Goal: Task Accomplishment & Management: Manage account settings

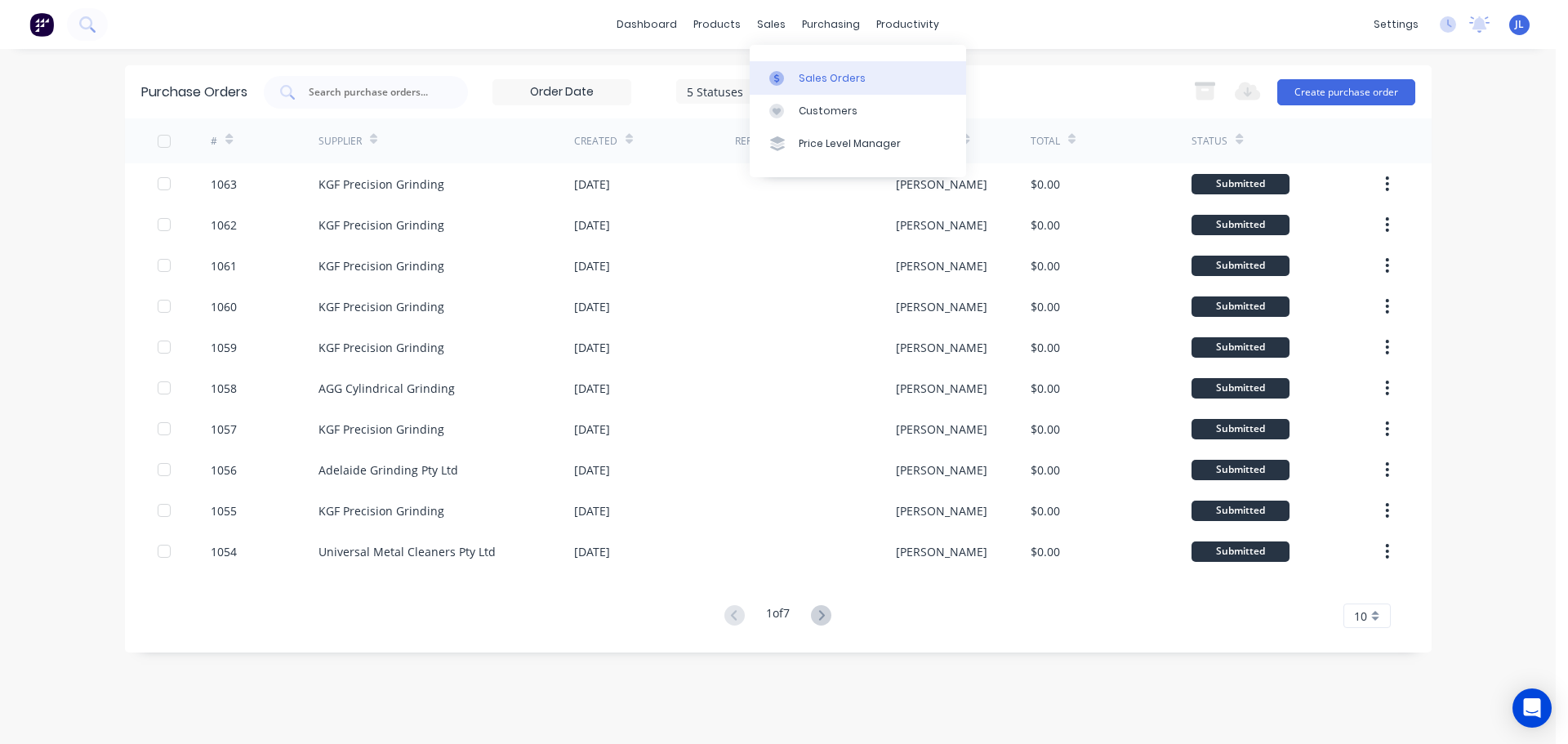
click at [789, 65] on link "Sales Orders" at bounding box center [857, 78] width 216 height 33
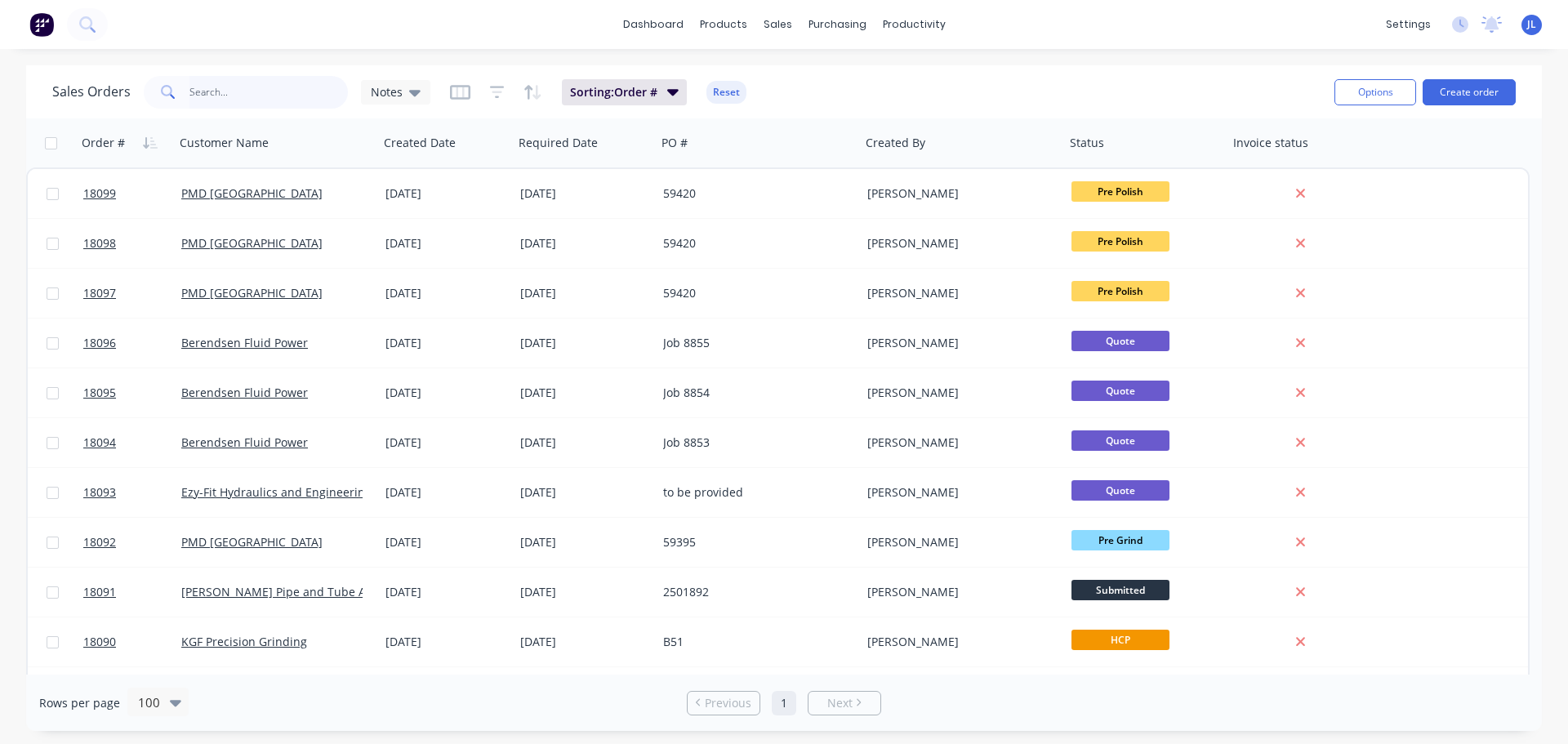
click at [274, 96] on input "text" at bounding box center [269, 92] width 159 height 33
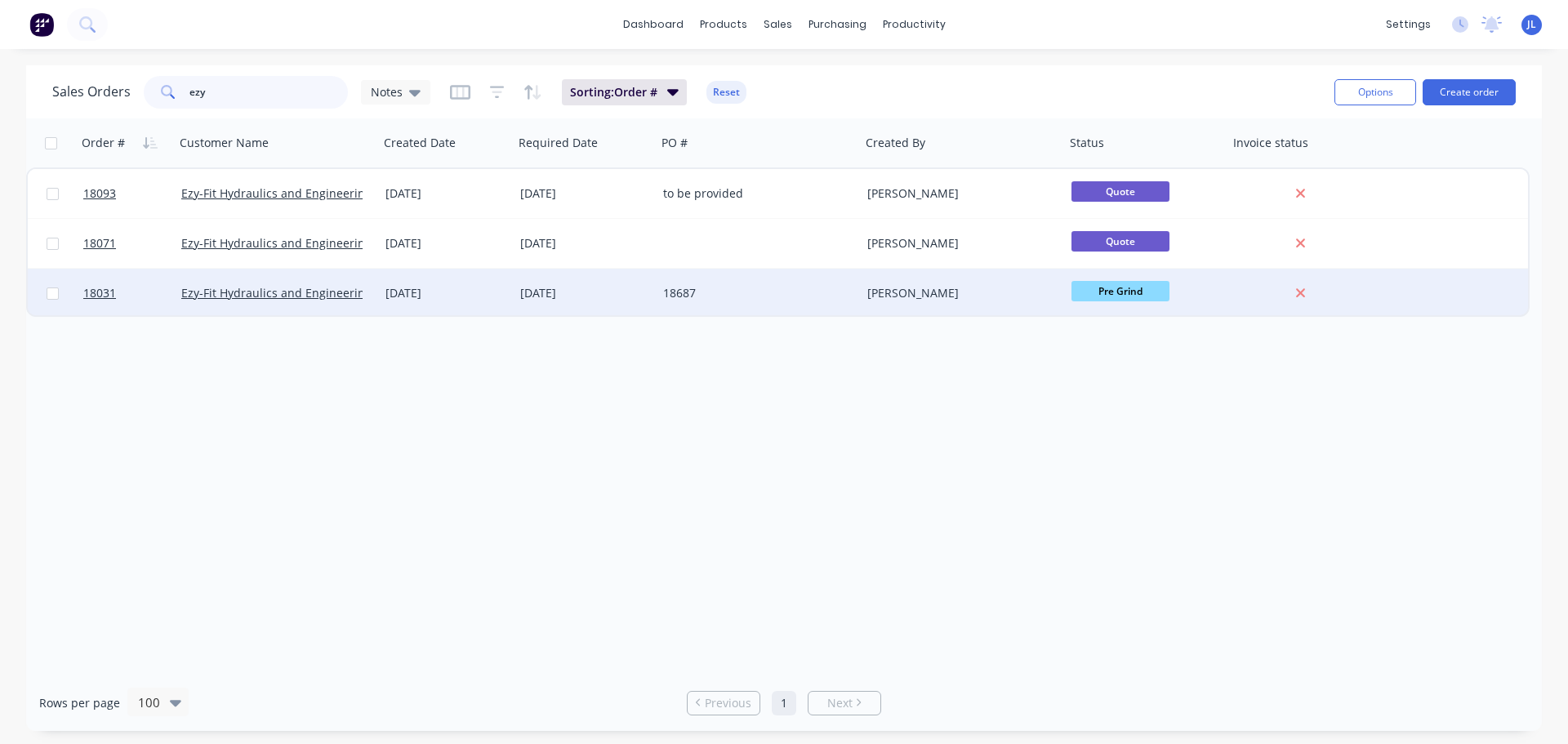
type input "ezy"
click at [626, 301] on div "[DATE]" at bounding box center [585, 293] width 130 height 16
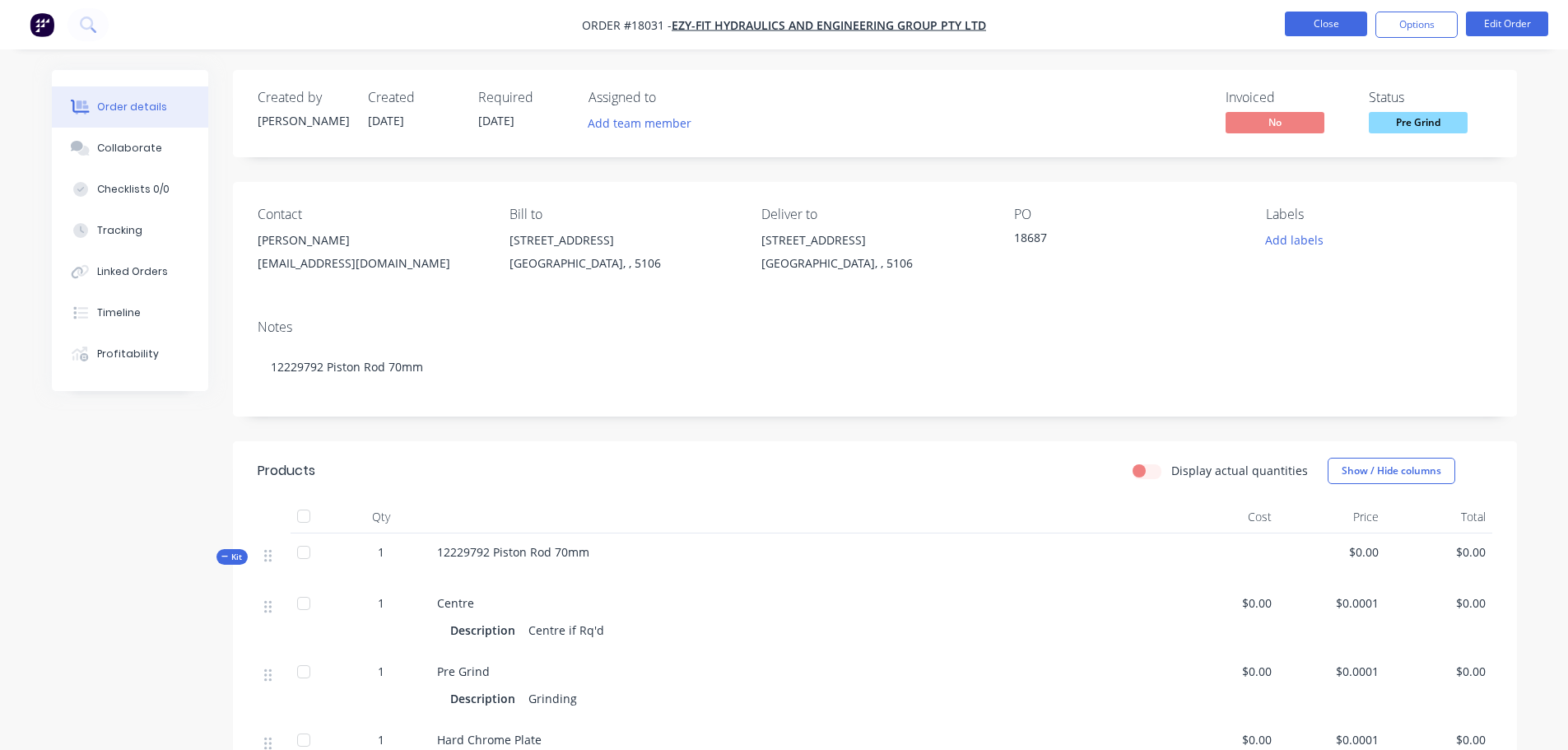
click at [1302, 15] on button "Close" at bounding box center [1326, 24] width 82 height 24
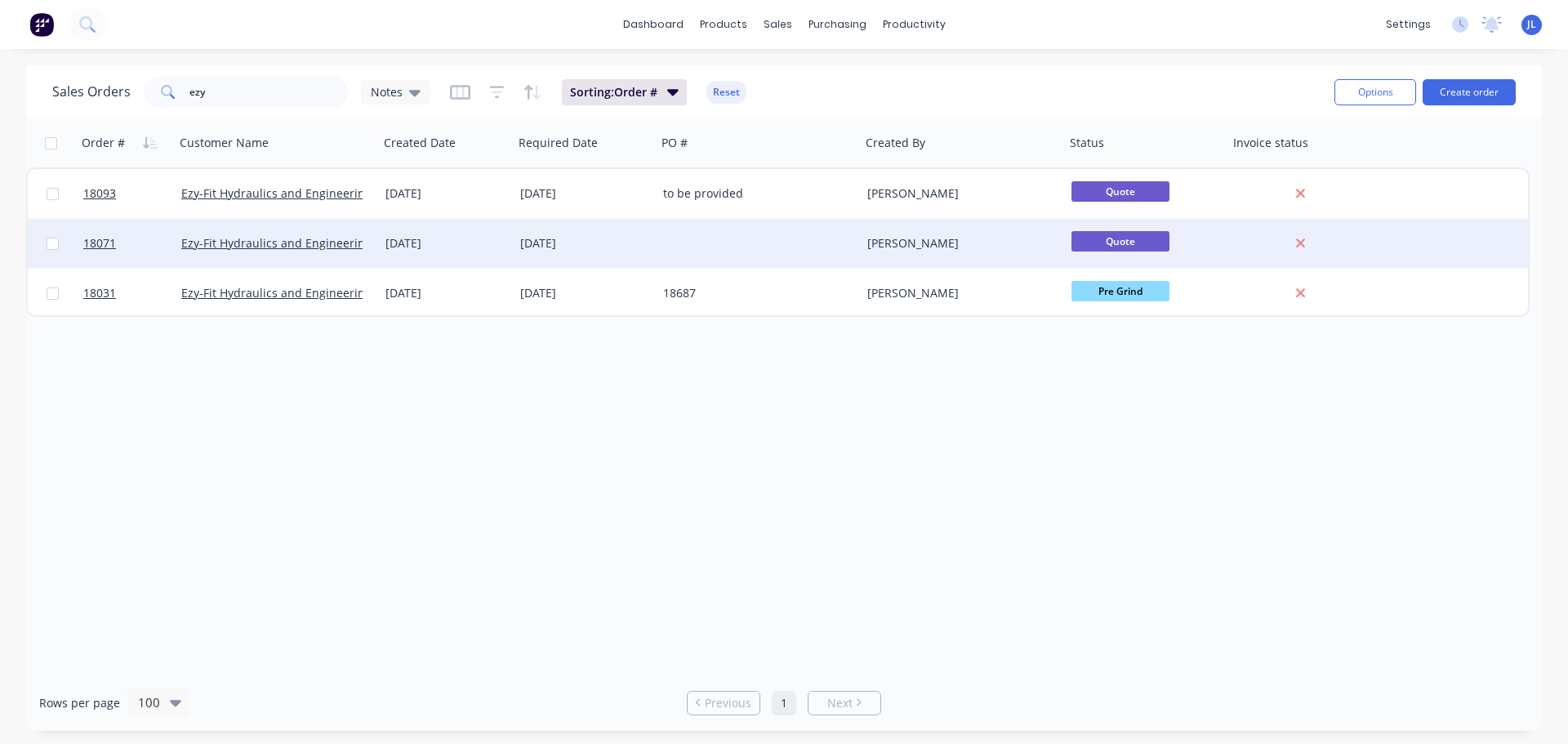
click at [747, 253] on div at bounding box center [759, 243] width 204 height 49
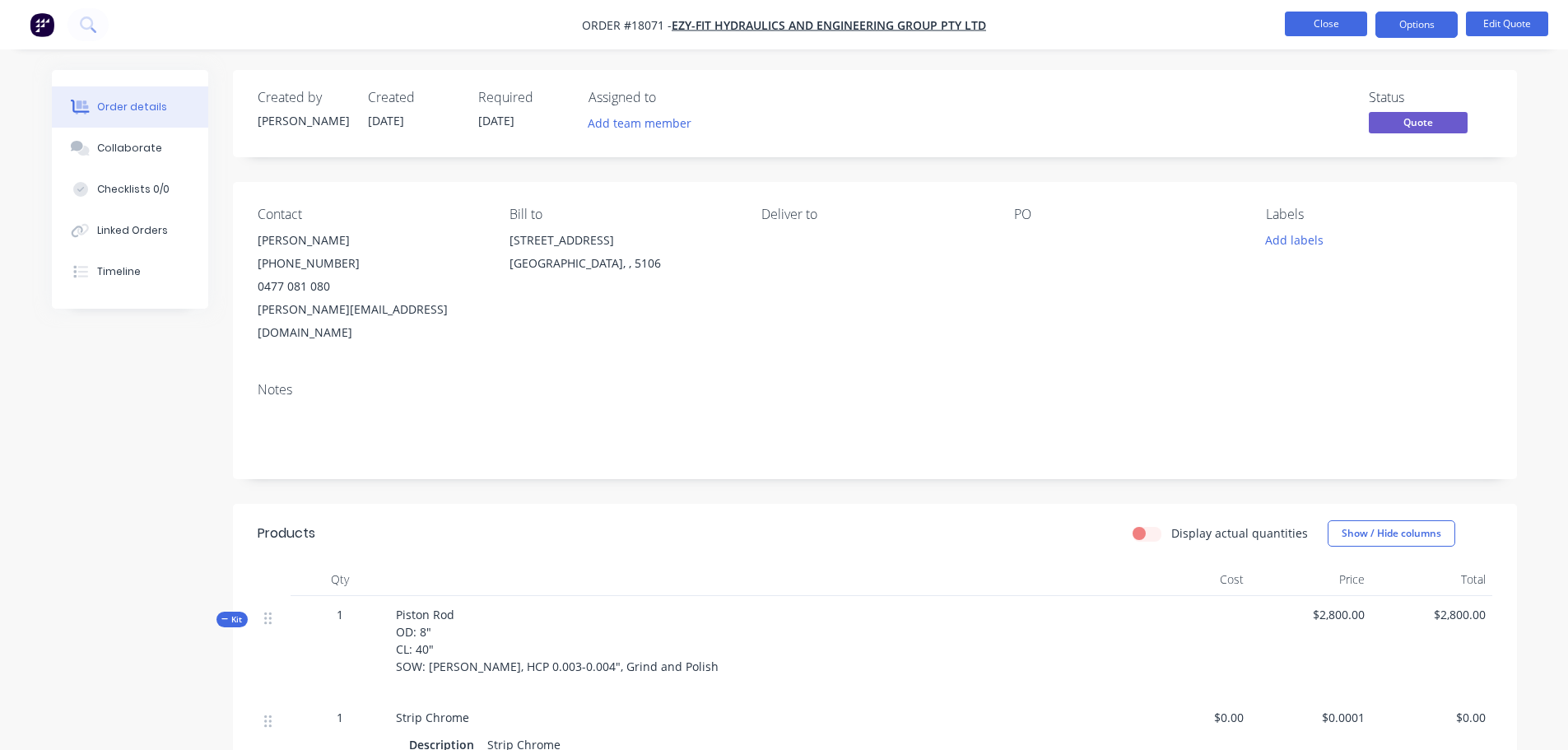
click at [1325, 17] on button "Close" at bounding box center [1326, 24] width 82 height 24
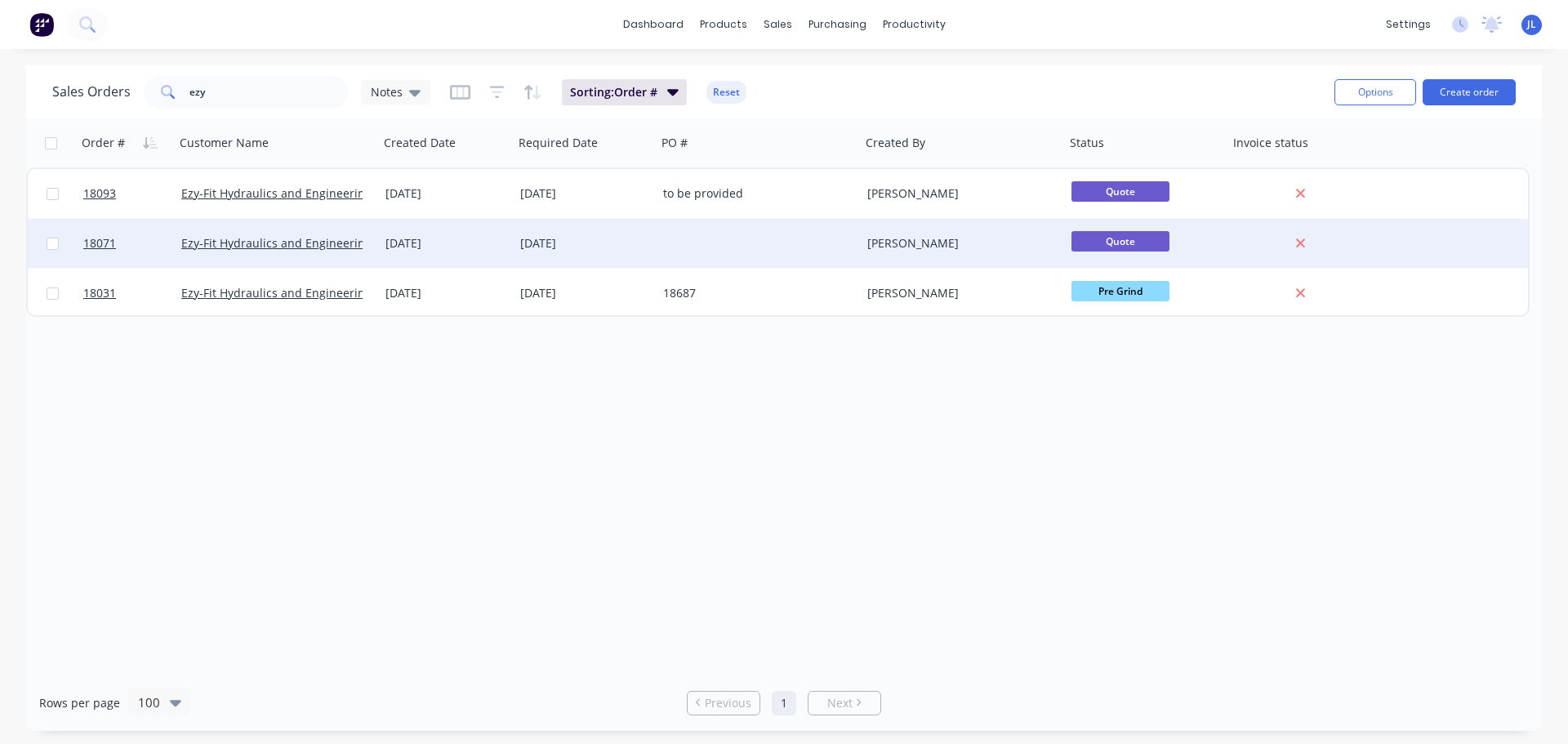
click at [704, 244] on div at bounding box center [759, 243] width 204 height 49
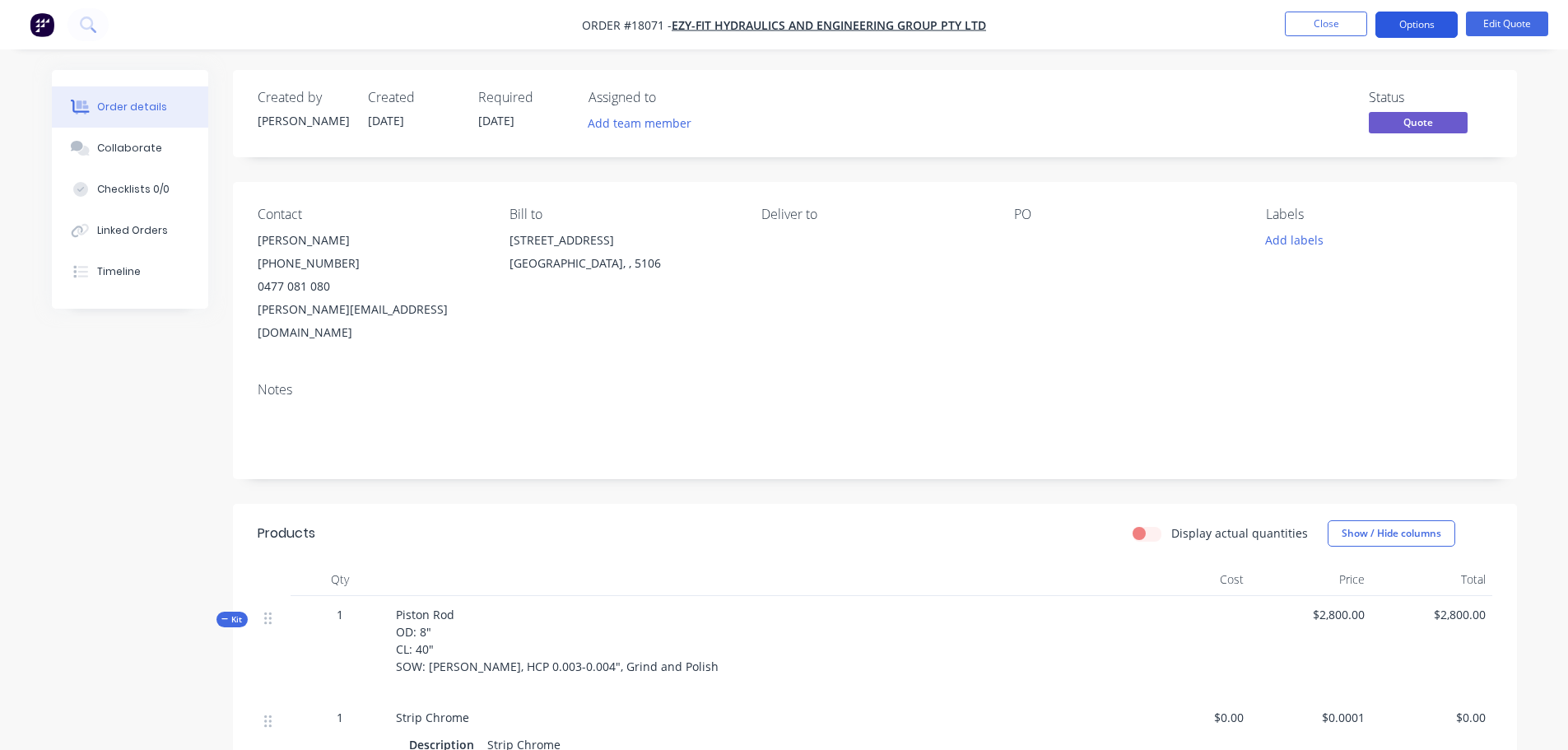
click at [1409, 25] on button "Options" at bounding box center [1416, 24] width 82 height 26
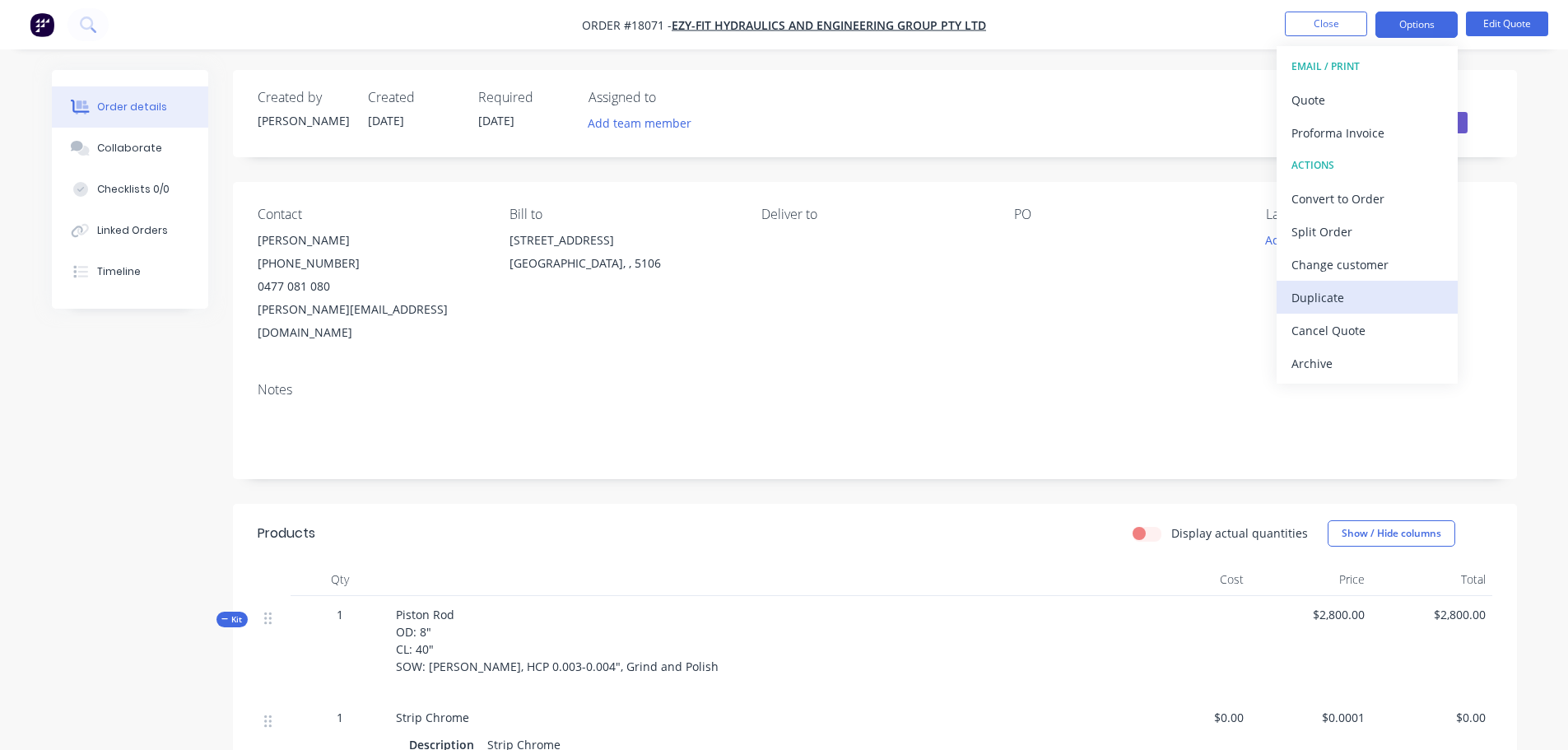
click at [1334, 296] on div "Duplicate" at bounding box center [1367, 297] width 152 height 24
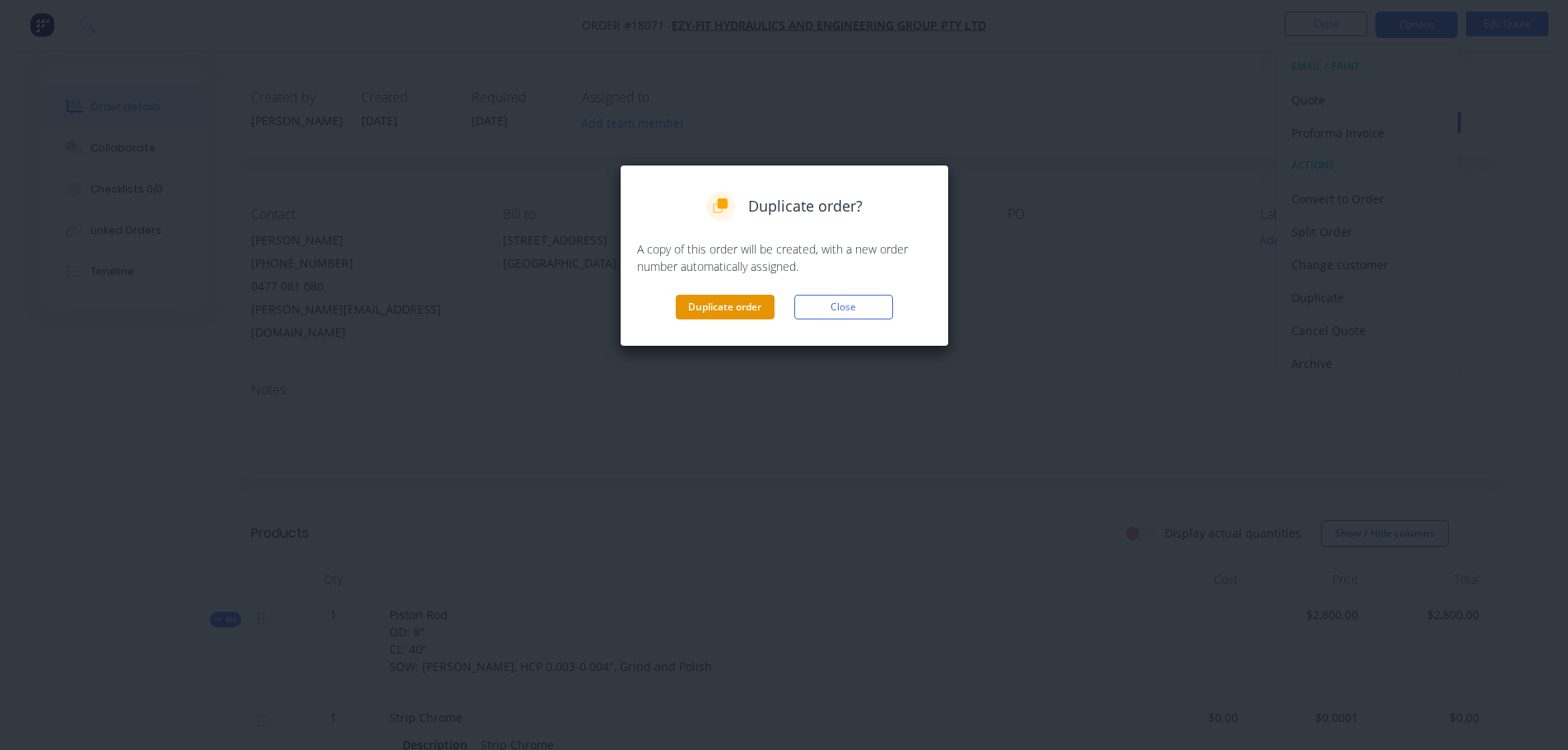
click at [743, 312] on button "Duplicate order" at bounding box center [725, 307] width 98 height 24
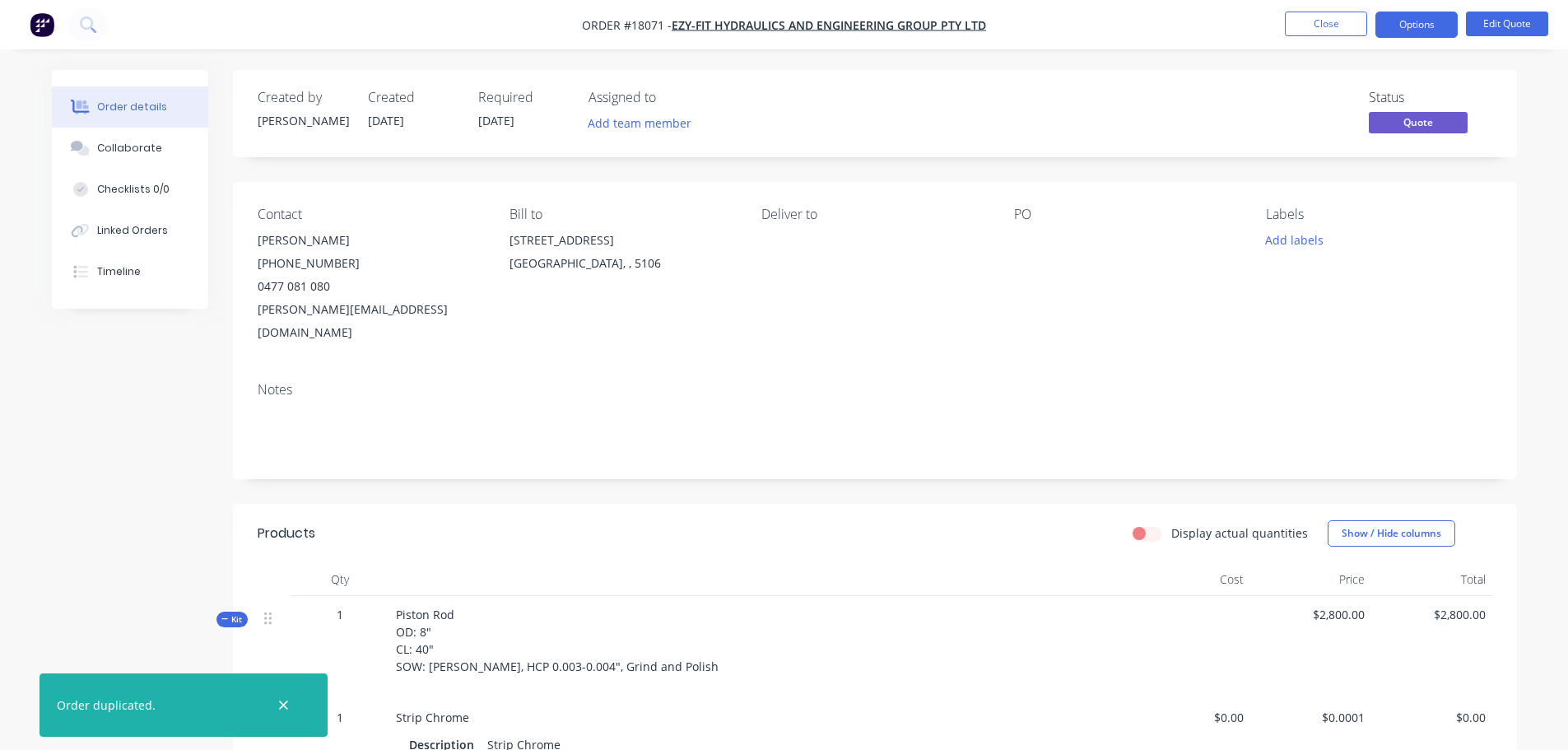
click at [1299, 37] on nav "Order #18071 - Ezy-Fit Hydraulics and Engineering Group Pty Ltd Close Options E…" at bounding box center [784, 24] width 1568 height 50
click at [1299, 31] on button "Close" at bounding box center [1326, 24] width 82 height 24
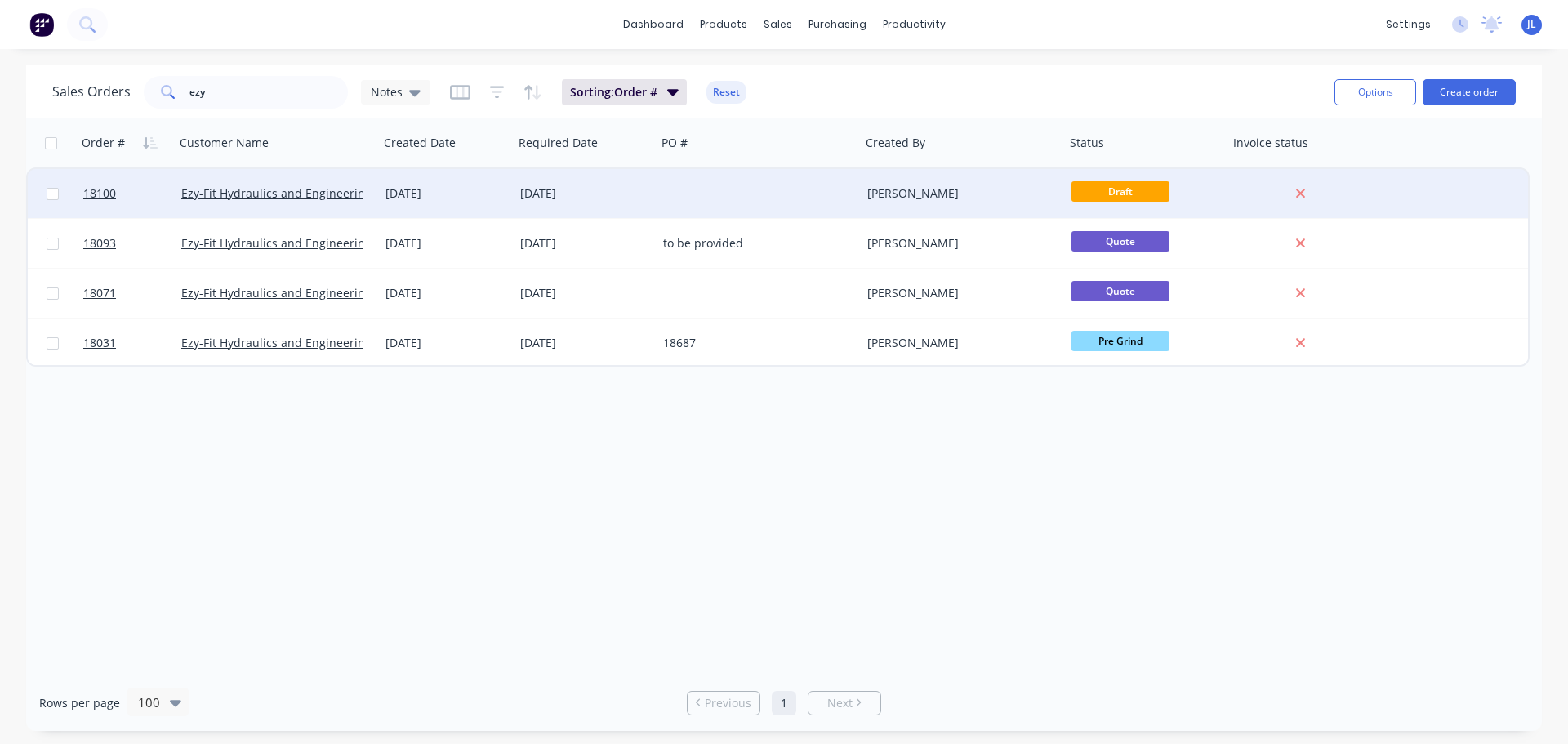
click at [745, 192] on div at bounding box center [759, 194] width 204 height 49
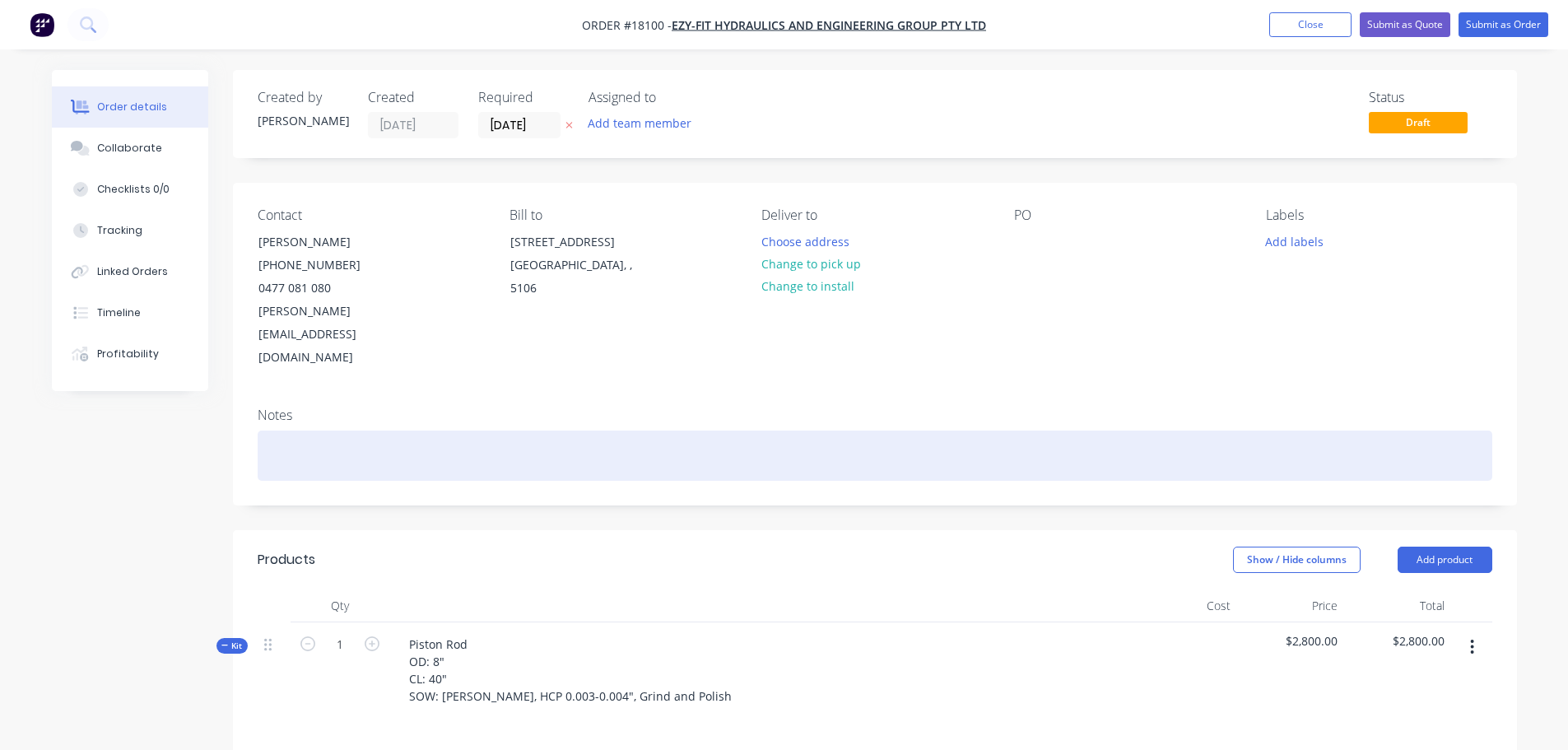
click at [329, 430] on div at bounding box center [875, 456] width 1234 height 51
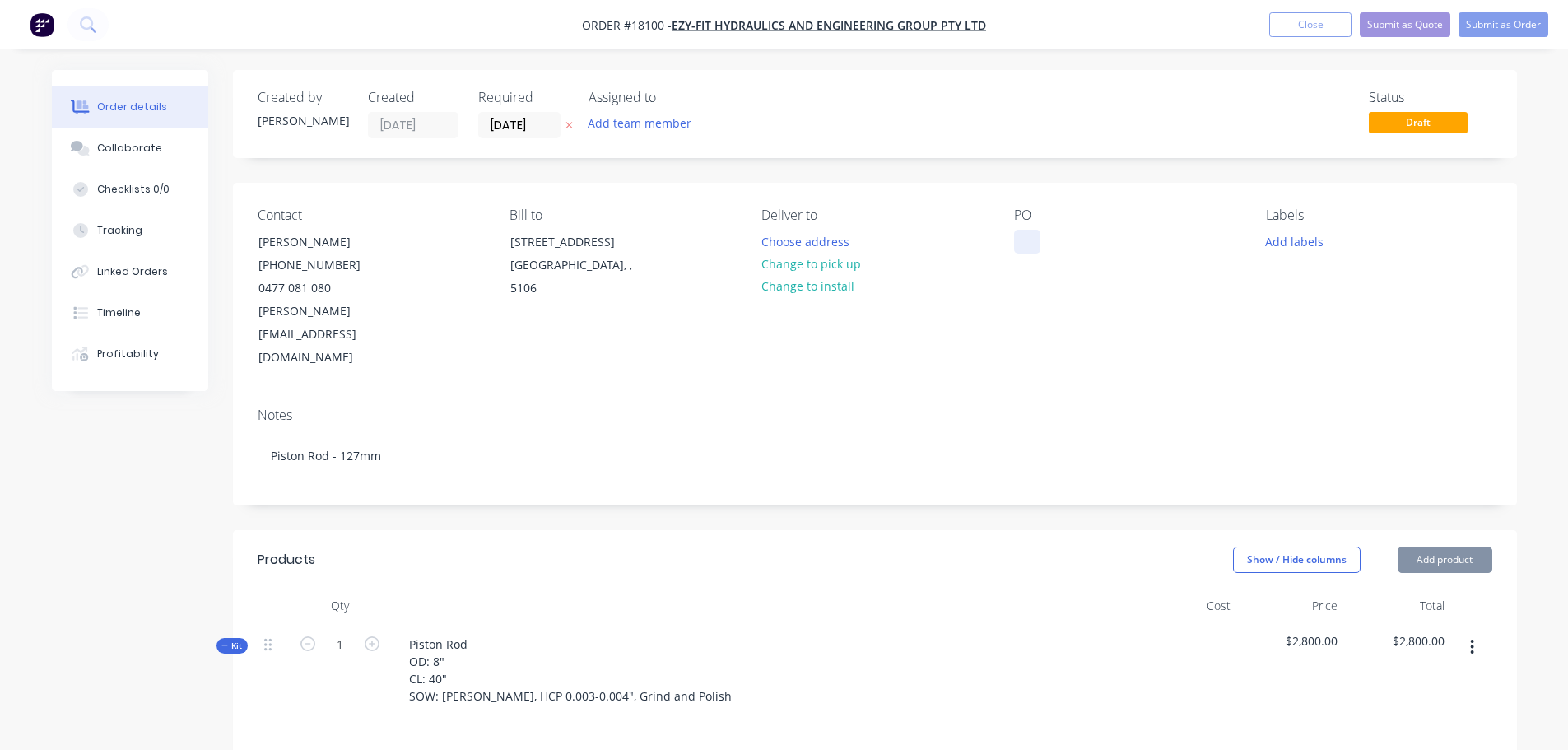
click at [1028, 246] on div at bounding box center [1027, 241] width 26 height 24
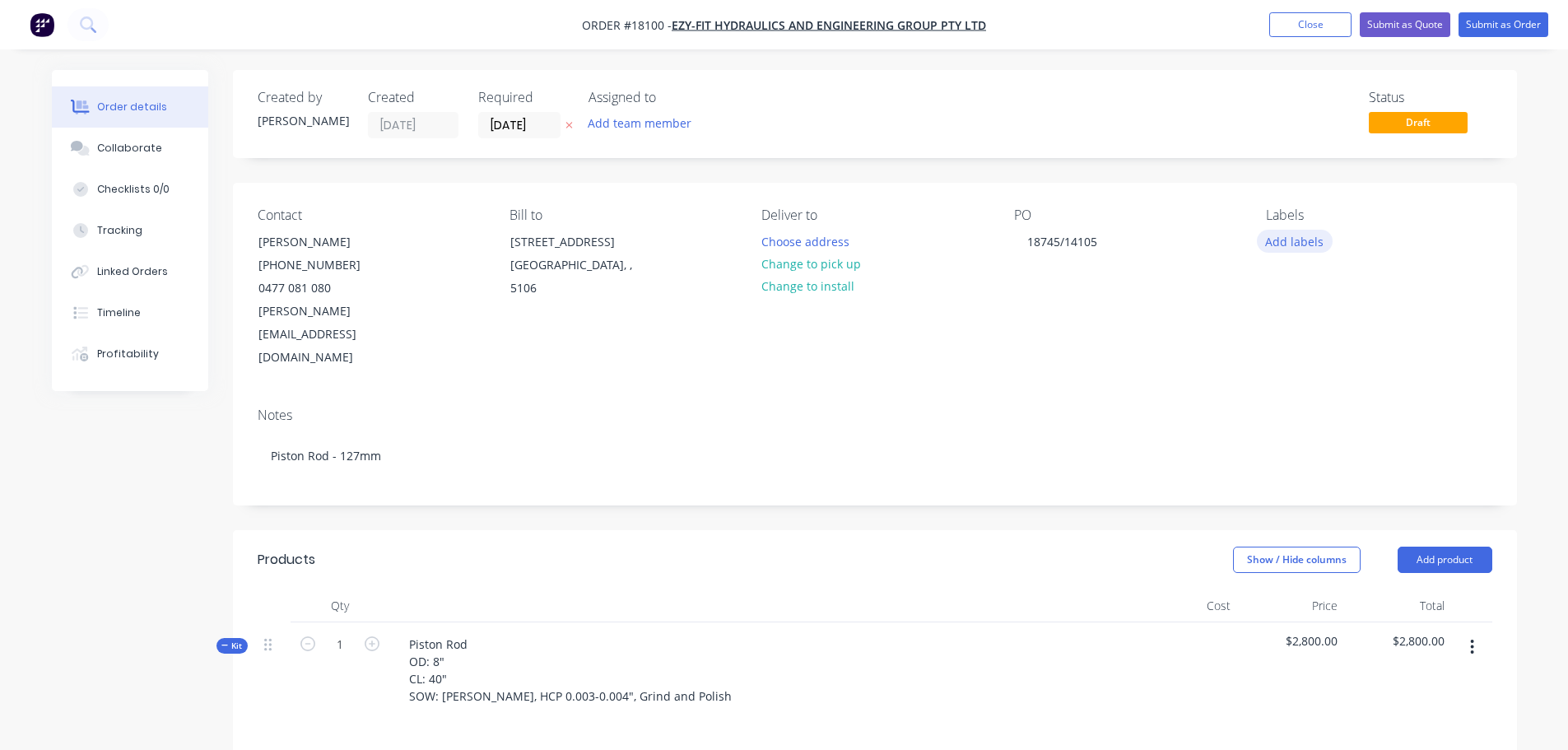
click at [1281, 247] on button "Add labels" at bounding box center [1294, 241] width 76 height 23
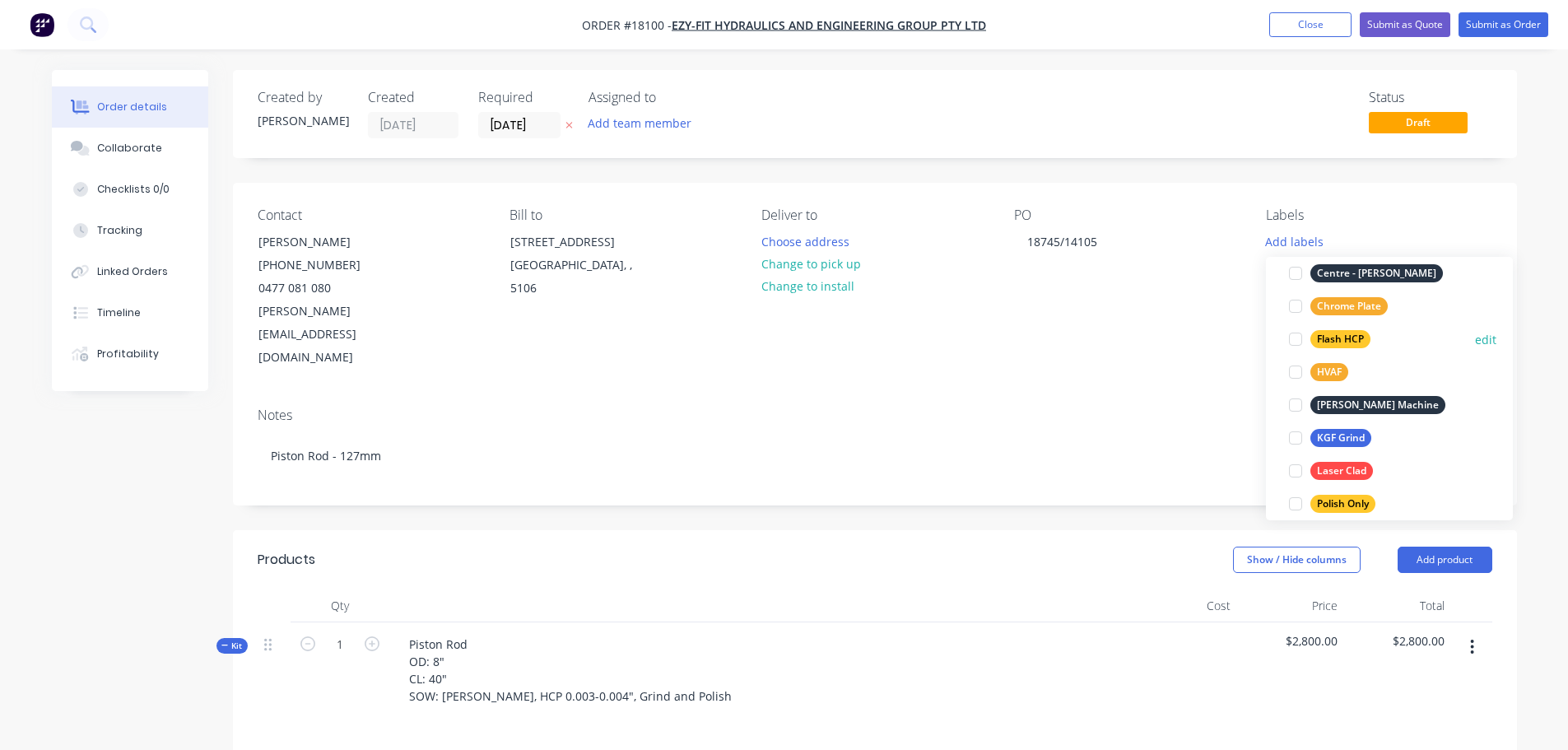
click at [1295, 335] on div at bounding box center [1295, 339] width 33 height 33
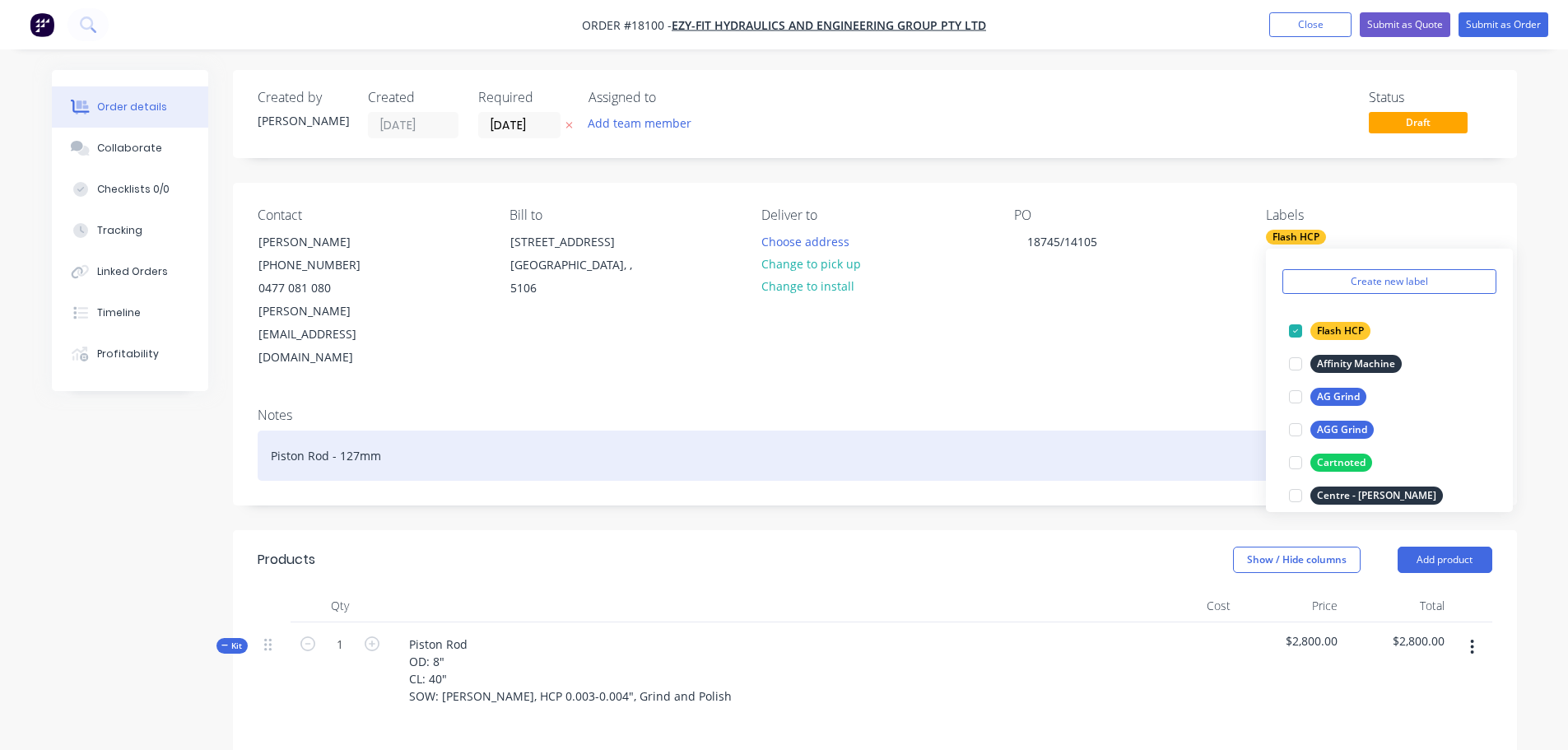
click at [785, 430] on div "Piston Rod - 127mm" at bounding box center [875, 456] width 1234 height 51
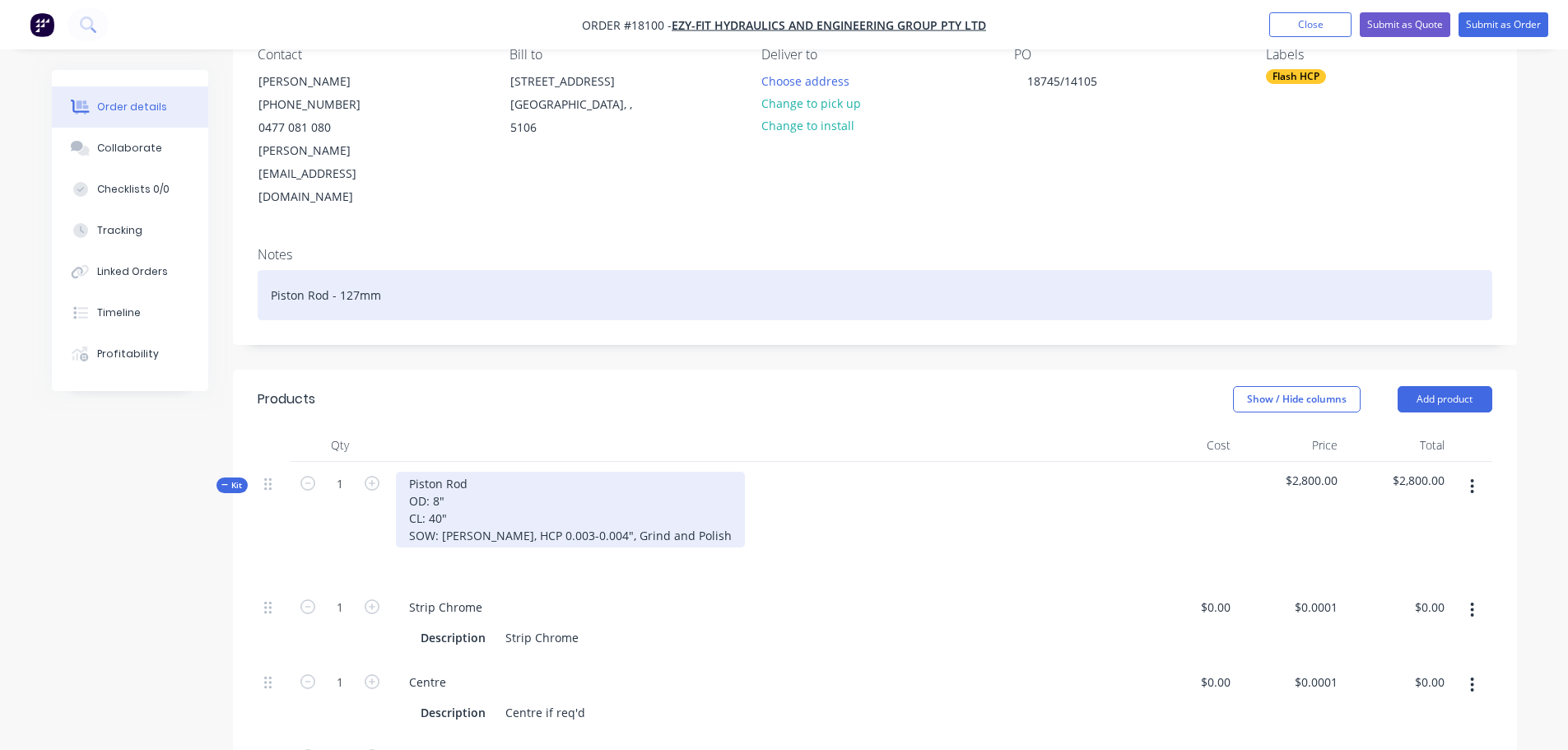
scroll to position [165, 0]
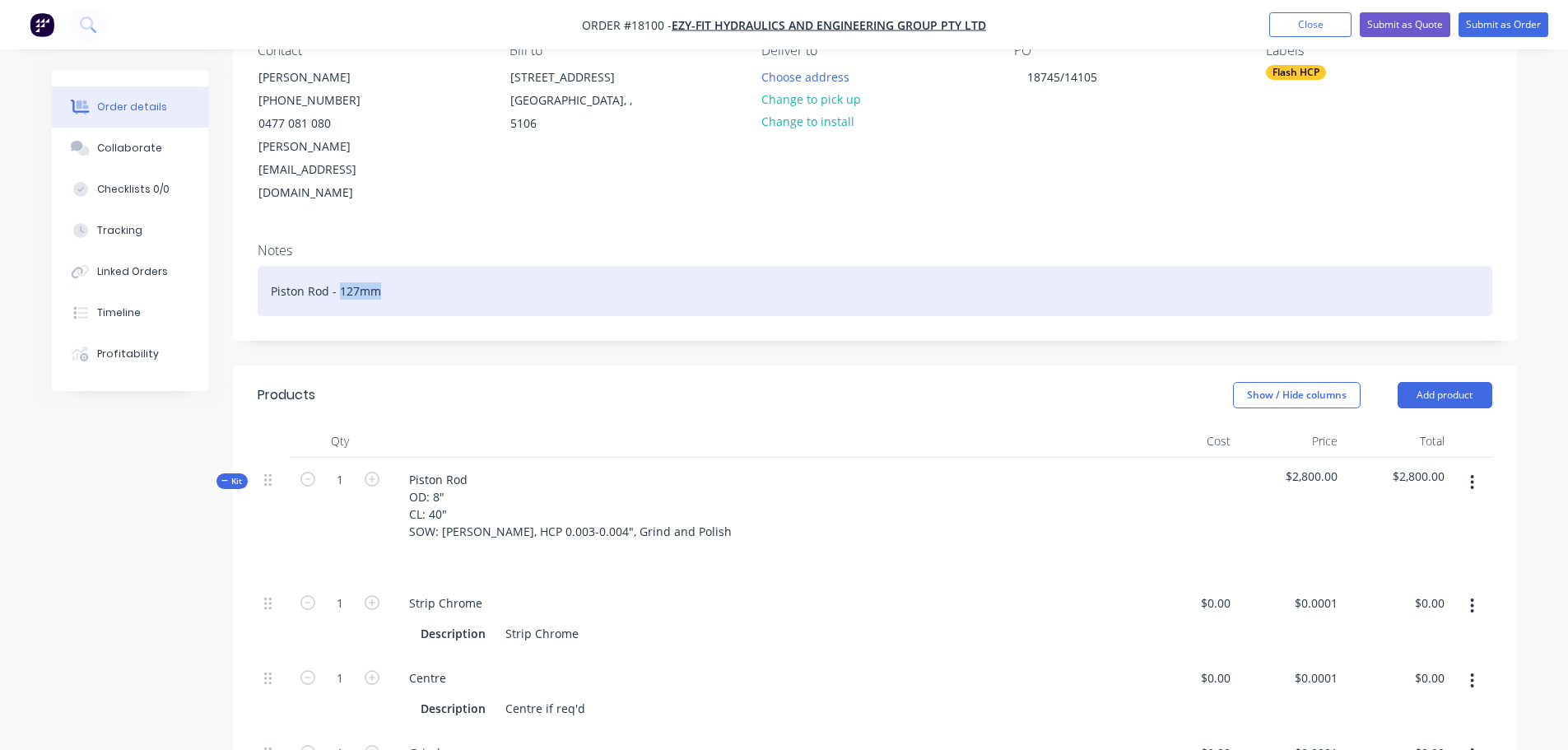
drag, startPoint x: 338, startPoint y: 242, endPoint x: 408, endPoint y: 246, distance: 70.1
click at [408, 266] on div "Piston Rod - 127mm" at bounding box center [875, 291] width 1234 height 51
copy div "127mm"
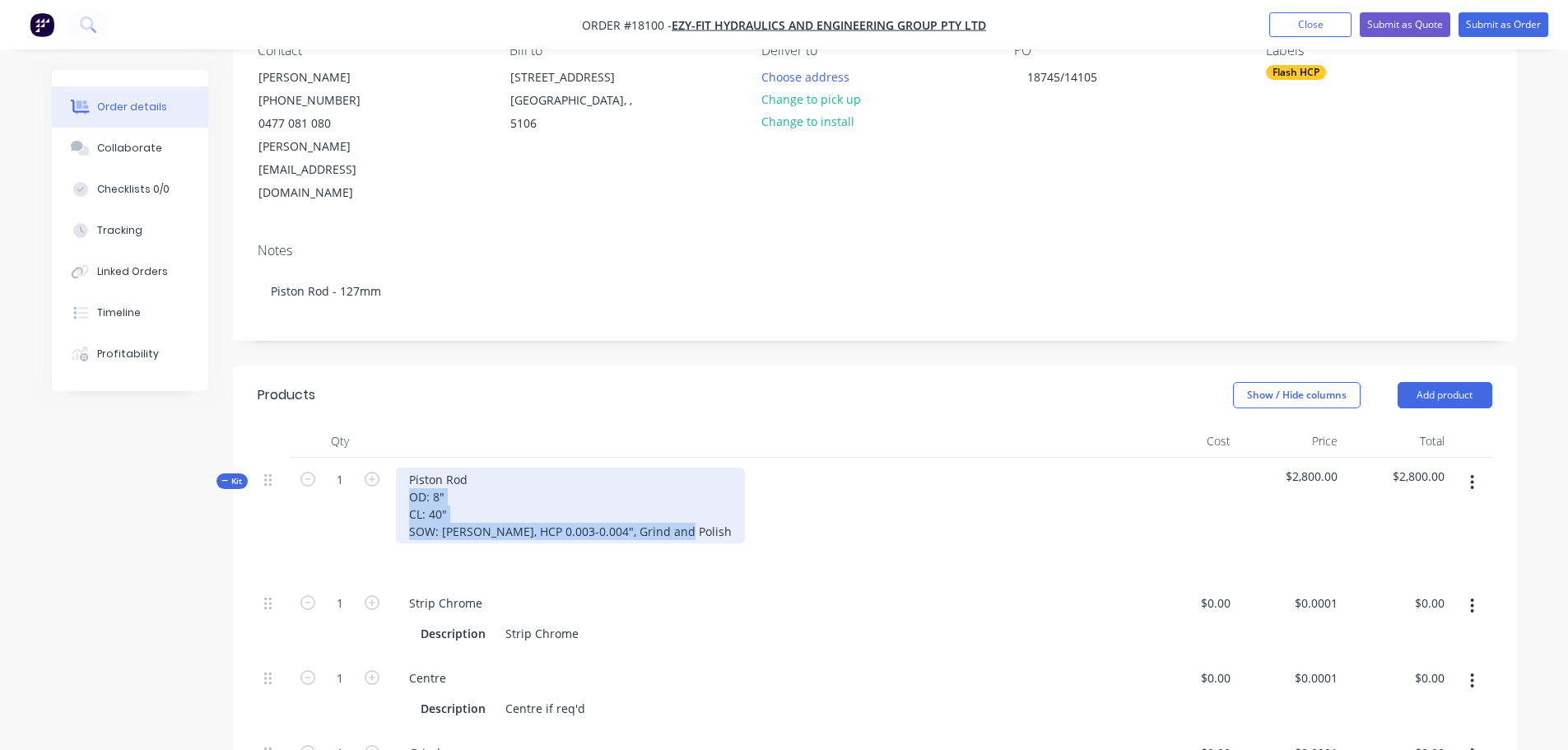
drag, startPoint x: 409, startPoint y: 443, endPoint x: 724, endPoint y: 483, distance: 317.5
click at [724, 483] on div "Piston Rod OD: 8" CL: 40" SOW: linish, HCP 0.003-0.004", Grind and Polish" at bounding box center [760, 519] width 740 height 124
click at [437, 468] on div "Piston Rod OD: 8" CL: 40" SOW: linish, HCP 0.003-0.004", Grind and Polish" at bounding box center [570, 505] width 349 height 76
click at [509, 482] on div "Piston Rod OD: 127mm CL: 123 1/4 SOW: linish, HCP 0.003-0.004", Grind and Polish" at bounding box center [570, 505] width 349 height 76
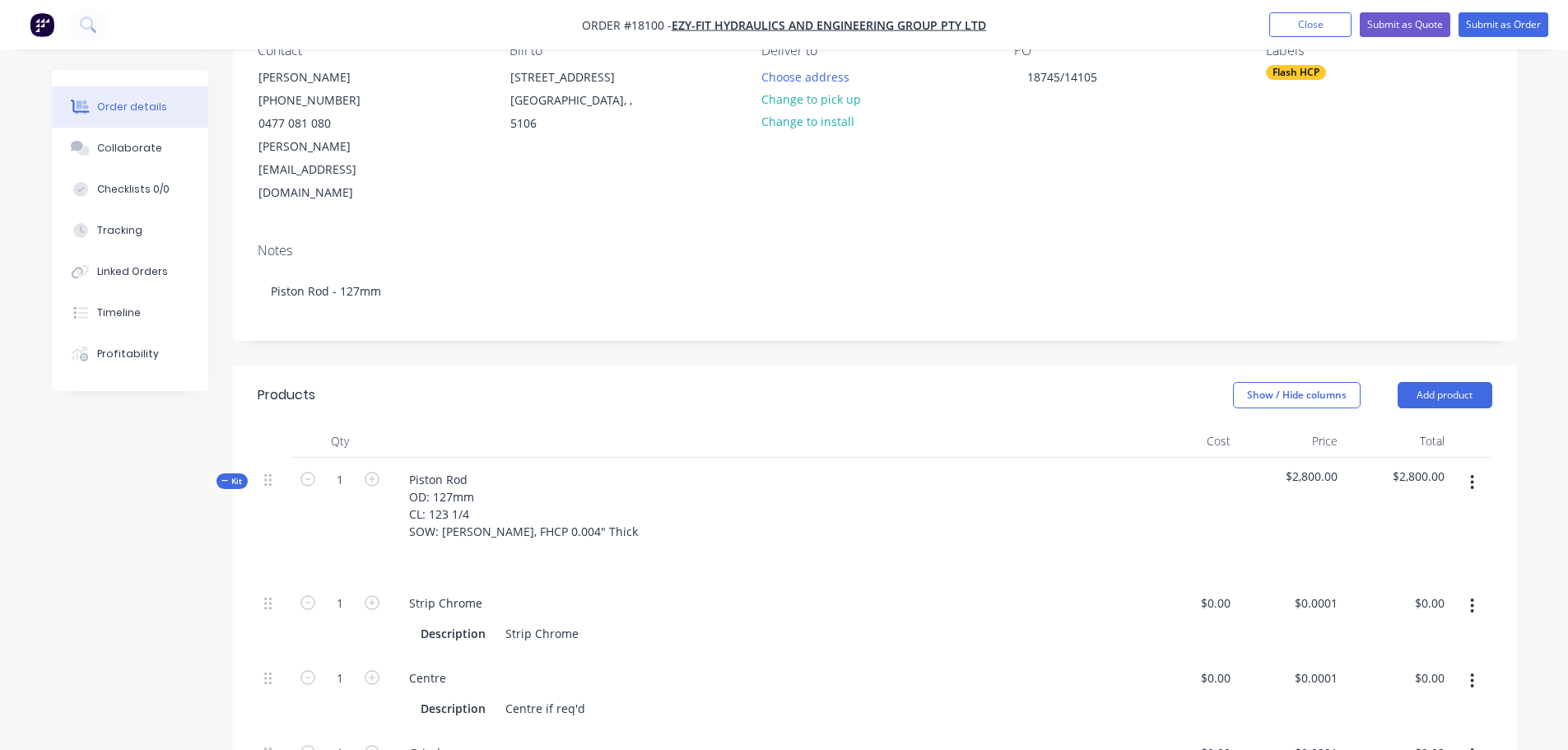
click at [563, 425] on div at bounding box center [760, 442] width 740 height 33
click at [474, 468] on div "Piston Rod OD: 127mm CL: 123 1/4 SOW: linish, FHCP 0.004" Thick" at bounding box center [523, 505] width 255 height 76
click at [1468, 591] on button "button" at bounding box center [1472, 605] width 38 height 30
click at [1404, 703] on div "Delete" at bounding box center [1413, 714] width 126 height 24
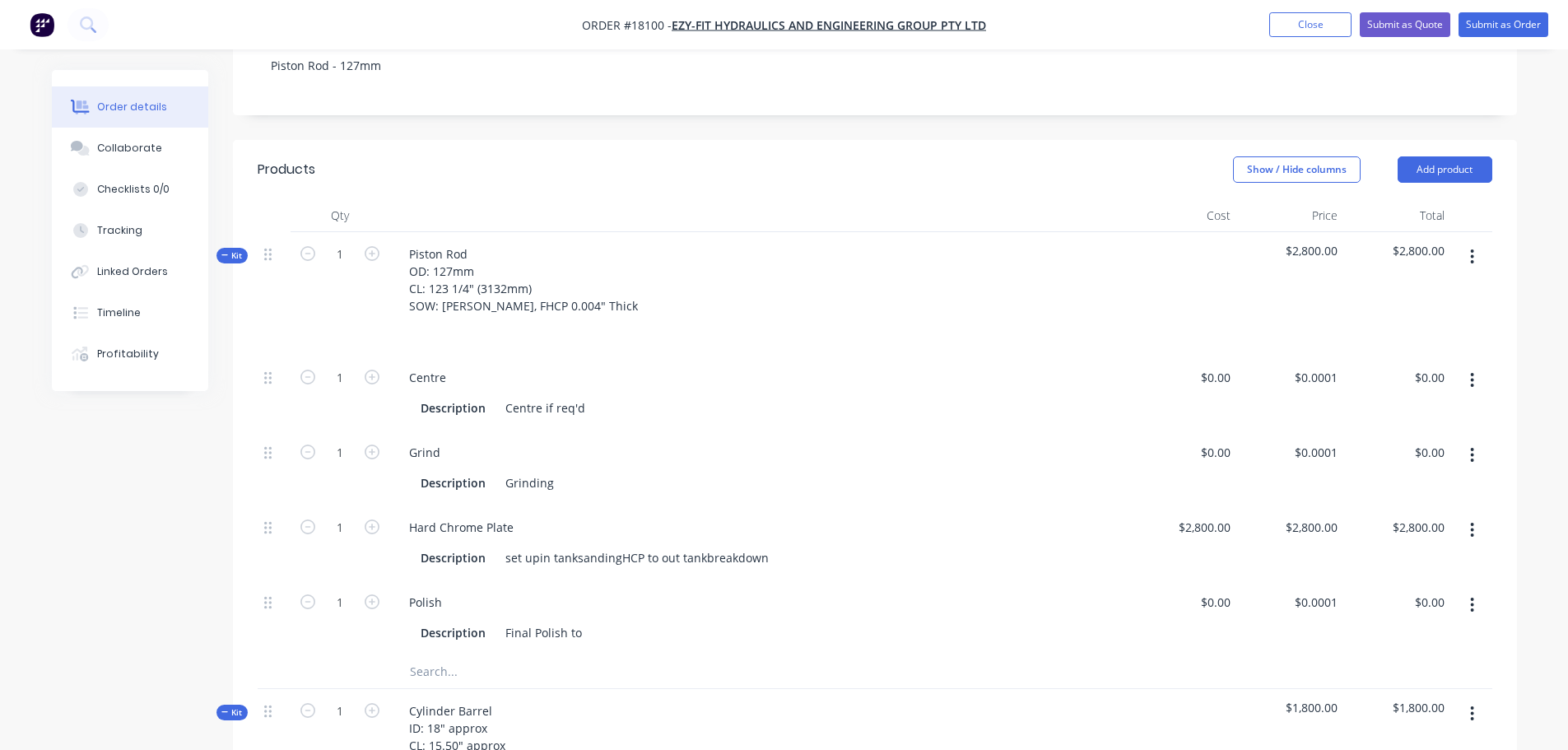
scroll to position [411, 0]
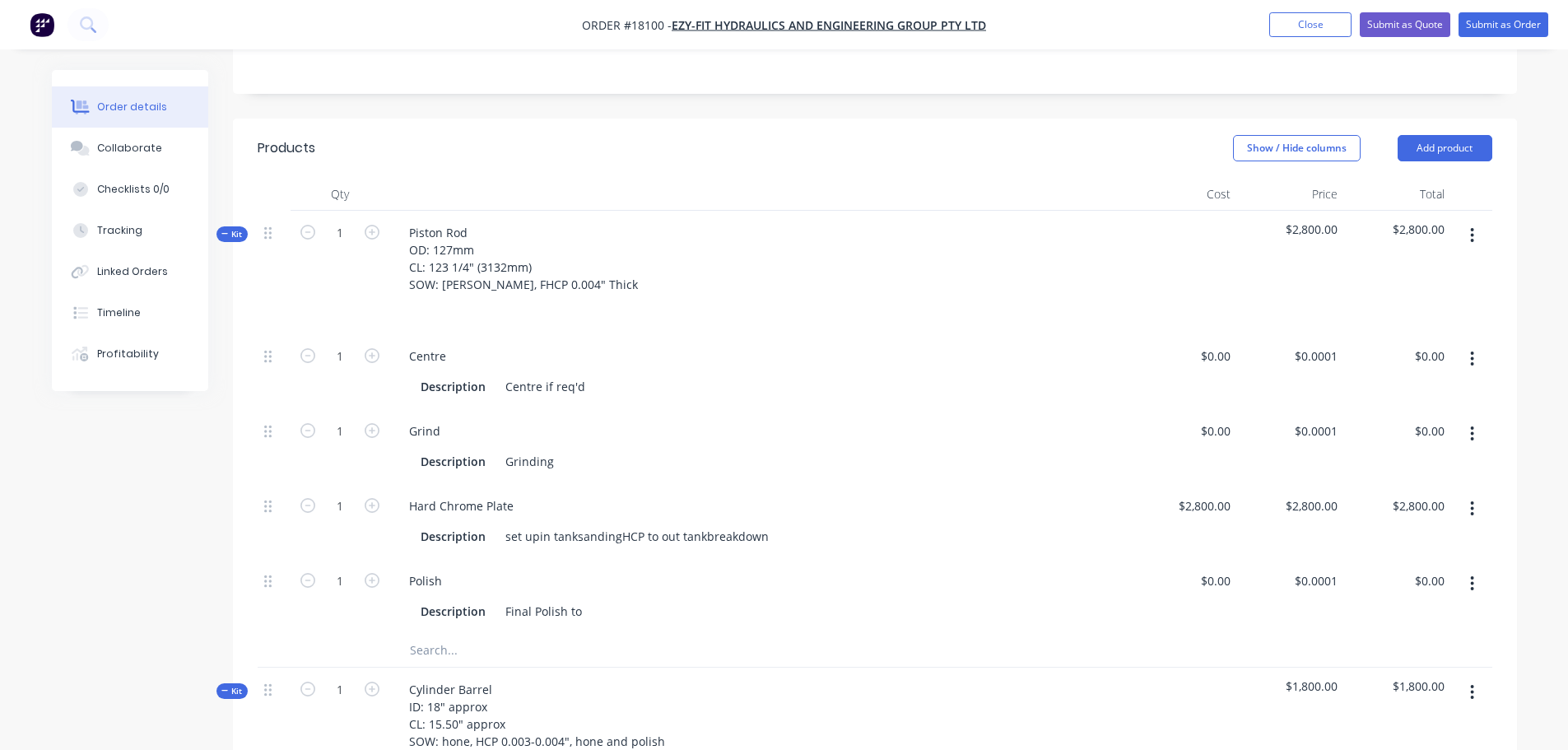
click at [1469, 344] on button "button" at bounding box center [1472, 359] width 38 height 30
click at [1410, 456] on div "Delete" at bounding box center [1413, 467] width 126 height 24
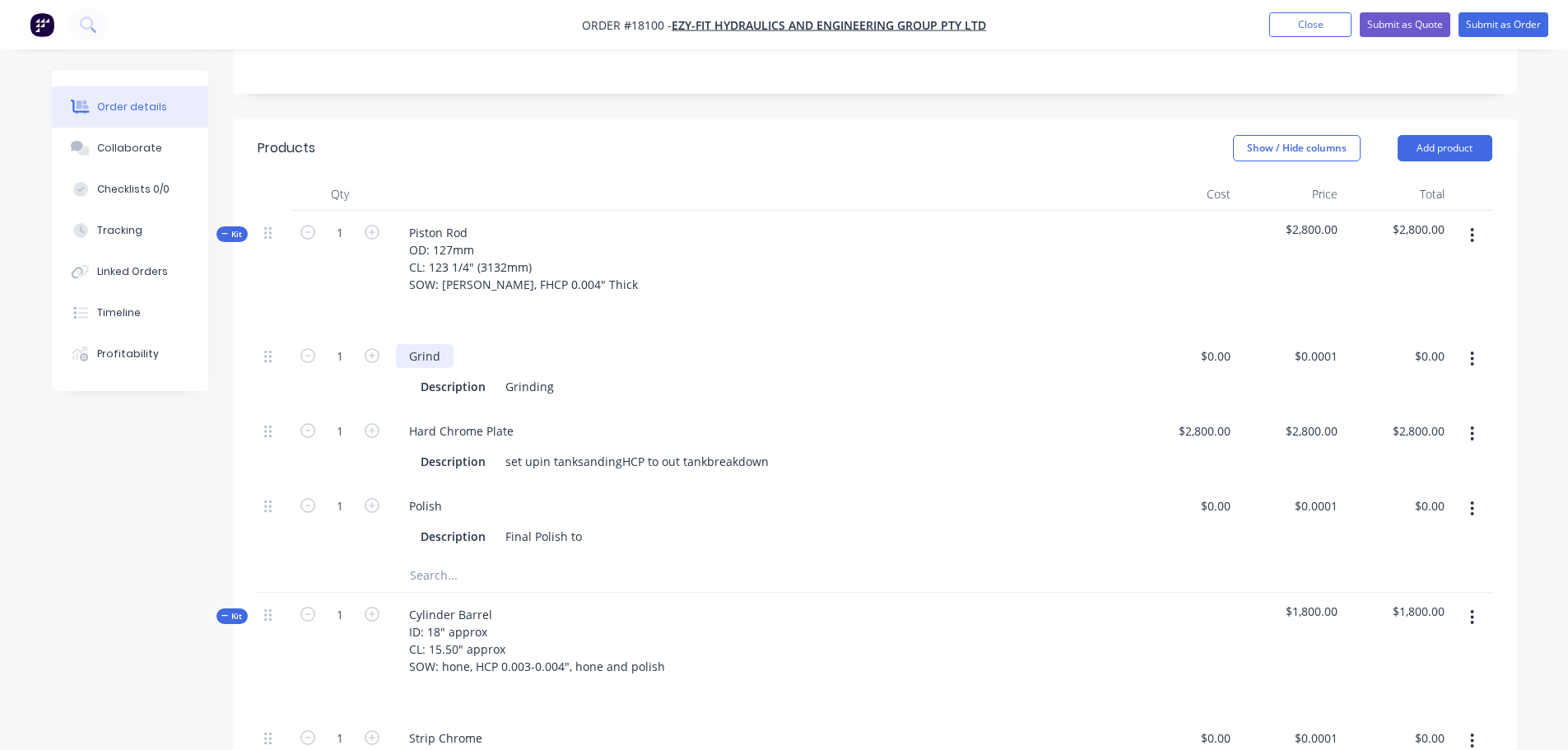
click at [446, 344] on div "Grind" at bounding box center [424, 355] width 57 height 24
drag, startPoint x: 446, startPoint y: 309, endPoint x: 366, endPoint y: 308, distance: 80.0
click at [366, 334] on div "1 Grind Description Grinding $0.00 $0.00 $0.0001 $0.0001 $0.00 $0.00" at bounding box center [875, 372] width 1234 height 75
click at [524, 375] on div "Grinding" at bounding box center [530, 386] width 62 height 24
drag, startPoint x: 503, startPoint y: 341, endPoint x: 589, endPoint y: 337, distance: 86.1
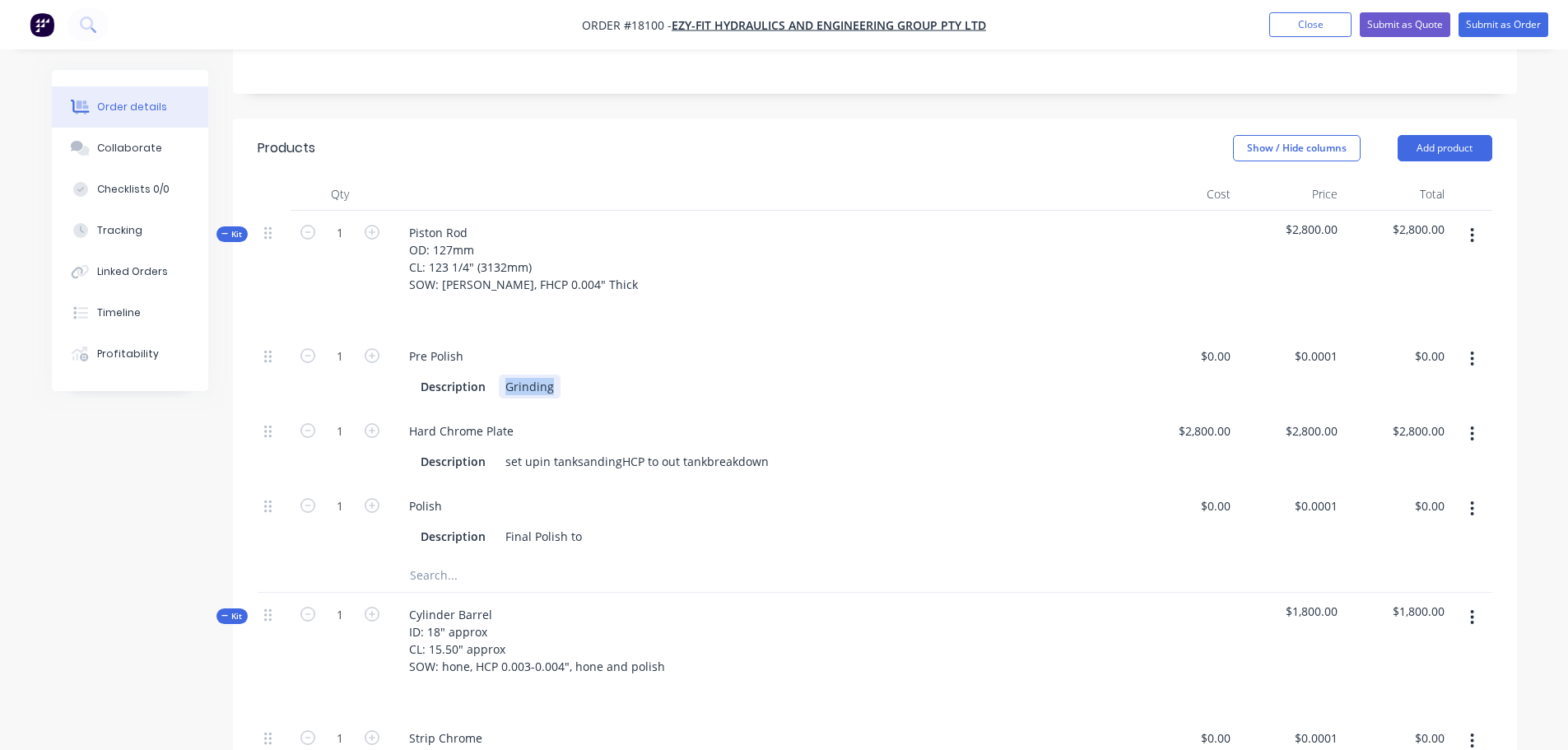
click at [589, 375] on div "Description Grinding" at bounding box center [756, 386] width 685 height 24
click at [415, 419] on div "Hard Chrome Plate" at bounding box center [461, 430] width 131 height 24
click at [533, 449] on div "set upin tanksandingHCP to out tankbreakdown" at bounding box center [637, 461] width 276 height 24
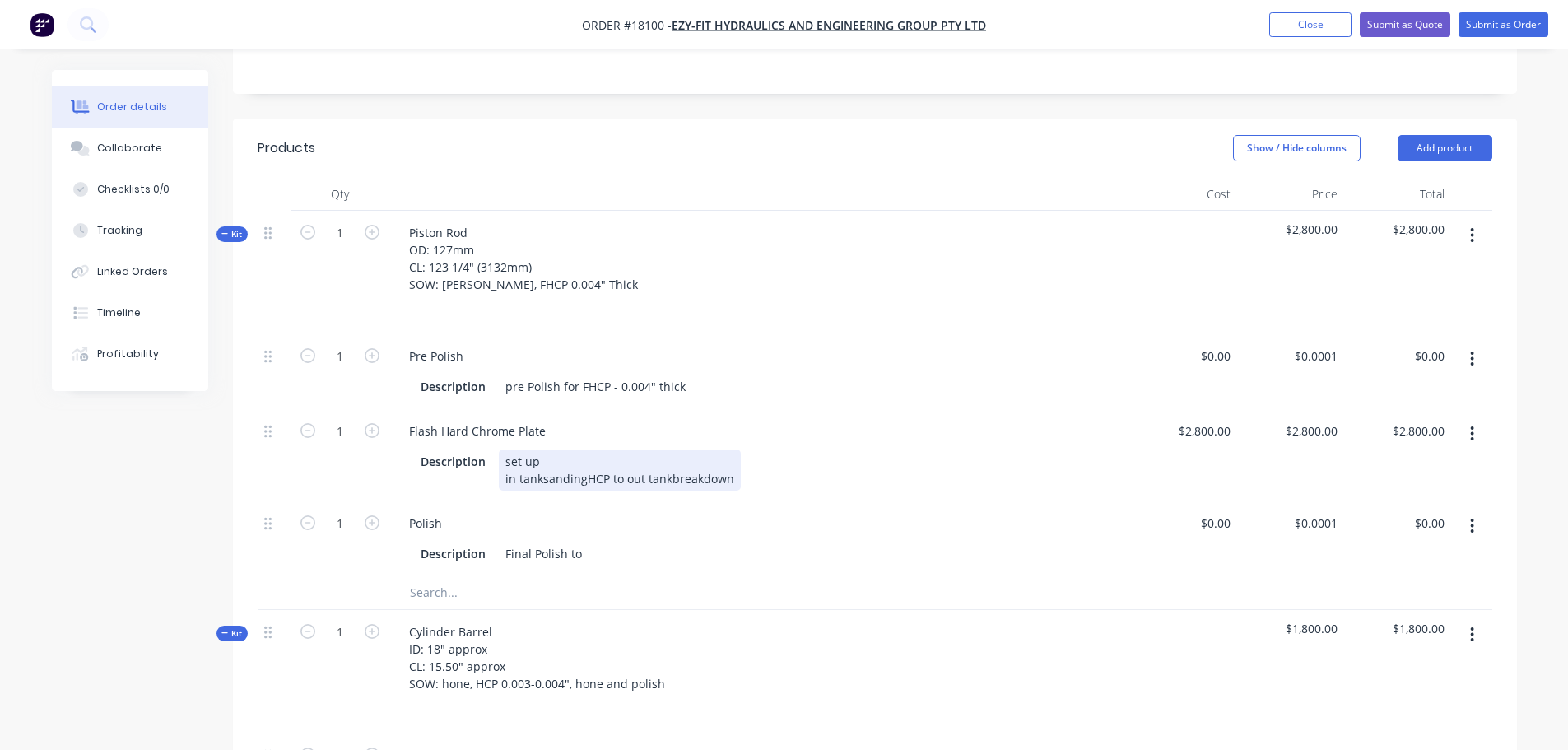
click at [539, 449] on div "set up in tanksandingHCP to out tankbreakdown" at bounding box center [620, 470] width 242 height 41
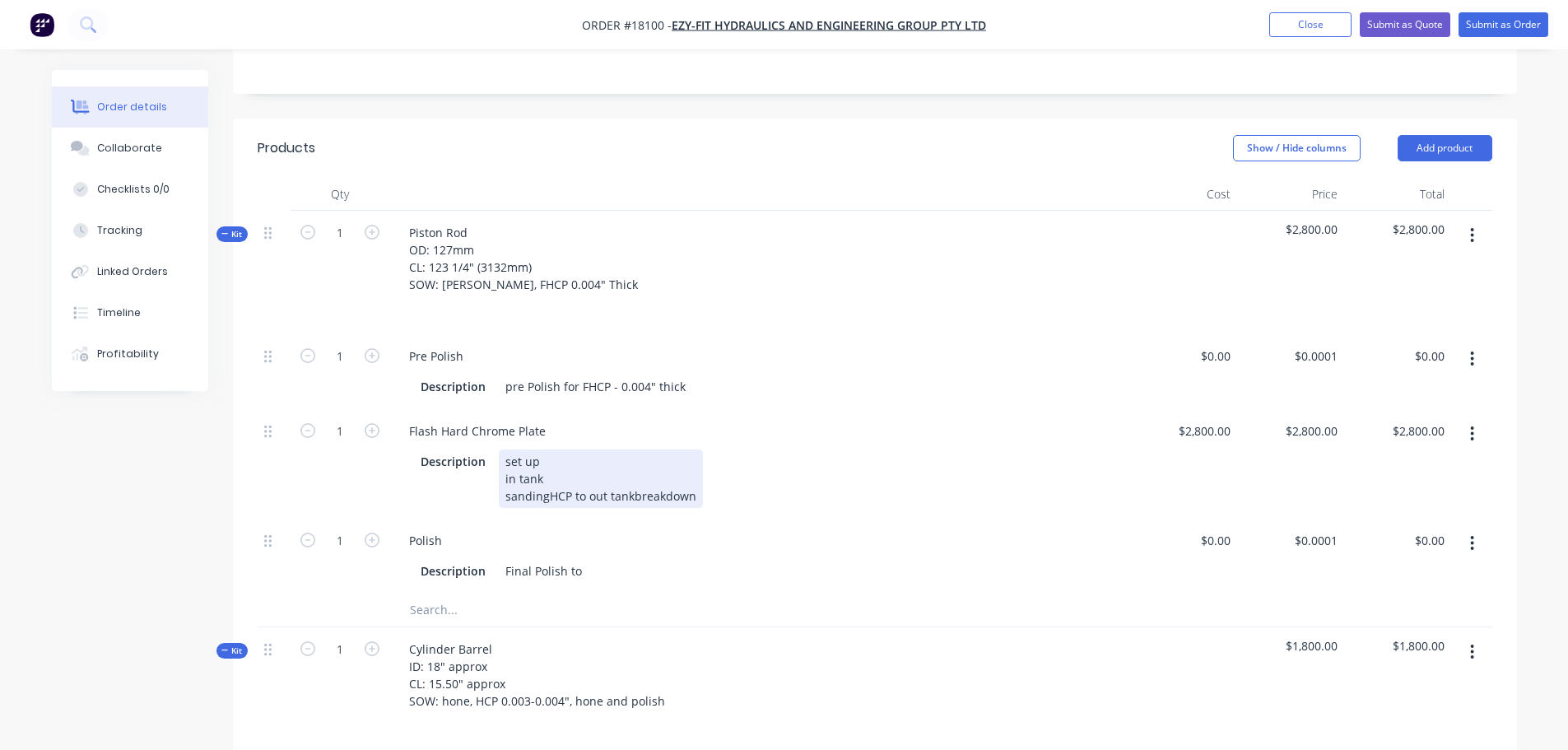
click at [546, 449] on div "set up in tank sandingHCP to out tankbreakdown" at bounding box center [601, 478] width 204 height 58
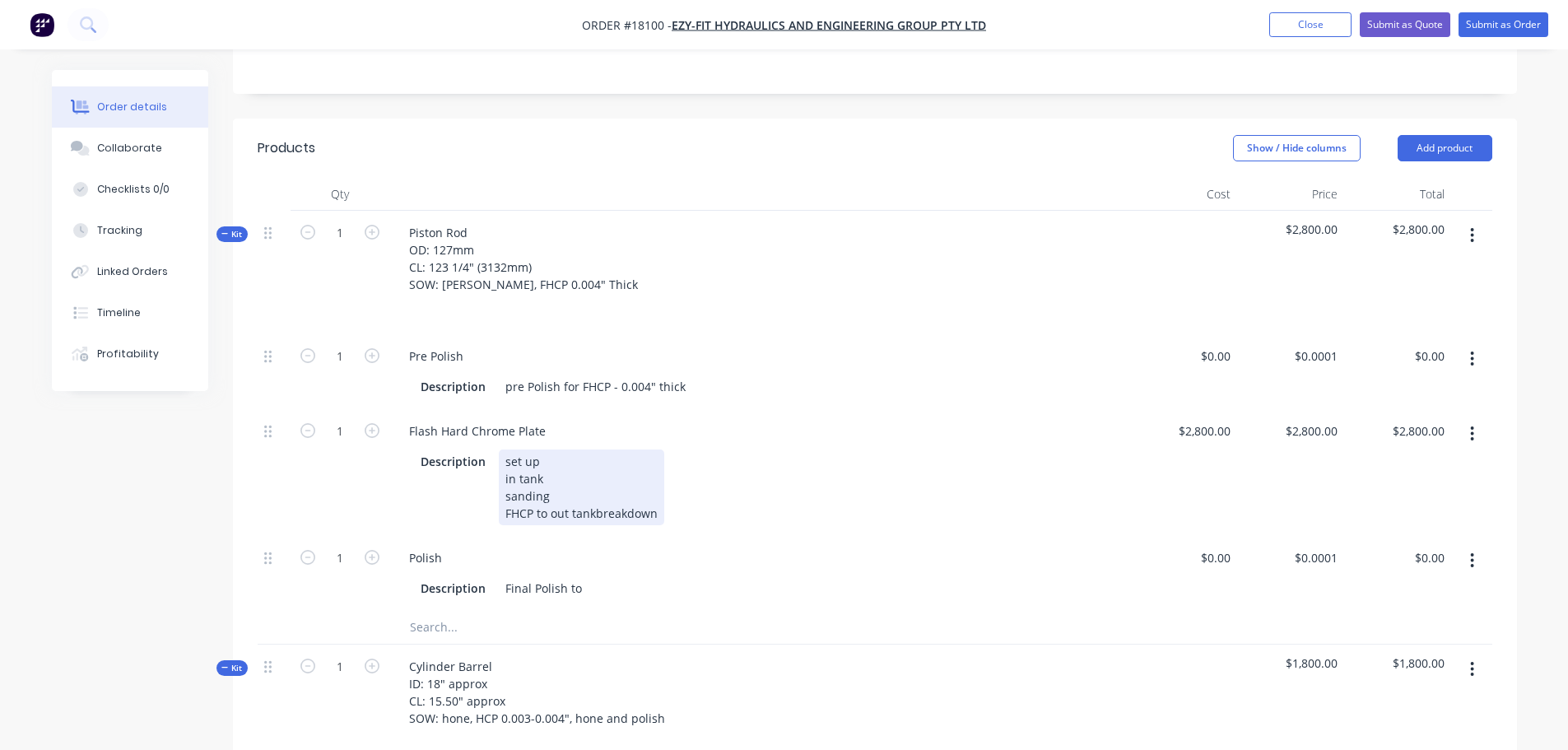
click at [550, 468] on div "set up in tank sanding FHCP to out tankbreakdown" at bounding box center [582, 487] width 166 height 76
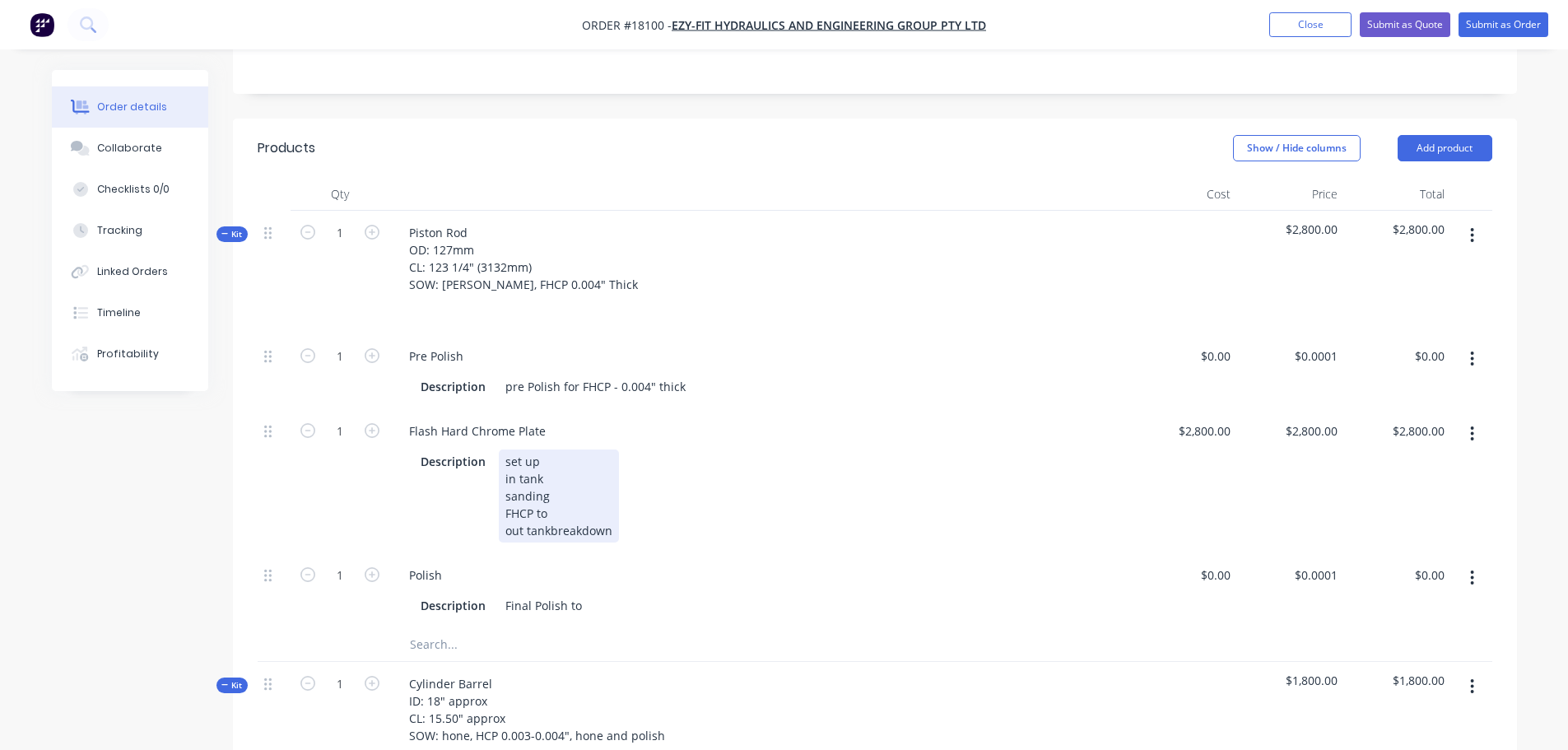
click at [550, 483] on div "set up in tank sanding FHCP to out tankbreakdown" at bounding box center [559, 496] width 120 height 93
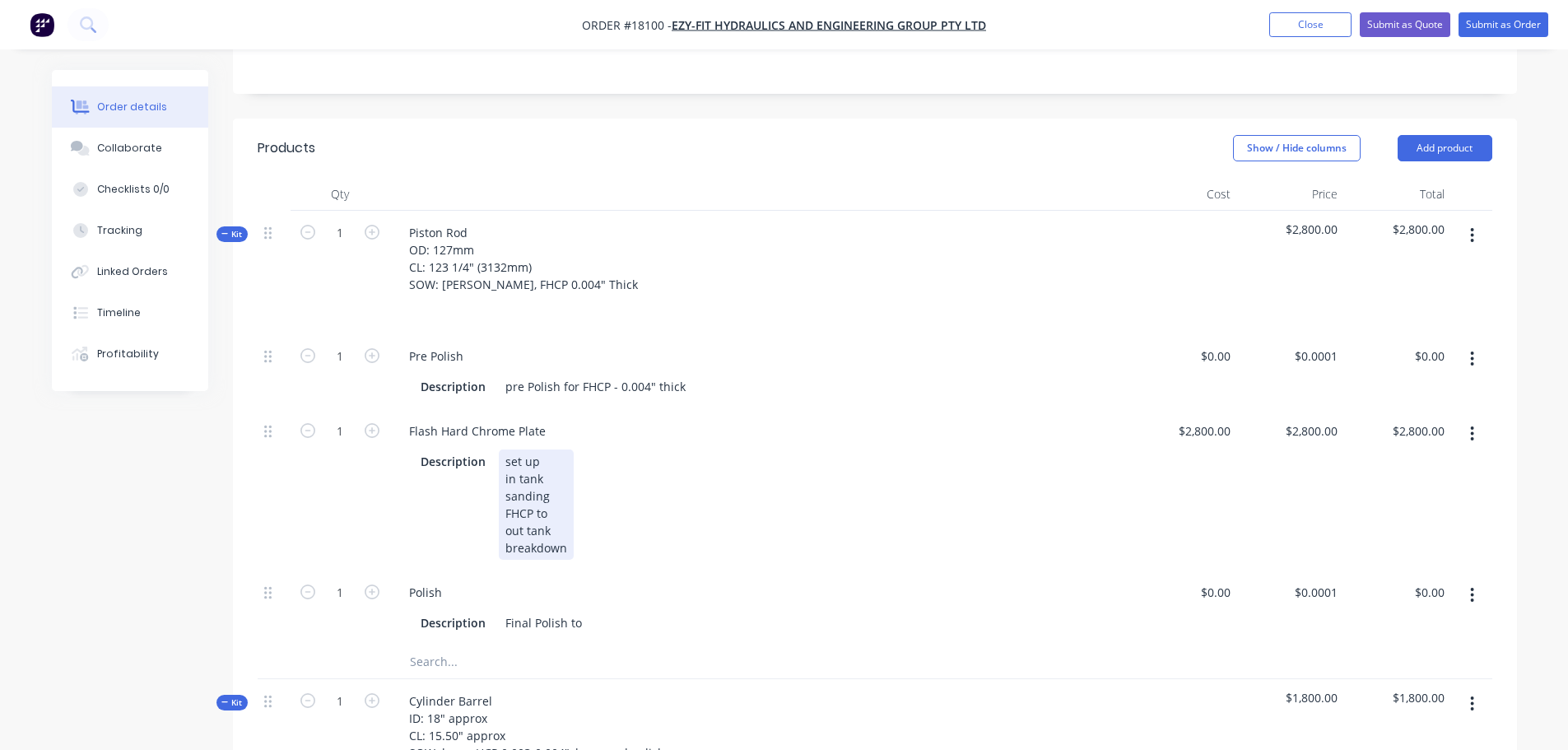
click at [552, 463] on div "set up in tank sanding FHCP to out tank breakdown" at bounding box center [537, 504] width 75 height 111
click at [551, 483] on div "set up in tank sanding FHCP to 5.000" out tank Min Chrome Thickness 0.004" brea…" at bounding box center [612, 504] width 226 height 111
click at [592, 611] on div "Description Final Polish to" at bounding box center [756, 622] width 685 height 24
click at [585, 611] on div "Description Final Polish to" at bounding box center [756, 622] width 685 height 24
click at [579, 611] on div "Final Polish to" at bounding box center [544, 622] width 90 height 24
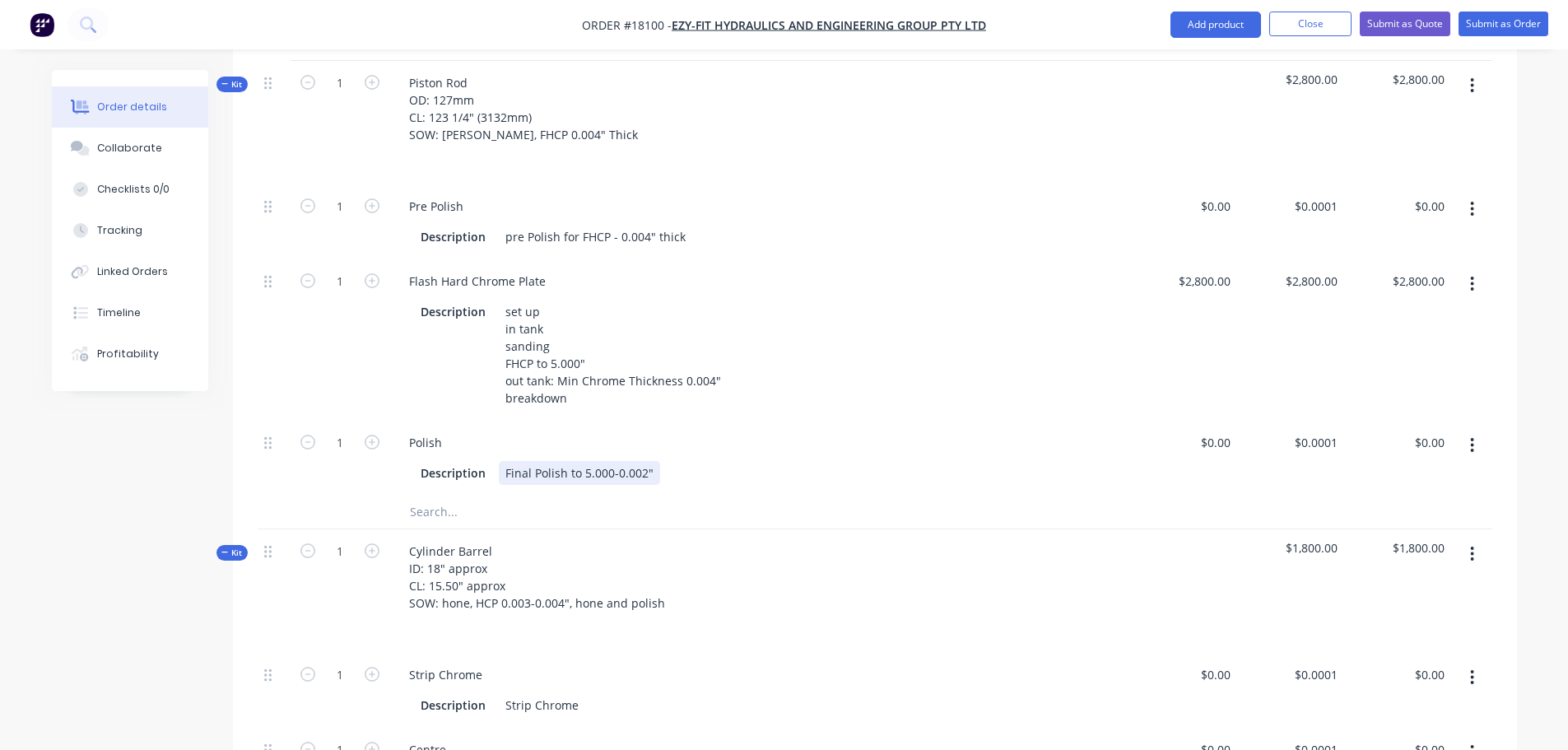
scroll to position [740, 0]
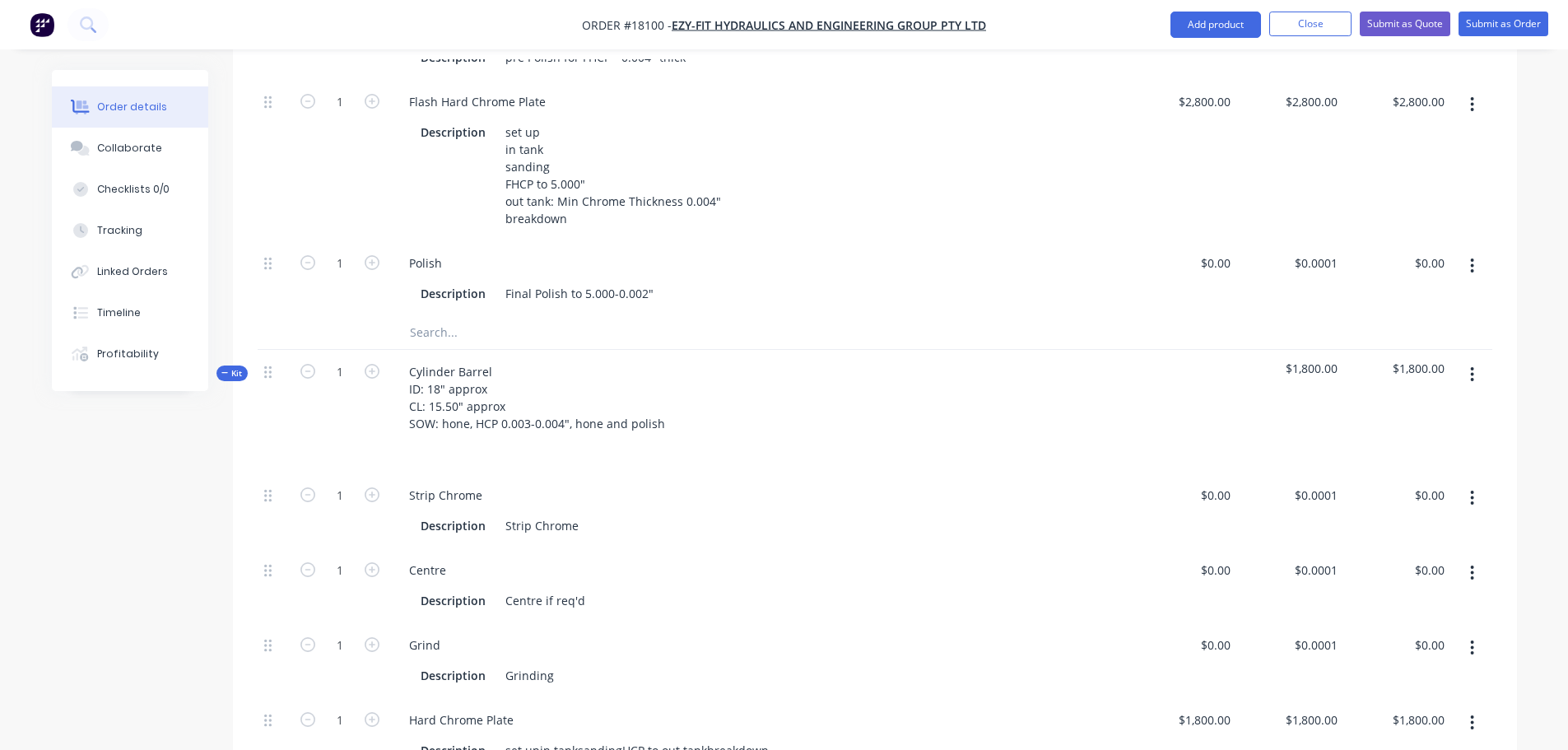
click at [1466, 360] on button "button" at bounding box center [1472, 375] width 38 height 30
click at [1375, 504] on div "Delete" at bounding box center [1413, 516] width 126 height 24
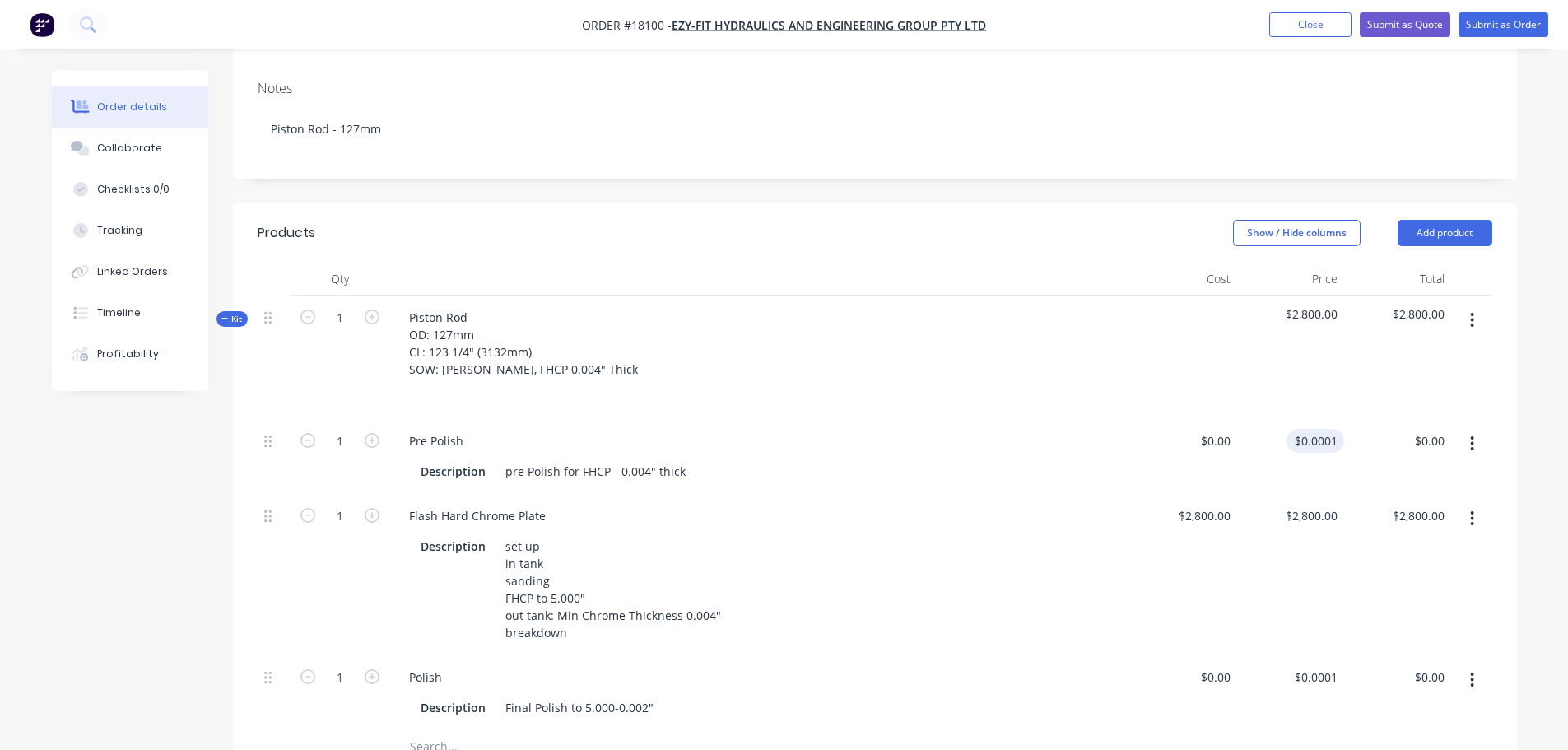
scroll to position [247, 0]
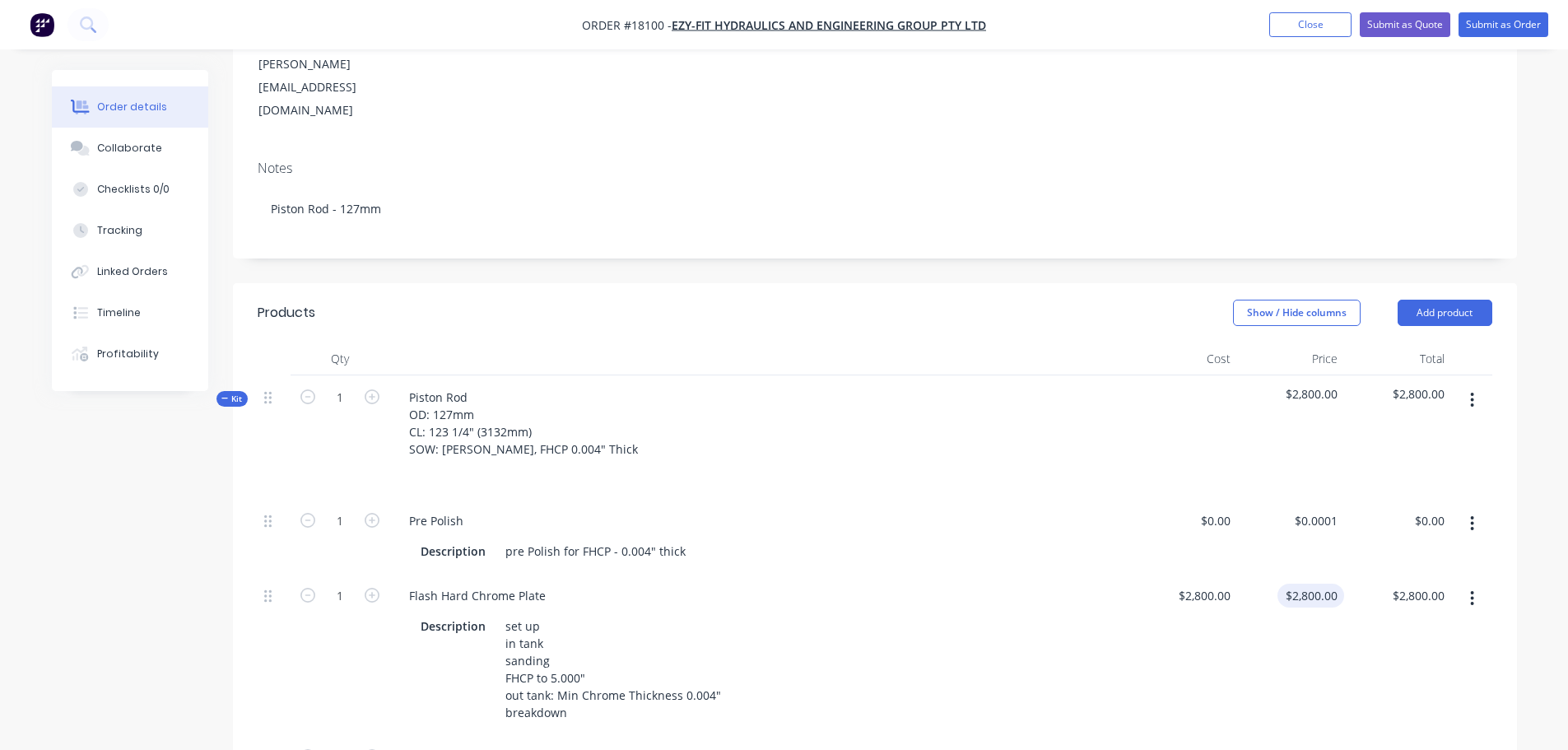
type input "2800"
click at [1306, 584] on div "2800 2800" at bounding box center [1323, 595] width 41 height 24
type input "$0.00"
click at [1408, 574] on div "0.00 $2,800.00" at bounding box center [1397, 654] width 107 height 161
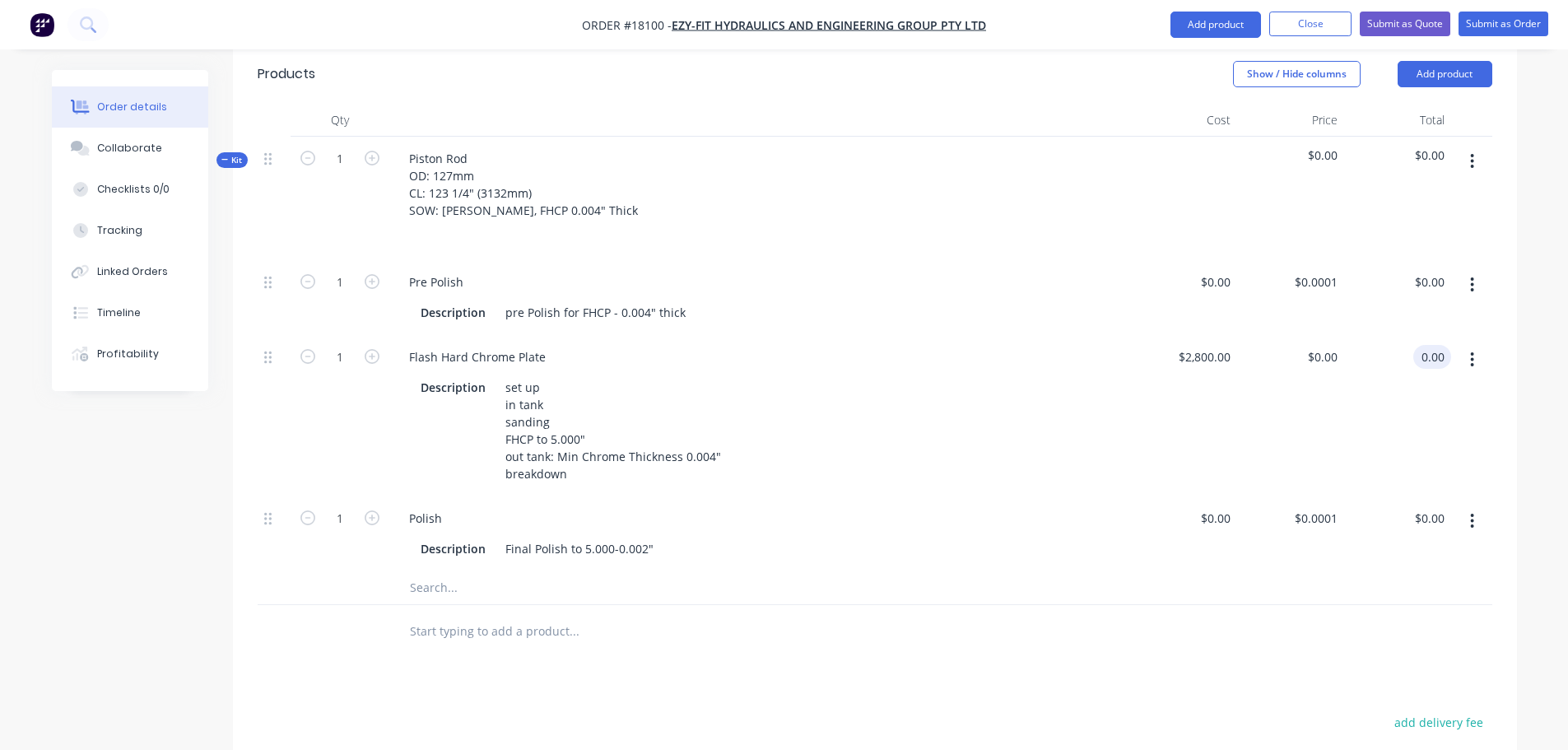
scroll to position [494, 0]
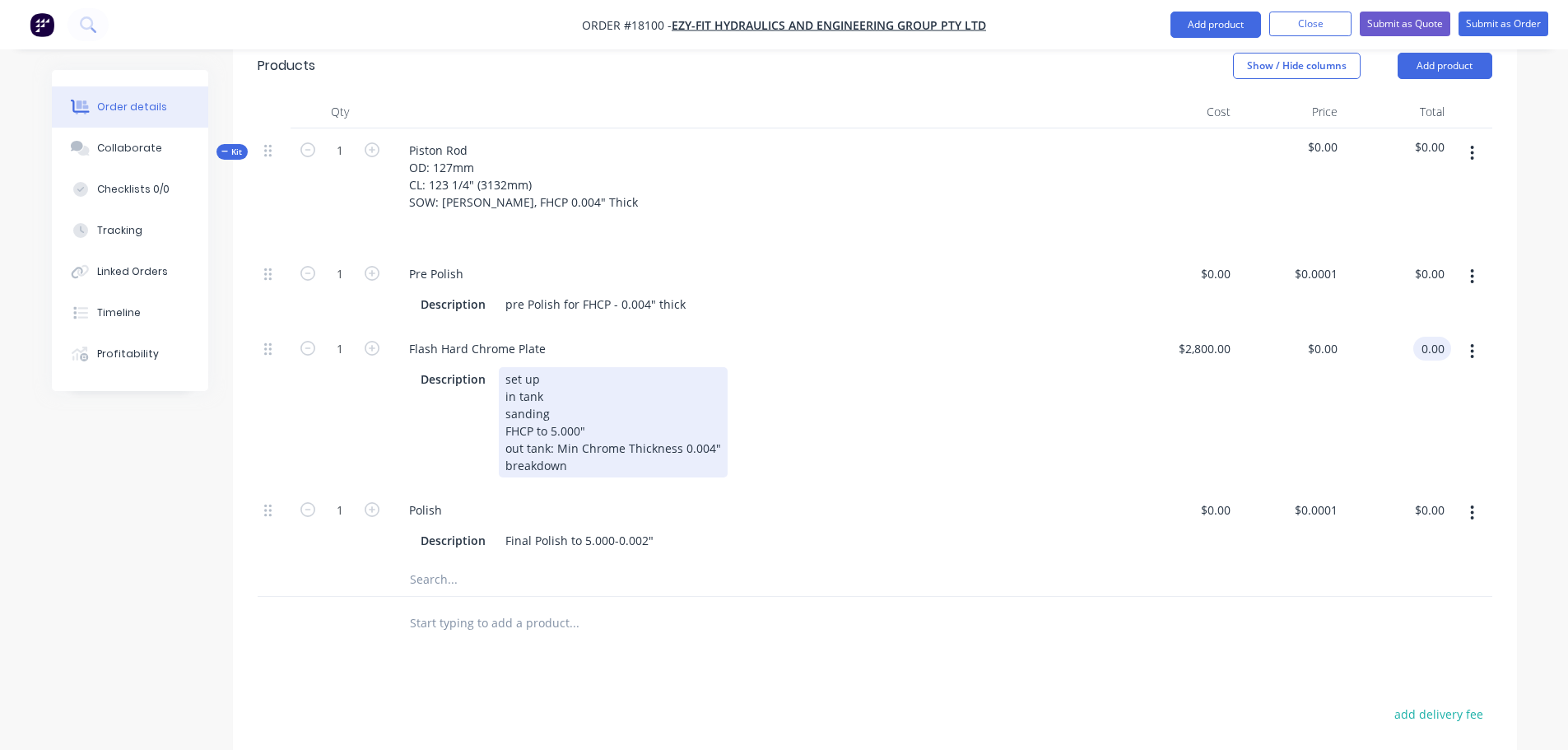
type input "$0.00"
click at [789, 378] on div "Description set up in tank sanding FHCP to 5.000" out tank: Min Chrome Thicknes…" at bounding box center [756, 422] width 685 height 111
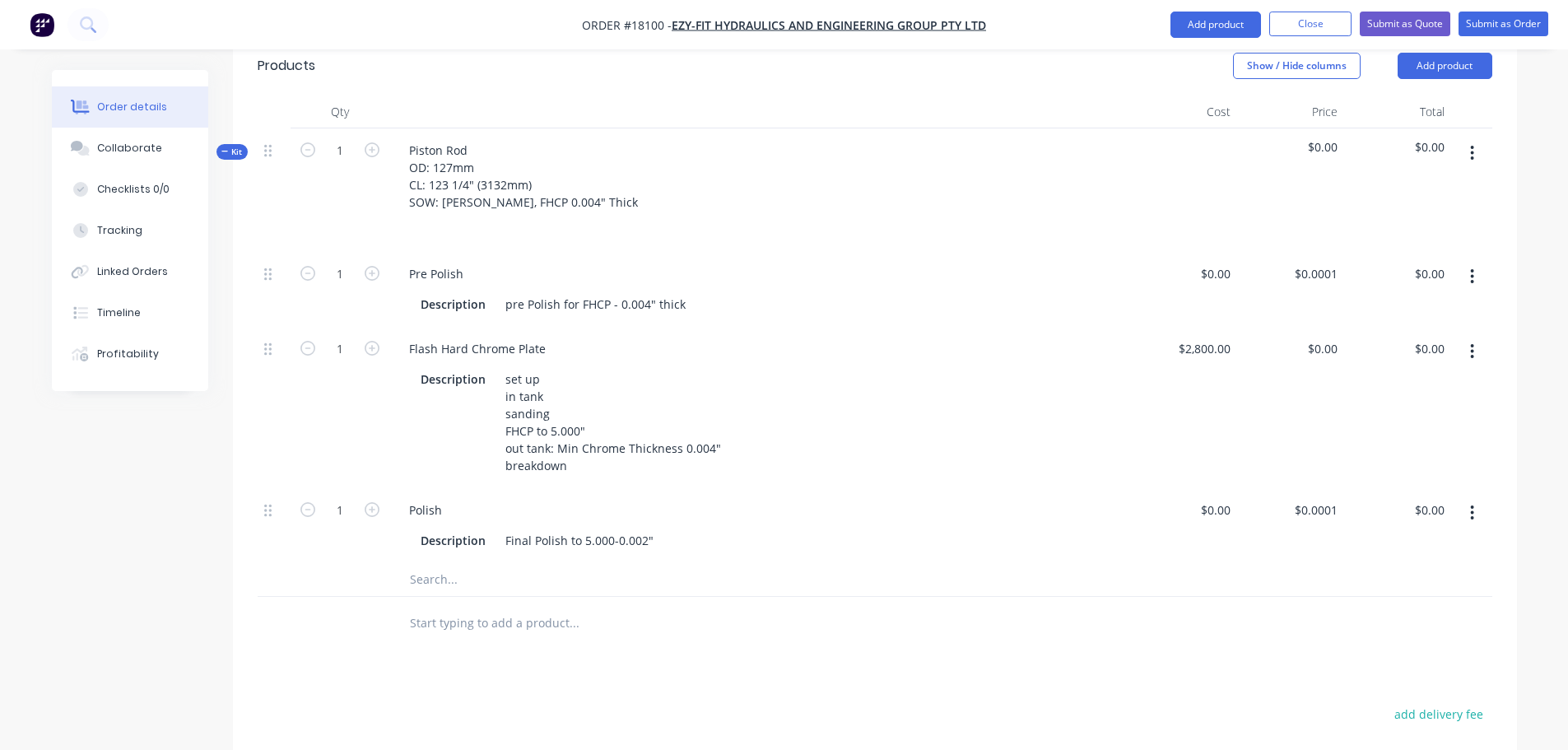
click at [1200, 327] on div "$2,800.00 $2,800.00" at bounding box center [1183, 407] width 107 height 161
type input "2800"
click at [1194, 327] on div "2800 $2,800.00" at bounding box center [1183, 407] width 107 height 161
type input "$0.00"
click at [1191, 654] on div "Products Show / Hide columns Add product Qty Cost Price Total Kit 1 Piston Rod …" at bounding box center [875, 541] width 1284 height 1009
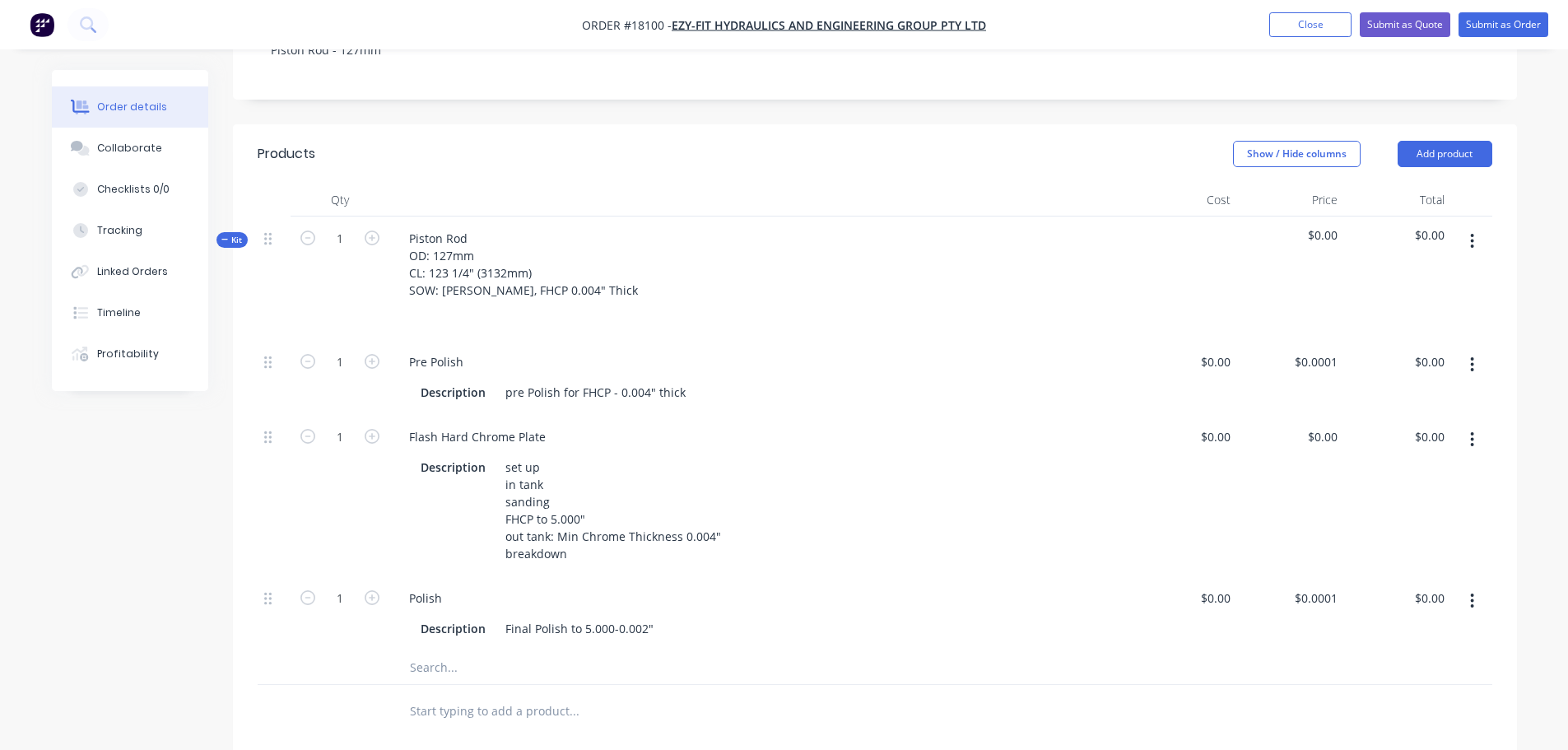
scroll to position [411, 0]
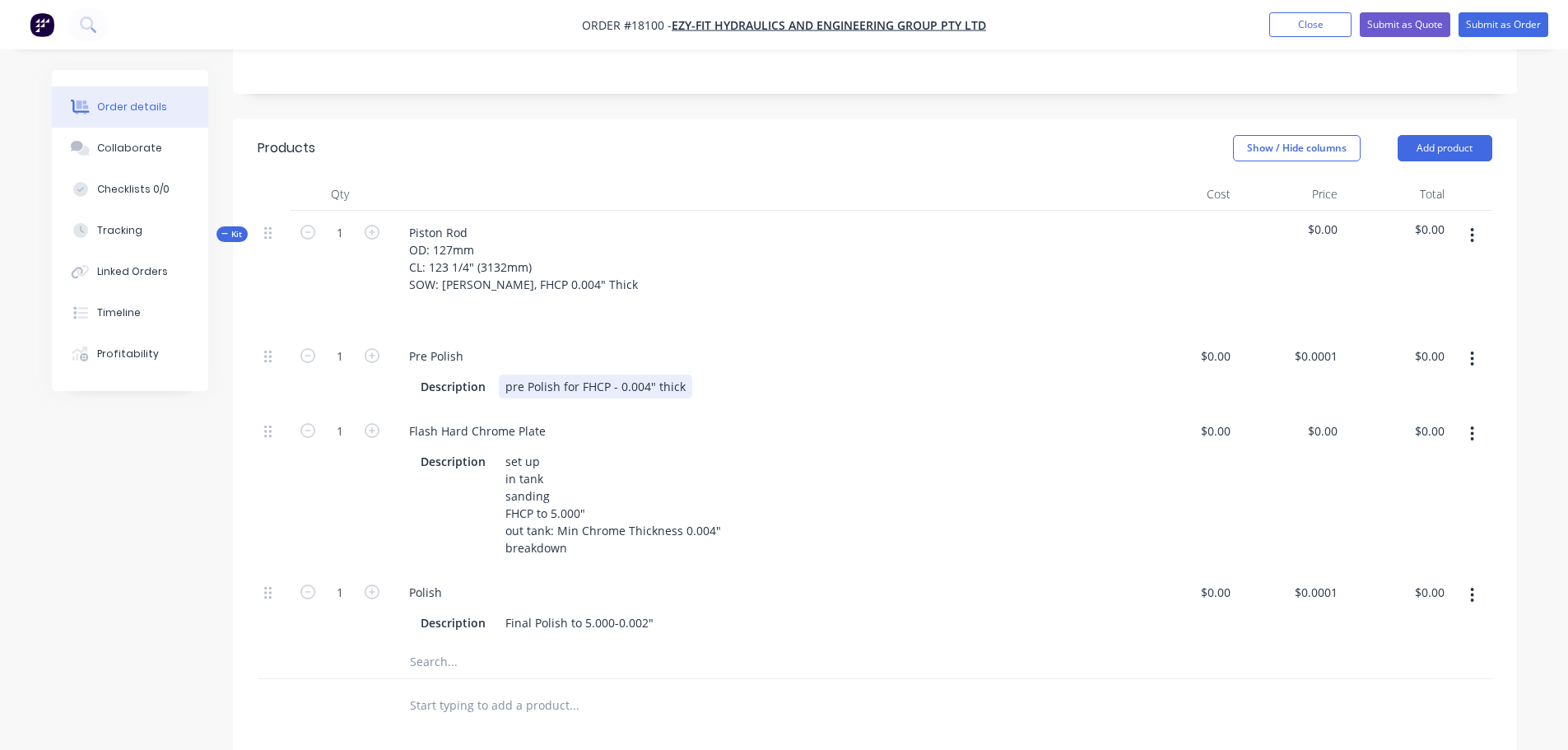
click at [511, 375] on div "pre Polish for FHCP - 0.004" thick" at bounding box center [596, 386] width 193 height 24
click at [902, 689] on div at bounding box center [685, 706] width 579 height 33
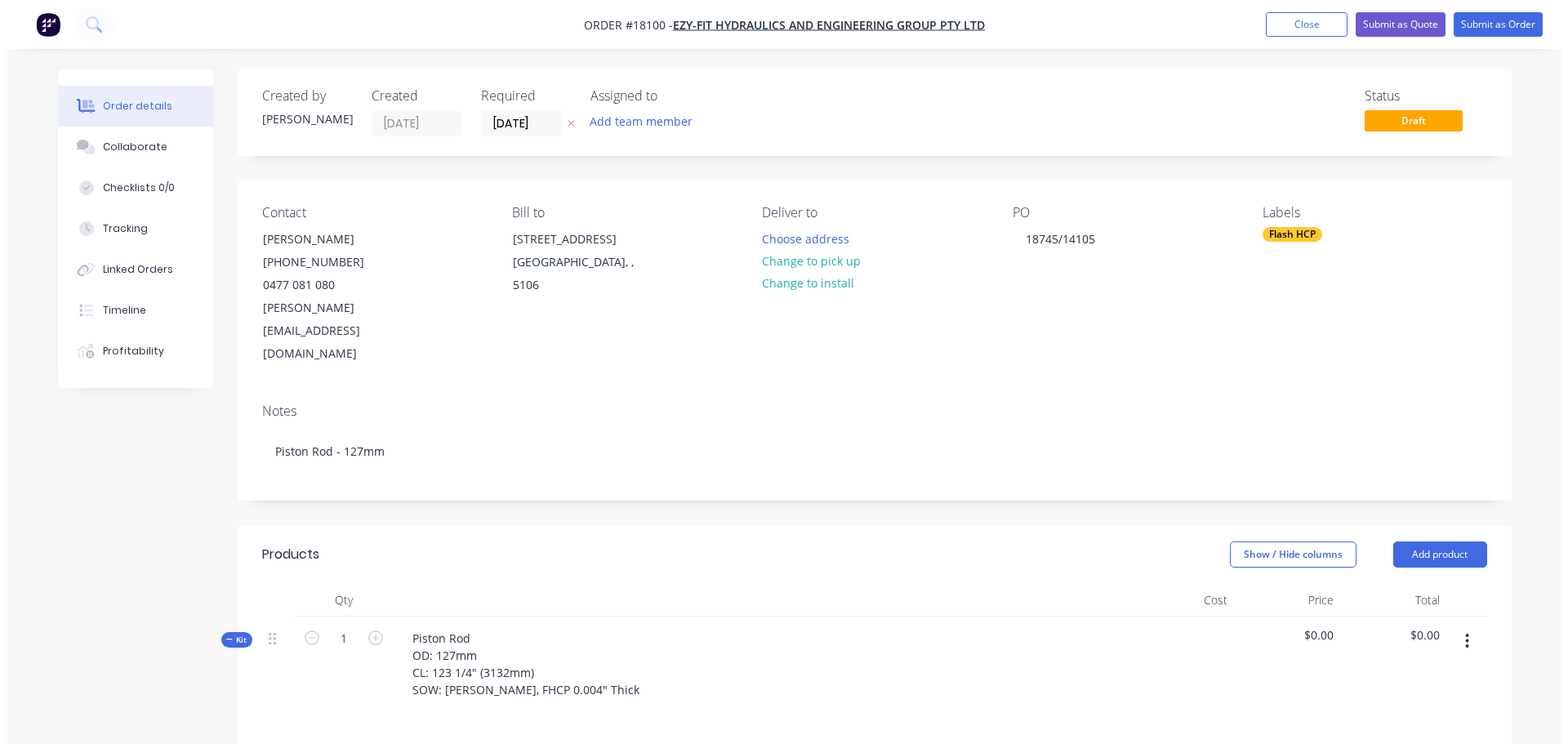
scroll to position [0, 0]
click at [1502, 31] on button "Submit as Order" at bounding box center [1491, 24] width 89 height 24
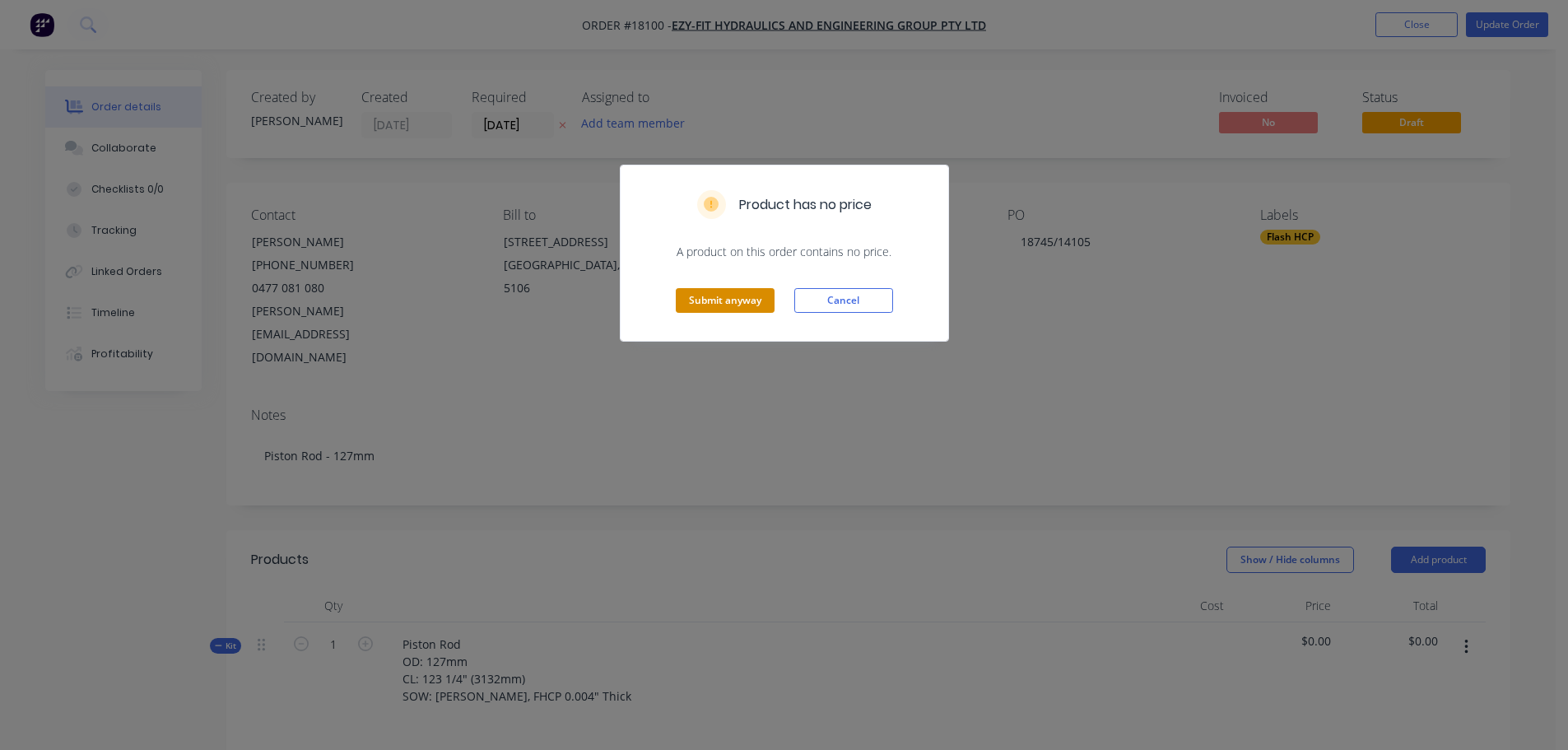
click at [740, 306] on button "Submit anyway" at bounding box center [725, 301] width 98 height 24
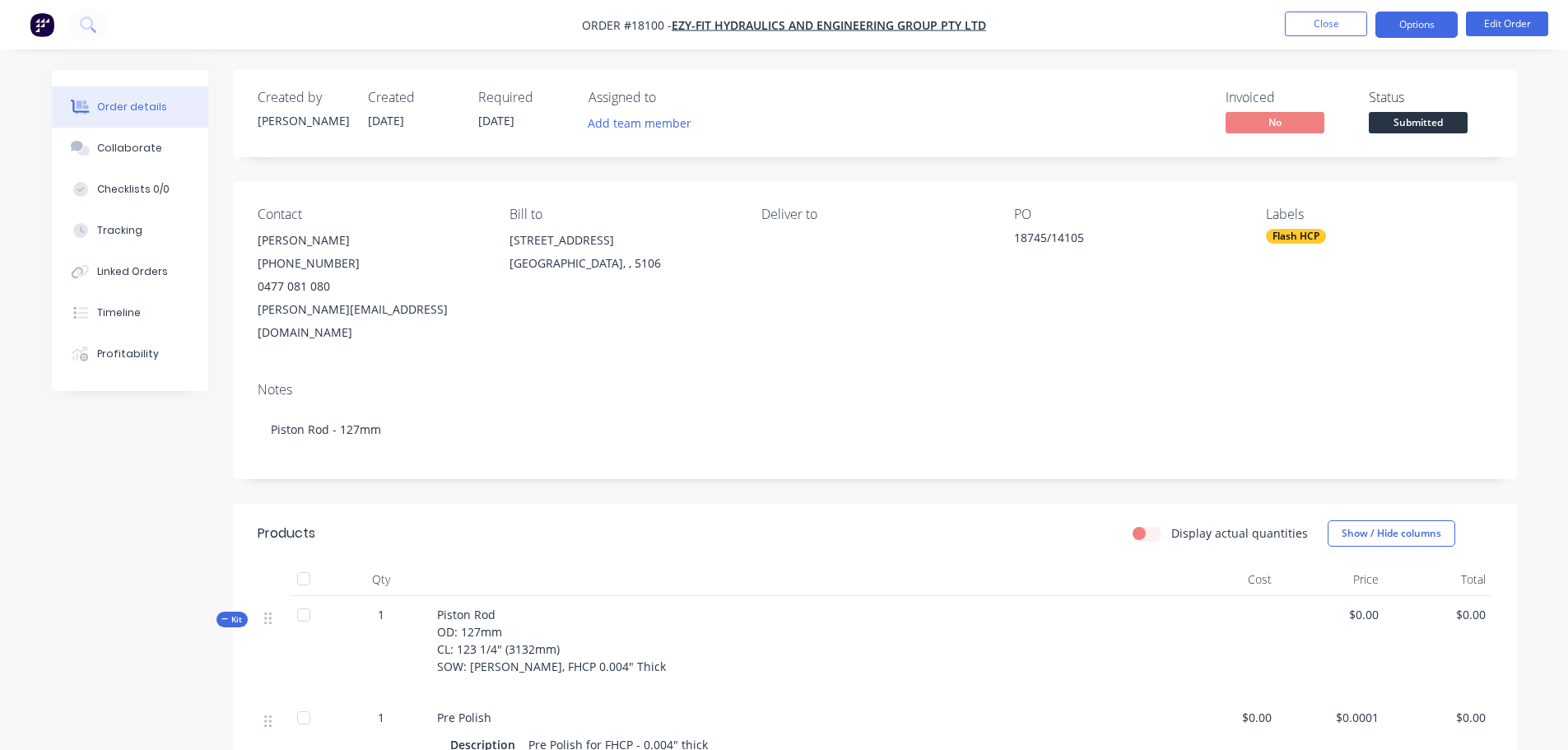
click at [1393, 25] on button "Options" at bounding box center [1416, 24] width 82 height 26
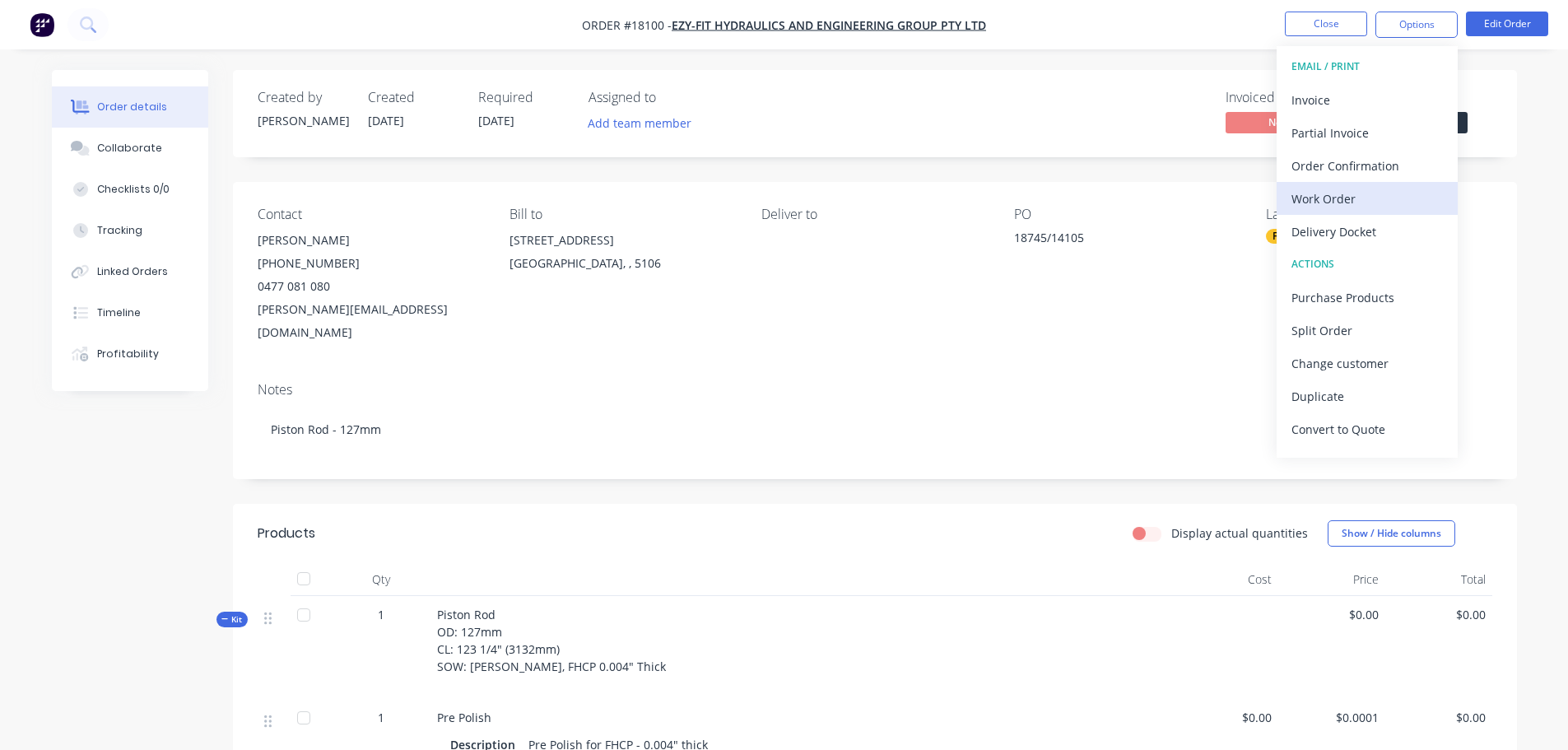
click at [1358, 197] on div "Work Order" at bounding box center [1367, 198] width 152 height 24
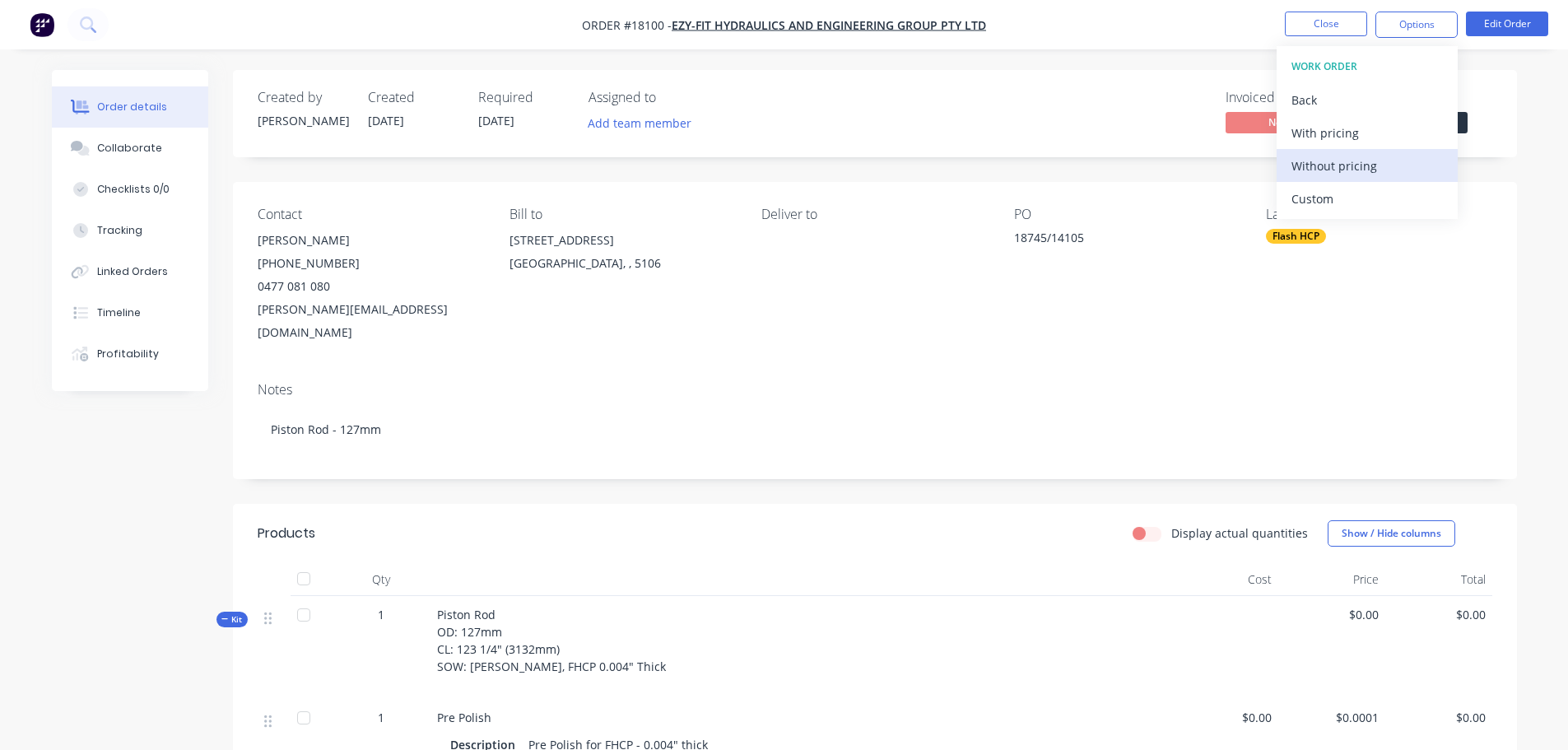
click at [1357, 166] on div "Without pricing" at bounding box center [1367, 166] width 152 height 24
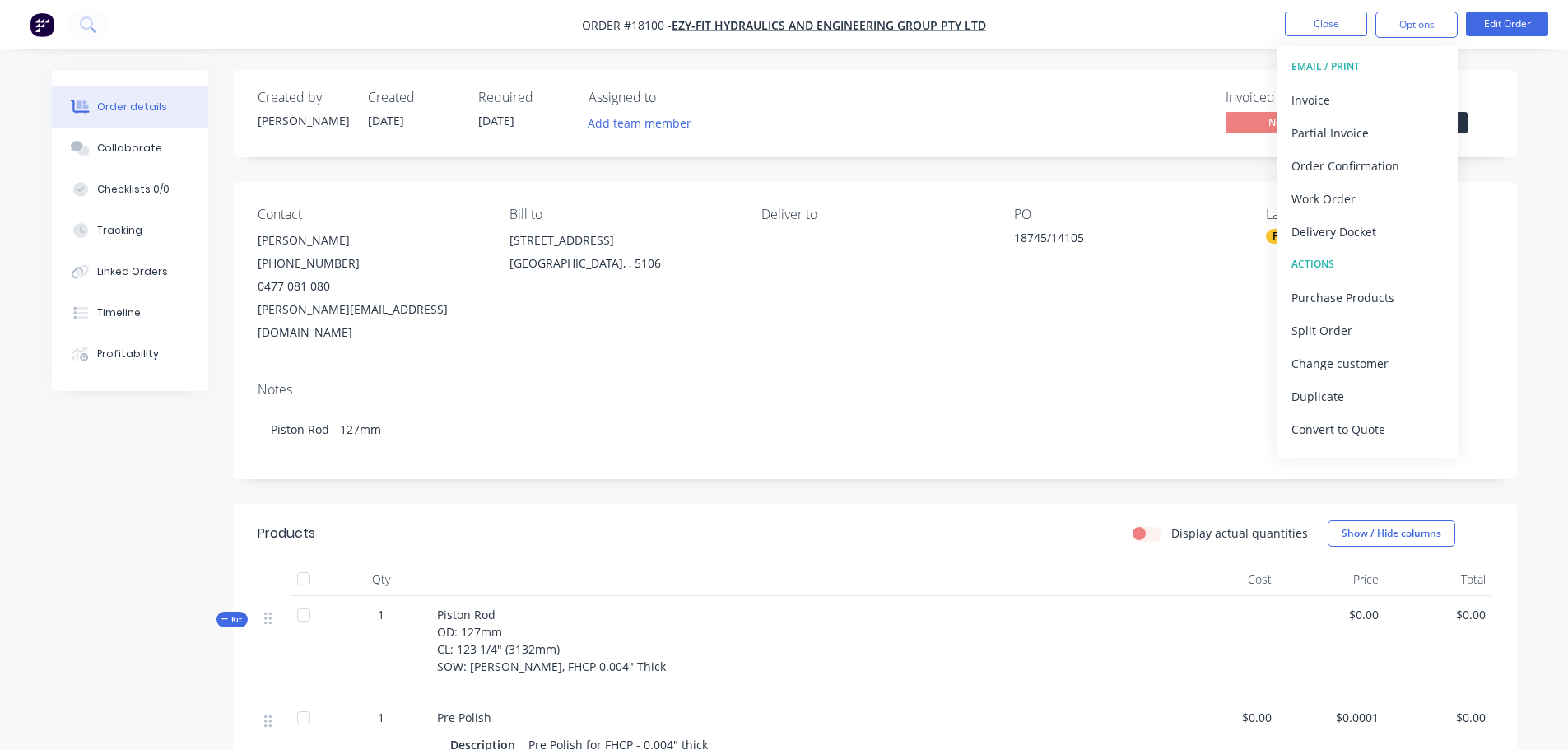
click at [1209, 80] on div "Created by Jarred Created 03/09/25 Required 03/09/25 Assigned to Add team membe…" at bounding box center [875, 113] width 1284 height 87
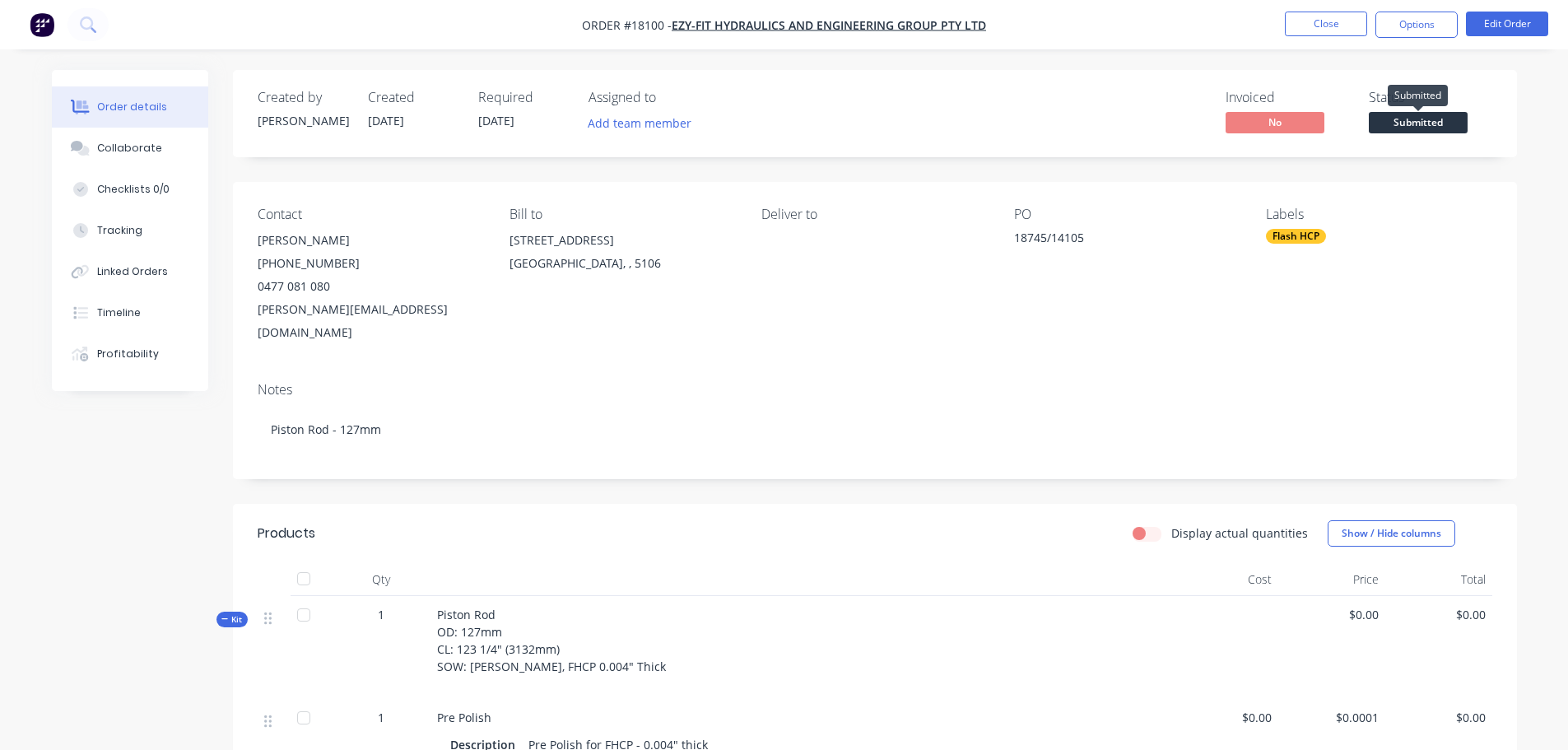
click at [1416, 127] on span "Submitted" at bounding box center [1417, 122] width 98 height 21
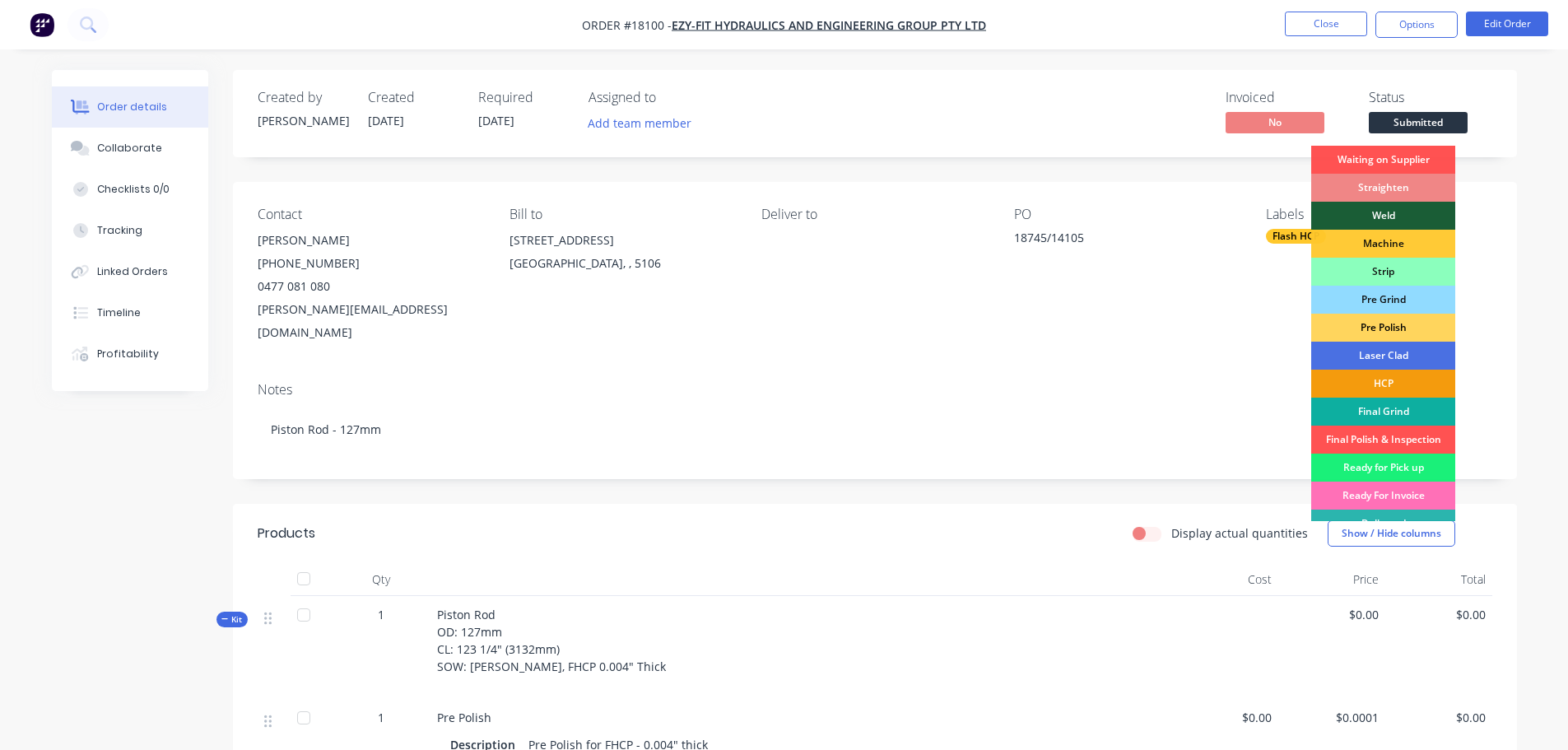
click at [1387, 334] on div "Pre Polish" at bounding box center [1382, 328] width 144 height 28
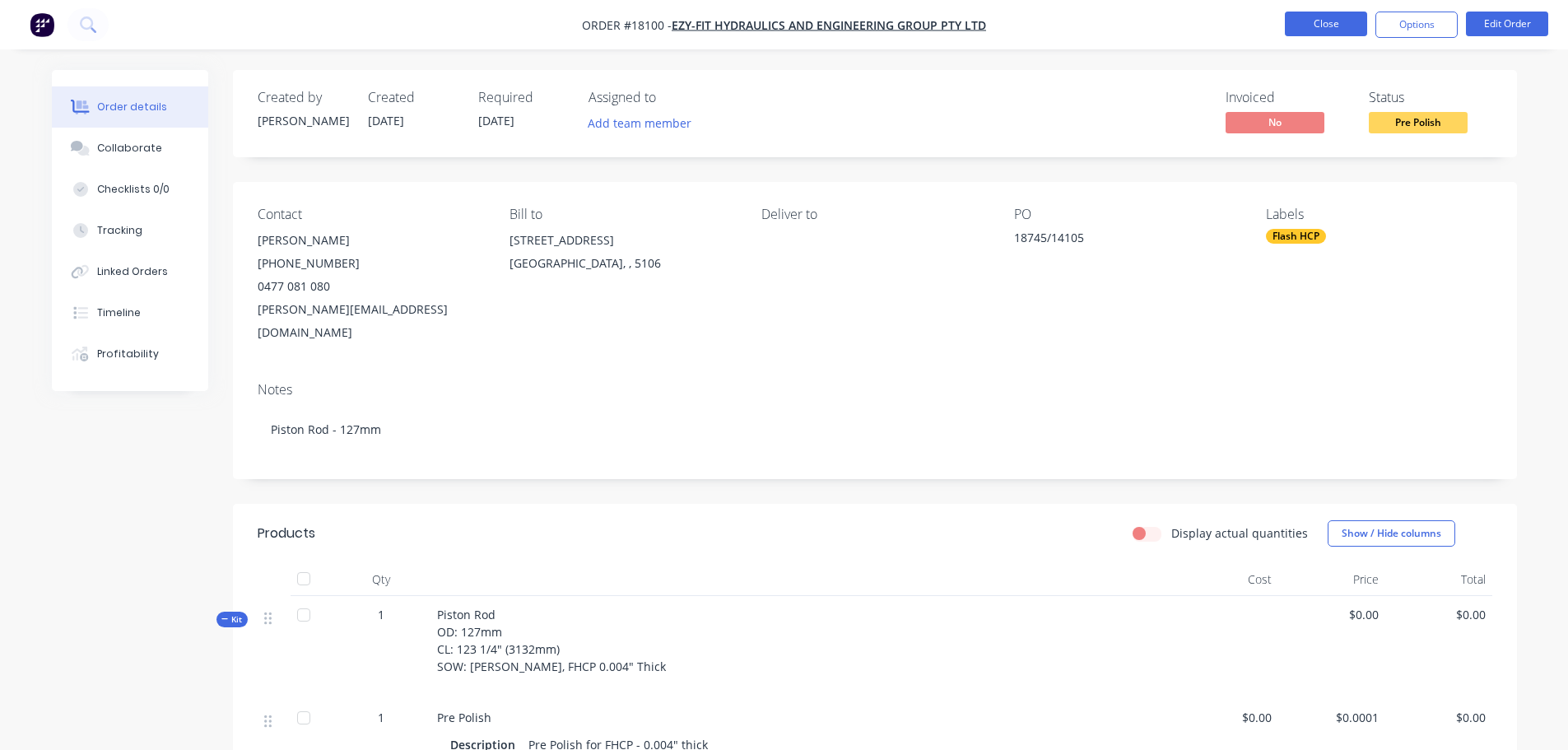
click at [1321, 16] on button "Close" at bounding box center [1326, 24] width 82 height 24
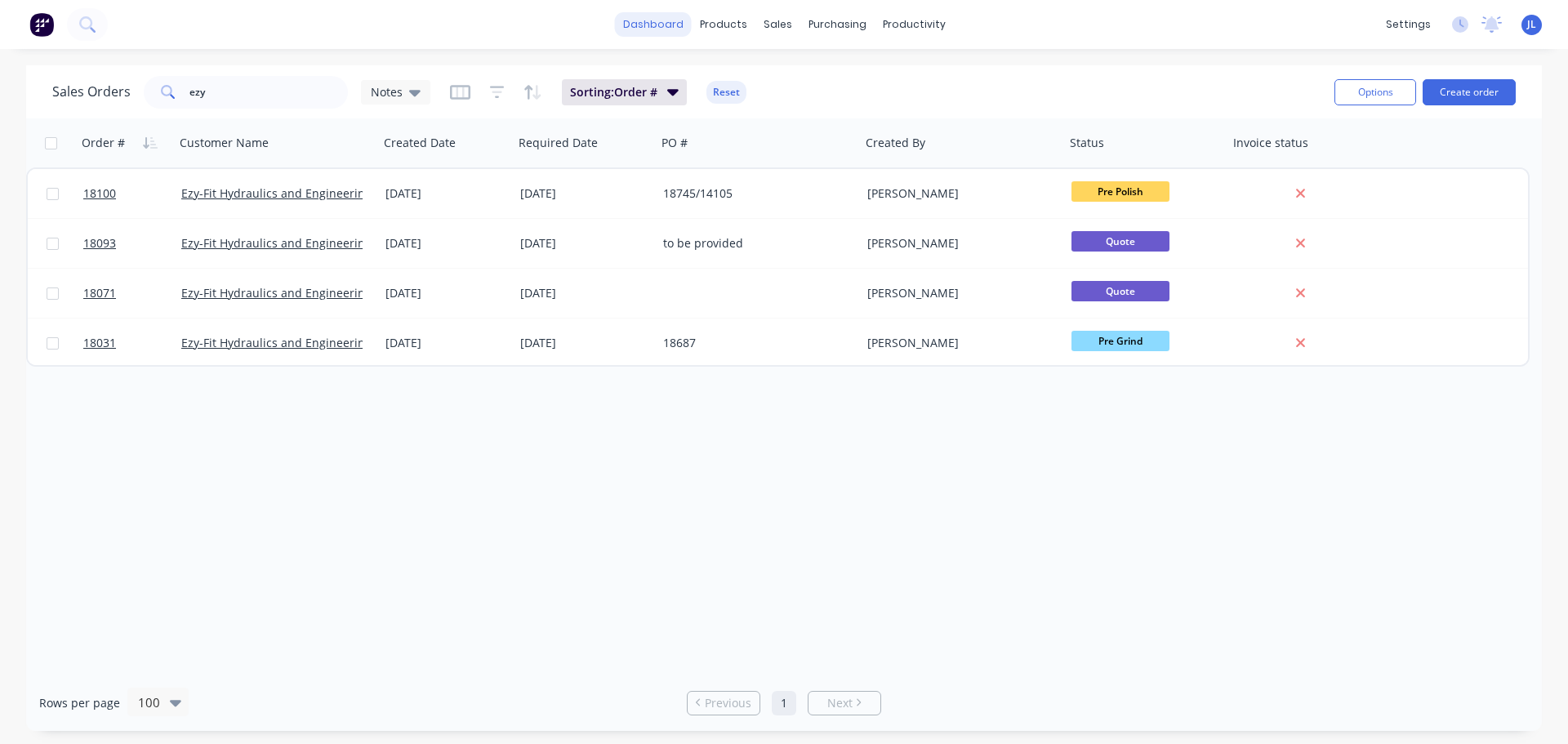
click at [651, 25] on link "dashboard" at bounding box center [653, 24] width 77 height 24
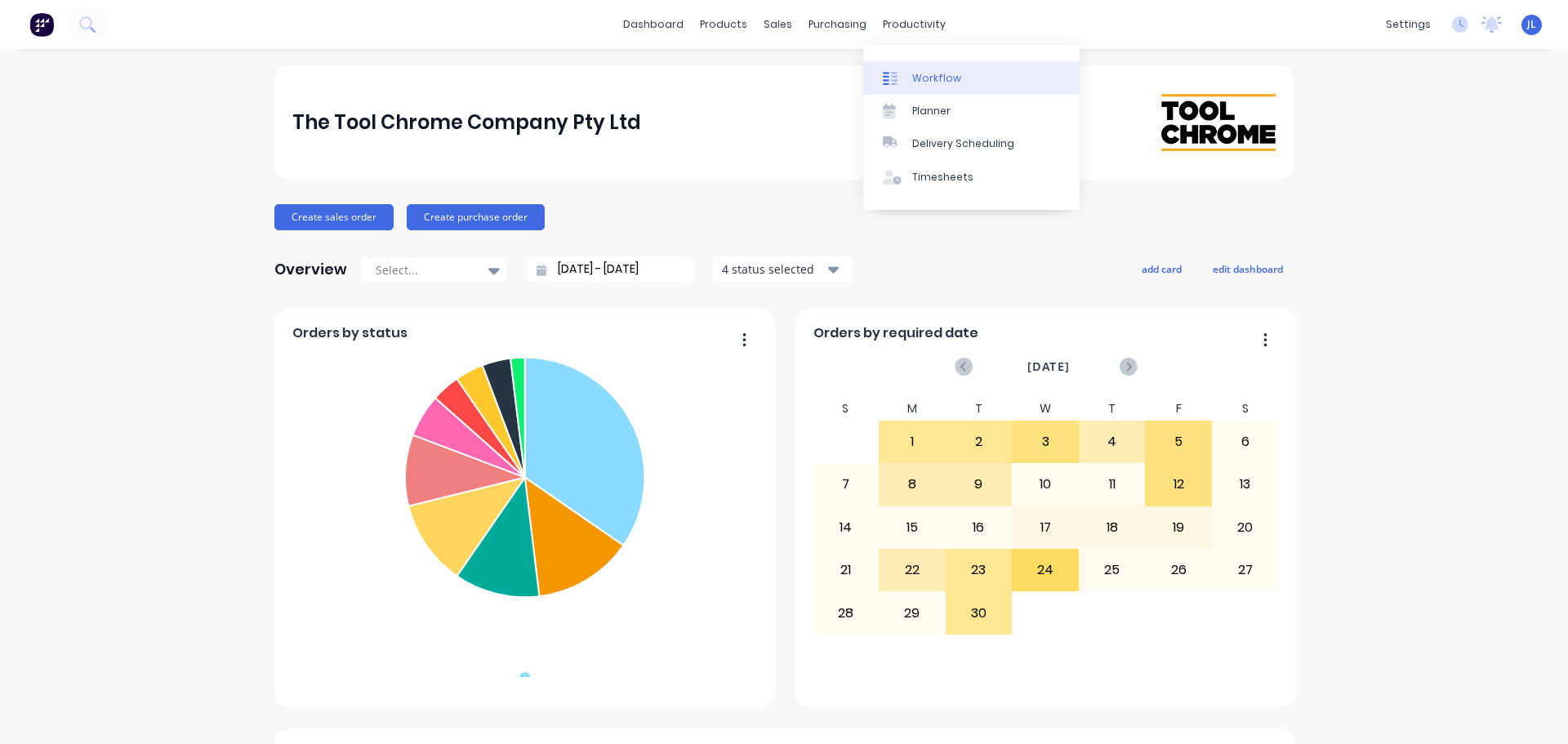
click at [930, 77] on div "Workflow" at bounding box center [936, 78] width 49 height 15
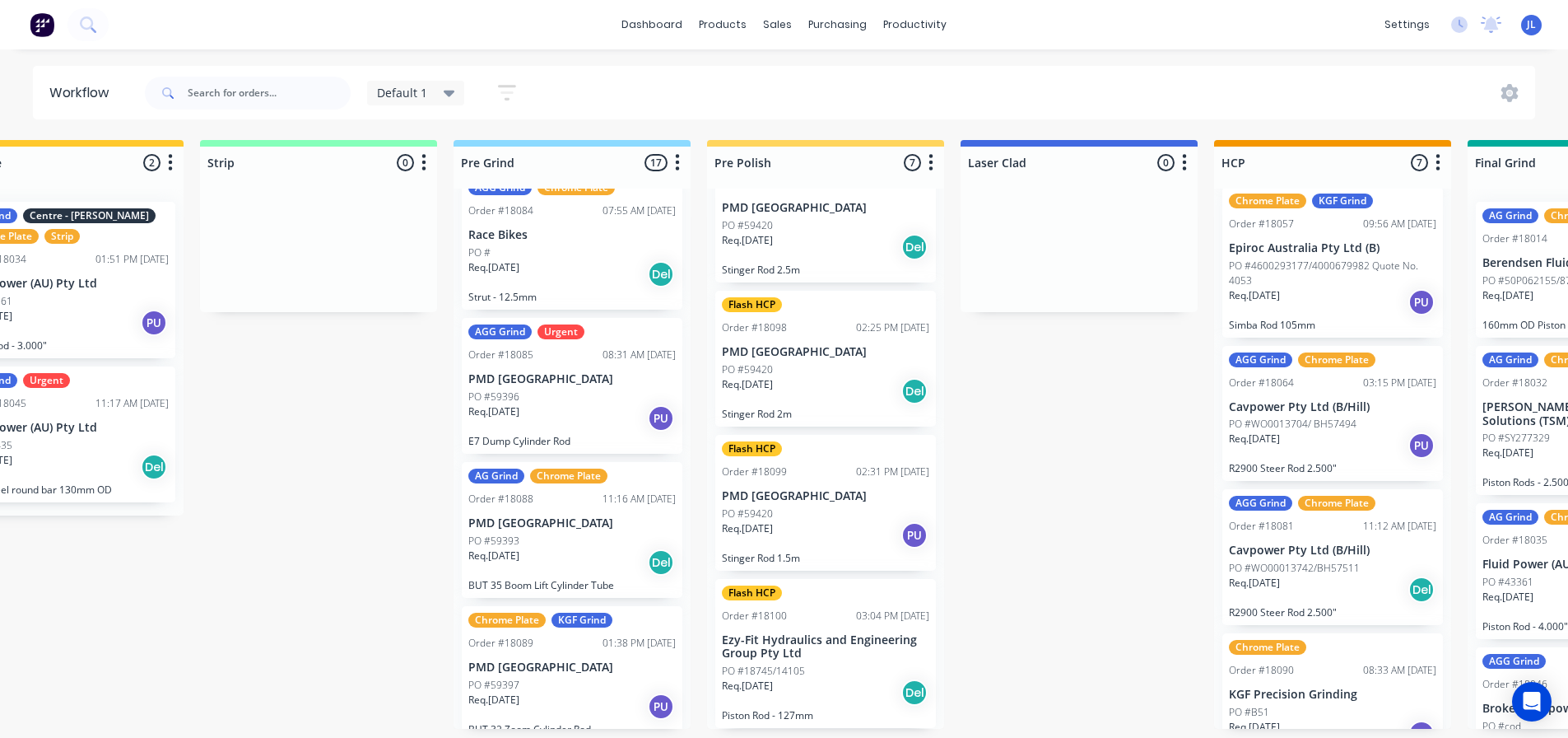
scroll to position [1902, 0]
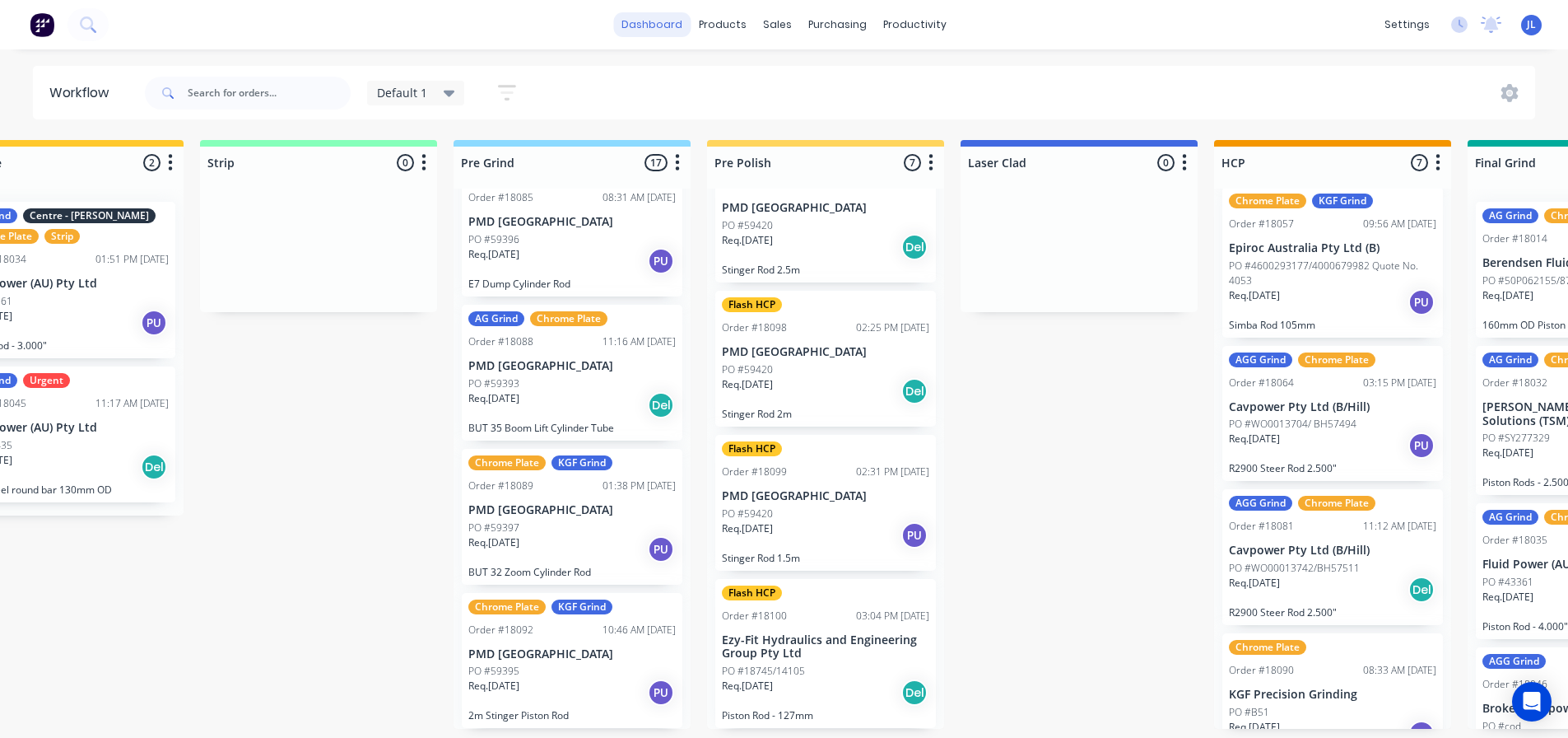
click at [676, 28] on link "dashboard" at bounding box center [652, 24] width 78 height 24
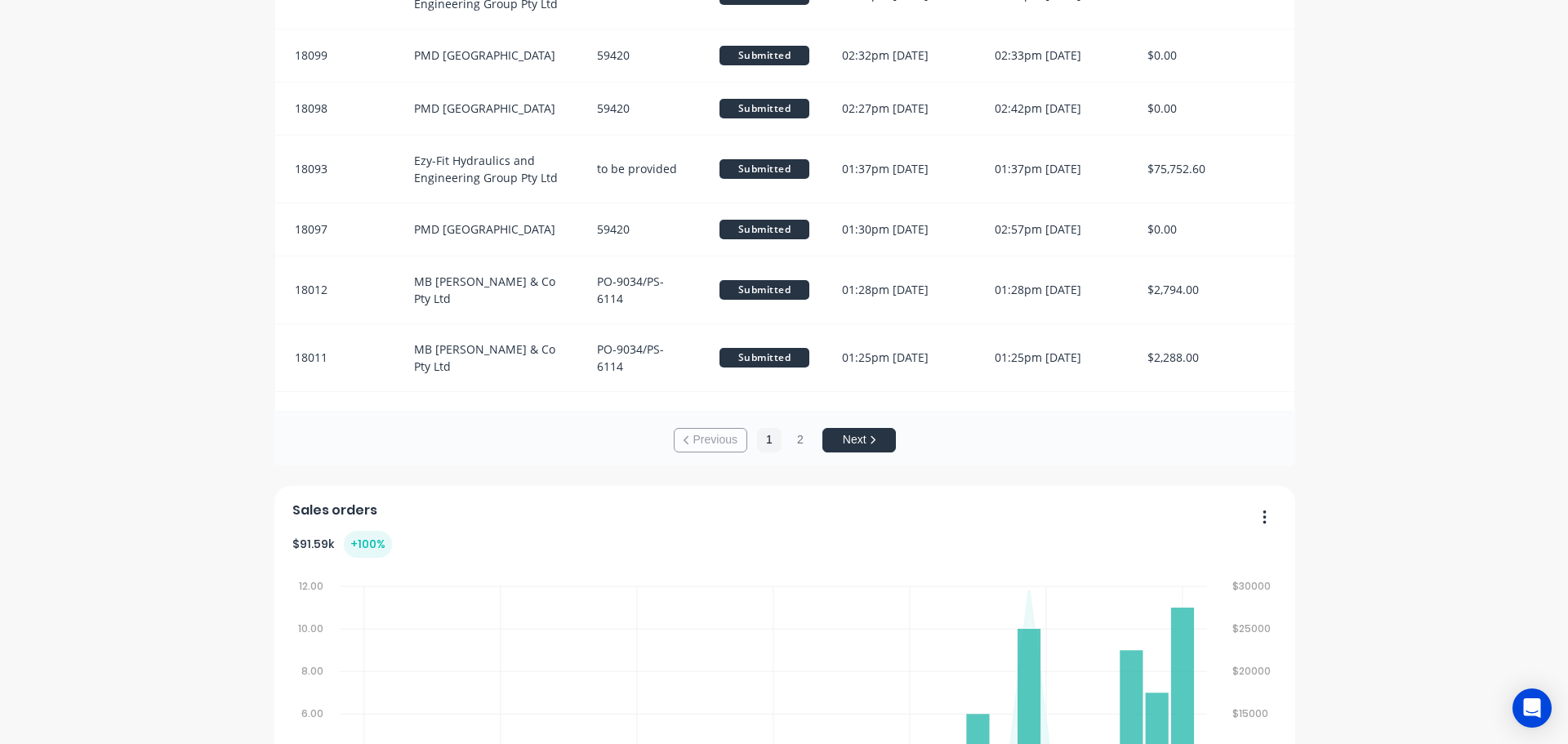
scroll to position [1889, 0]
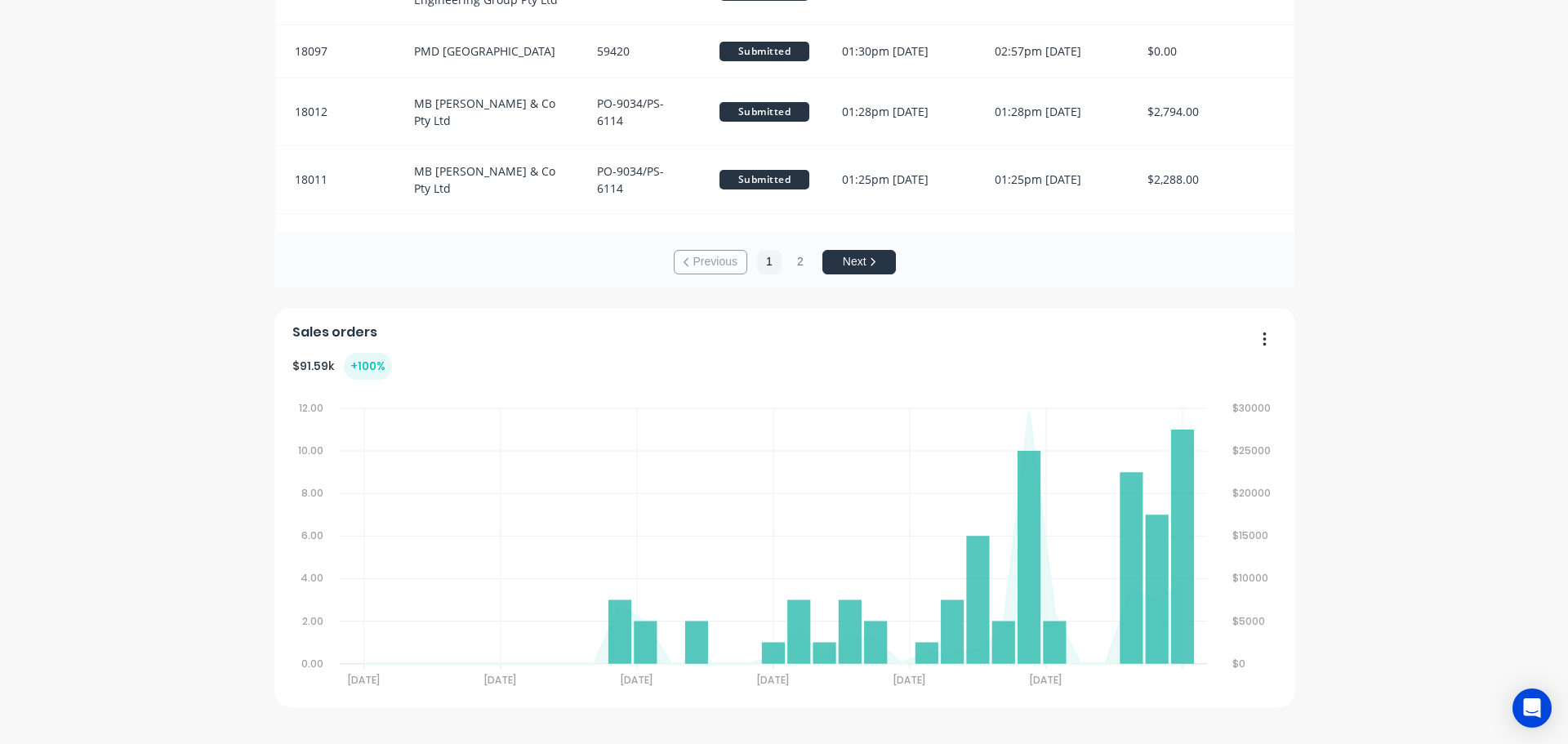
click at [864, 268] on button "Next" at bounding box center [858, 262] width 73 height 24
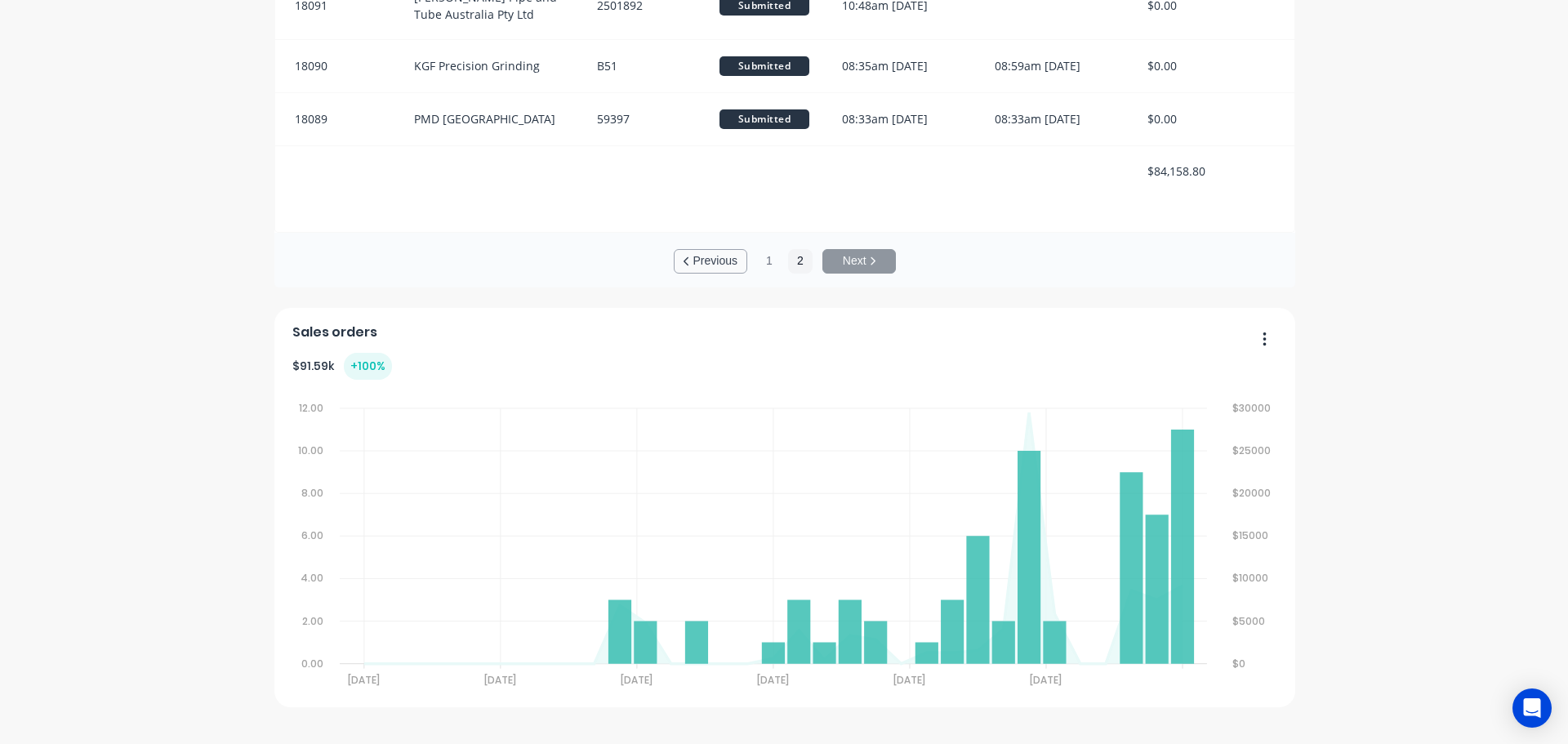
click at [717, 257] on button "Previous" at bounding box center [710, 261] width 73 height 24
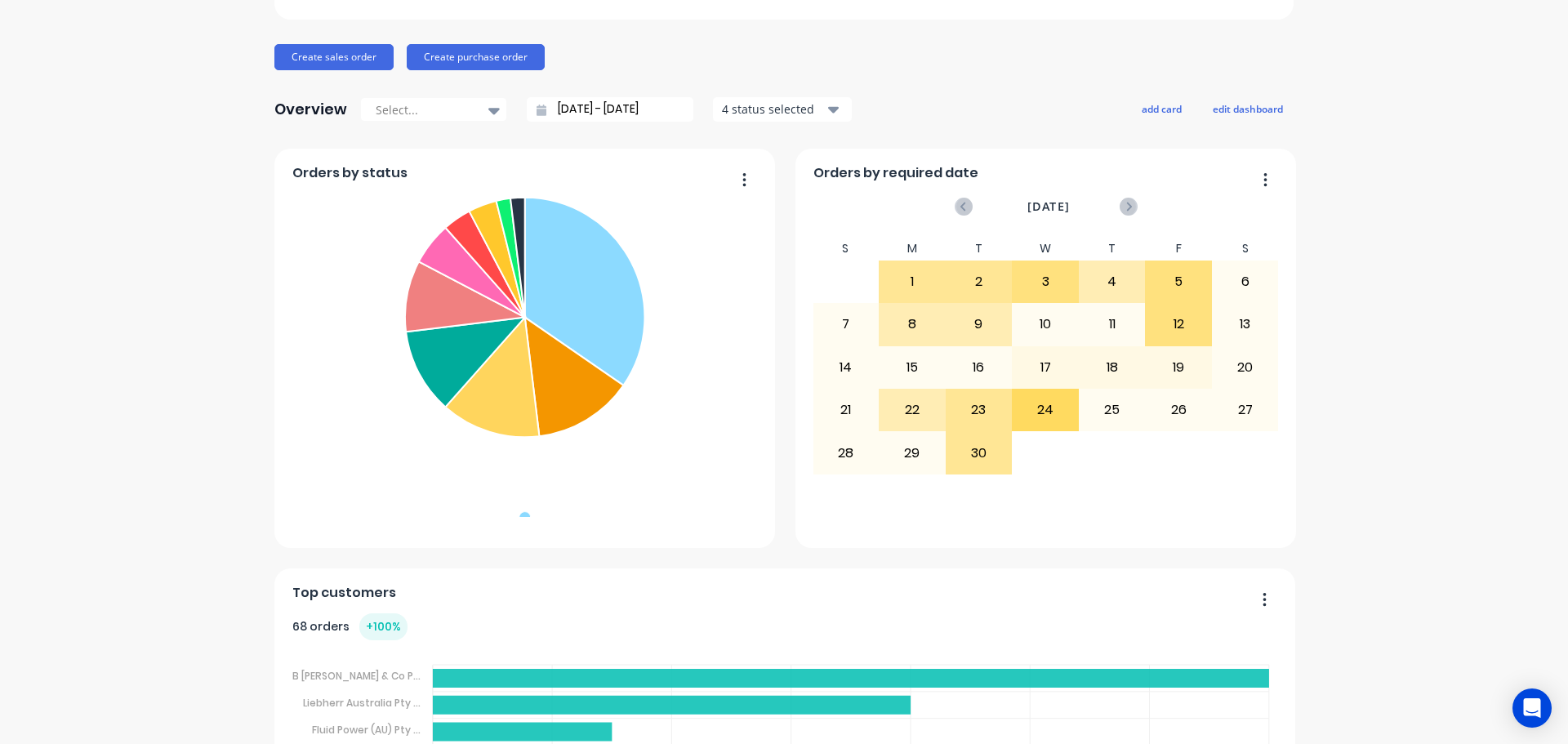
scroll to position [408, 0]
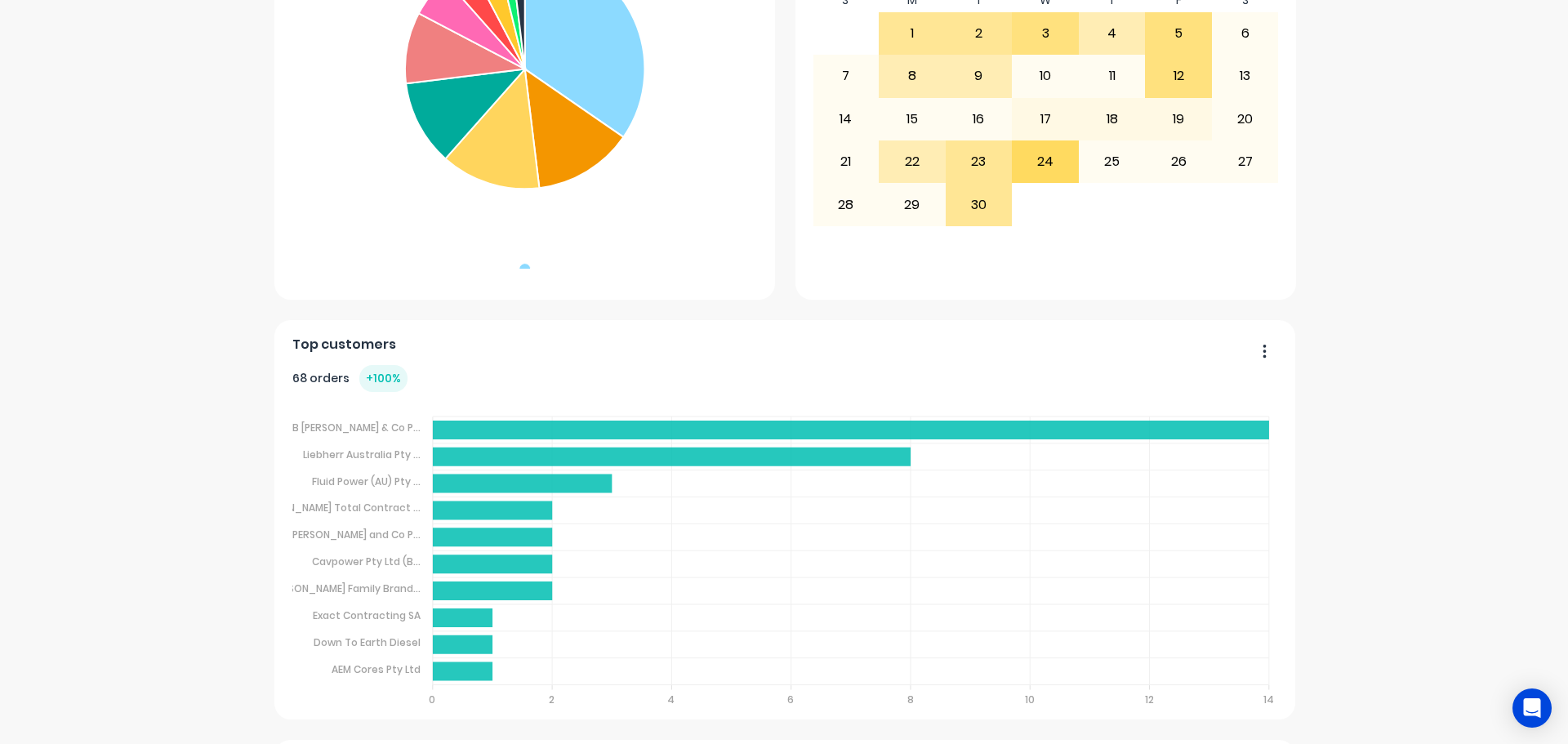
click at [1261, 355] on button "button" at bounding box center [1259, 352] width 35 height 25
click at [1263, 355] on icon "button" at bounding box center [1265, 351] width 4 height 16
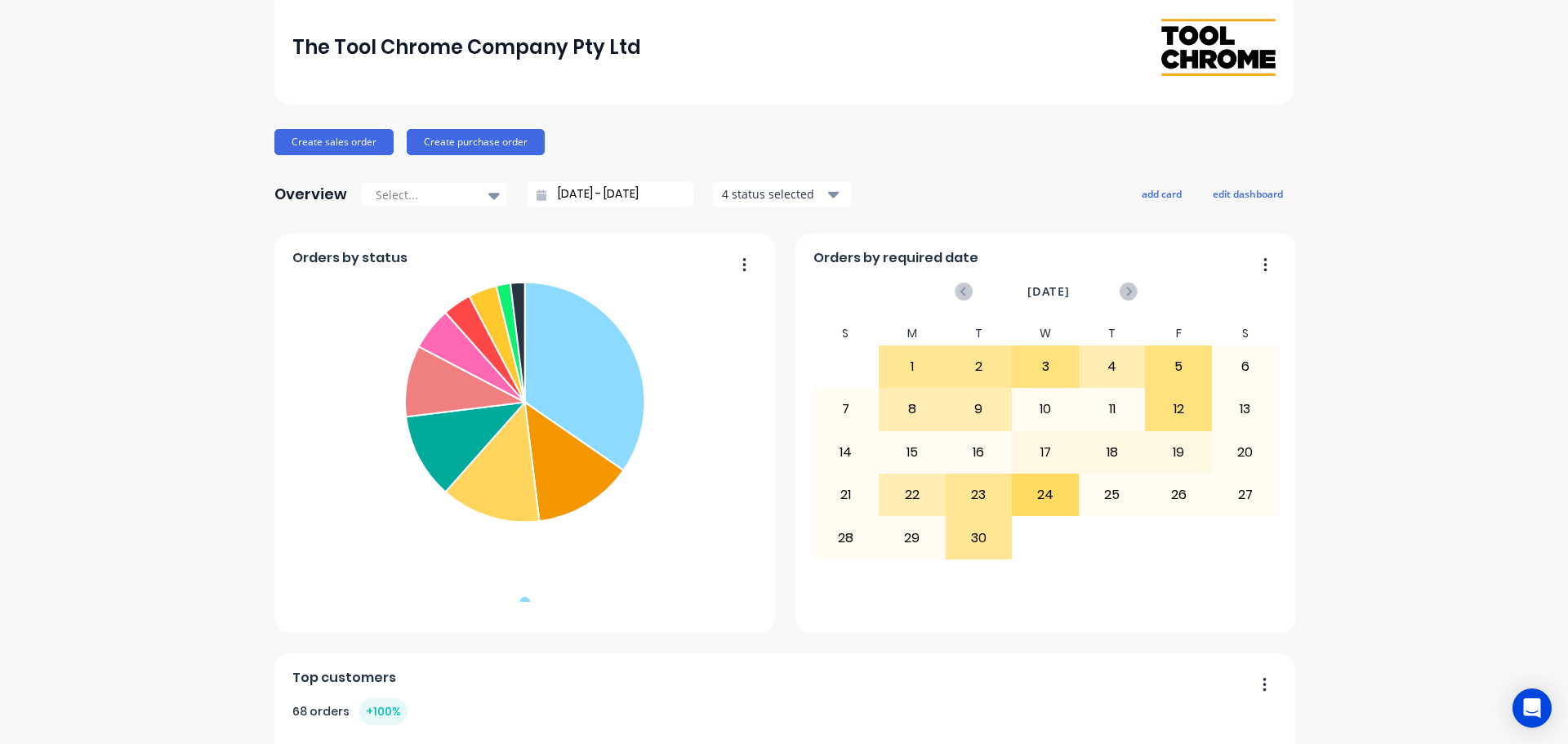
scroll to position [0, 0]
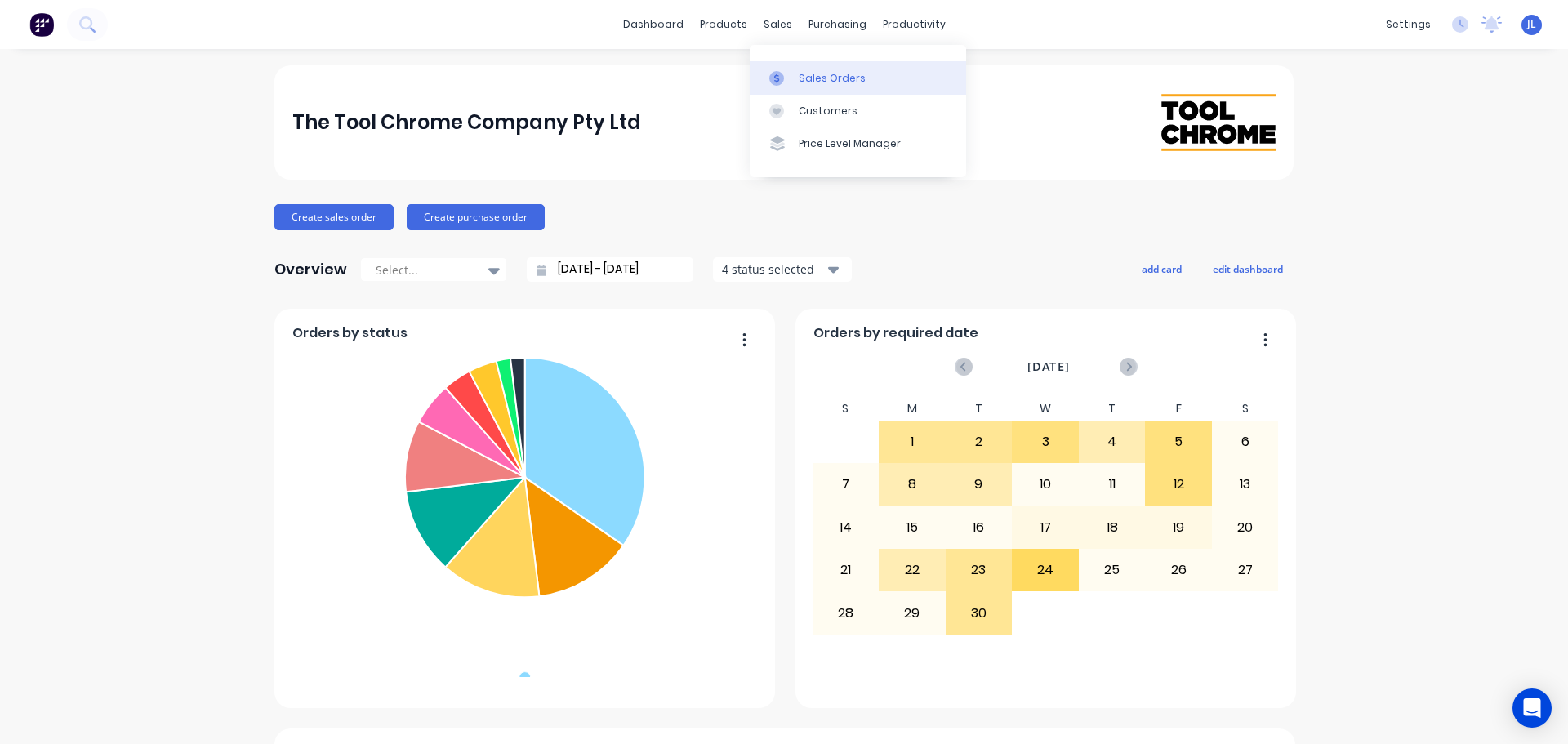
click at [817, 79] on div "Sales Orders" at bounding box center [832, 78] width 67 height 15
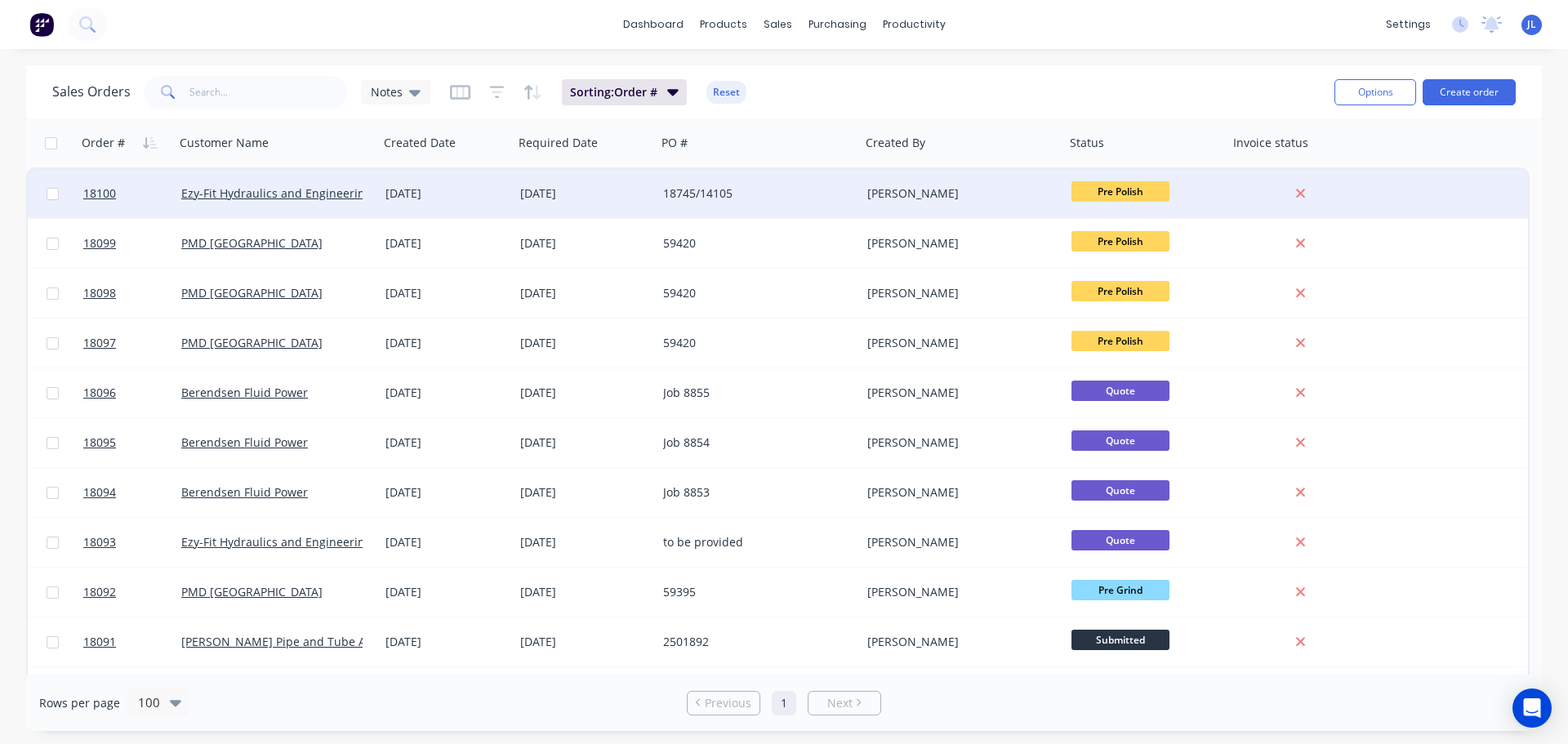
click at [582, 189] on div "[DATE]" at bounding box center [585, 193] width 130 height 16
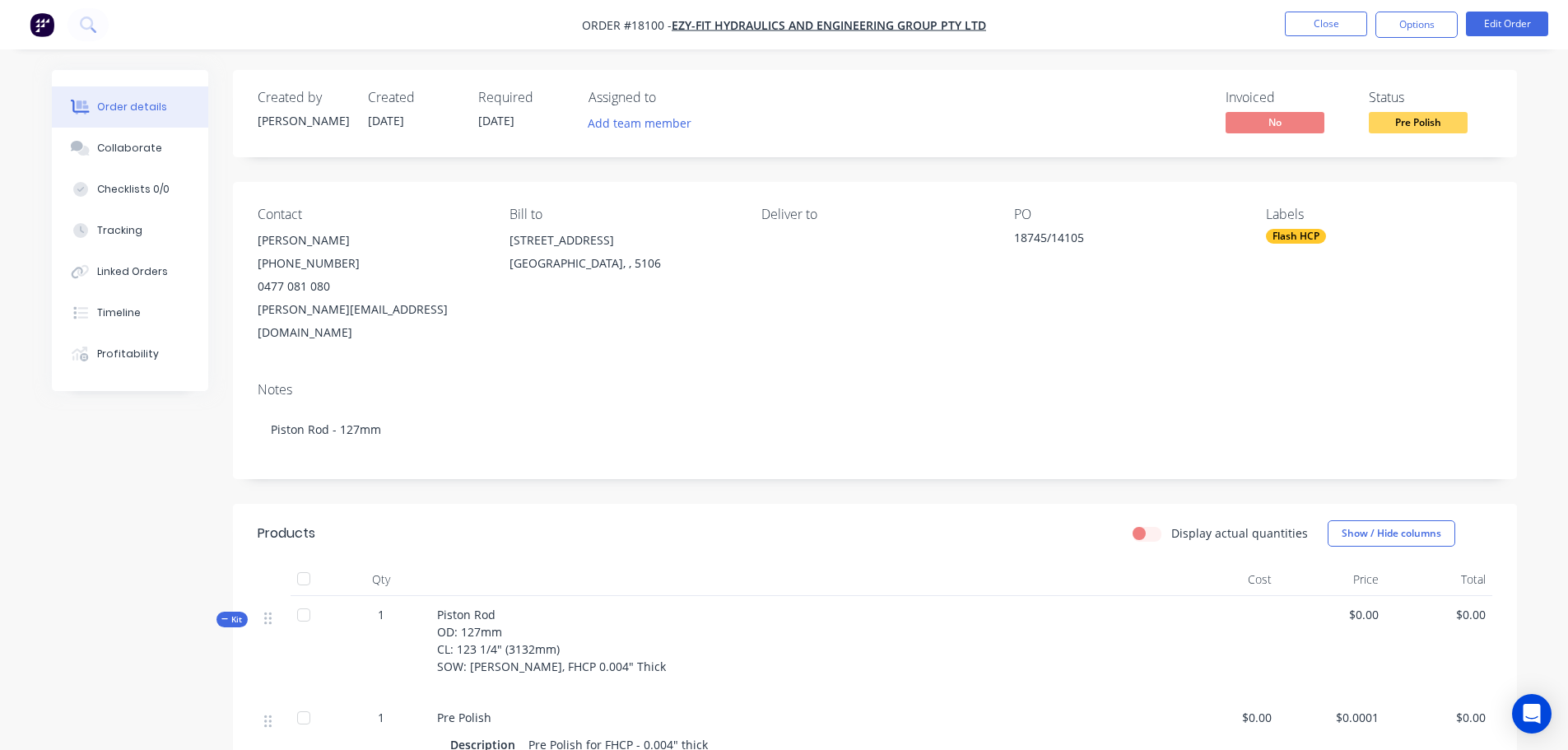
click at [505, 125] on span "[DATE]" at bounding box center [497, 120] width 37 height 16
click at [1496, 18] on button "Edit Order" at bounding box center [1507, 24] width 82 height 24
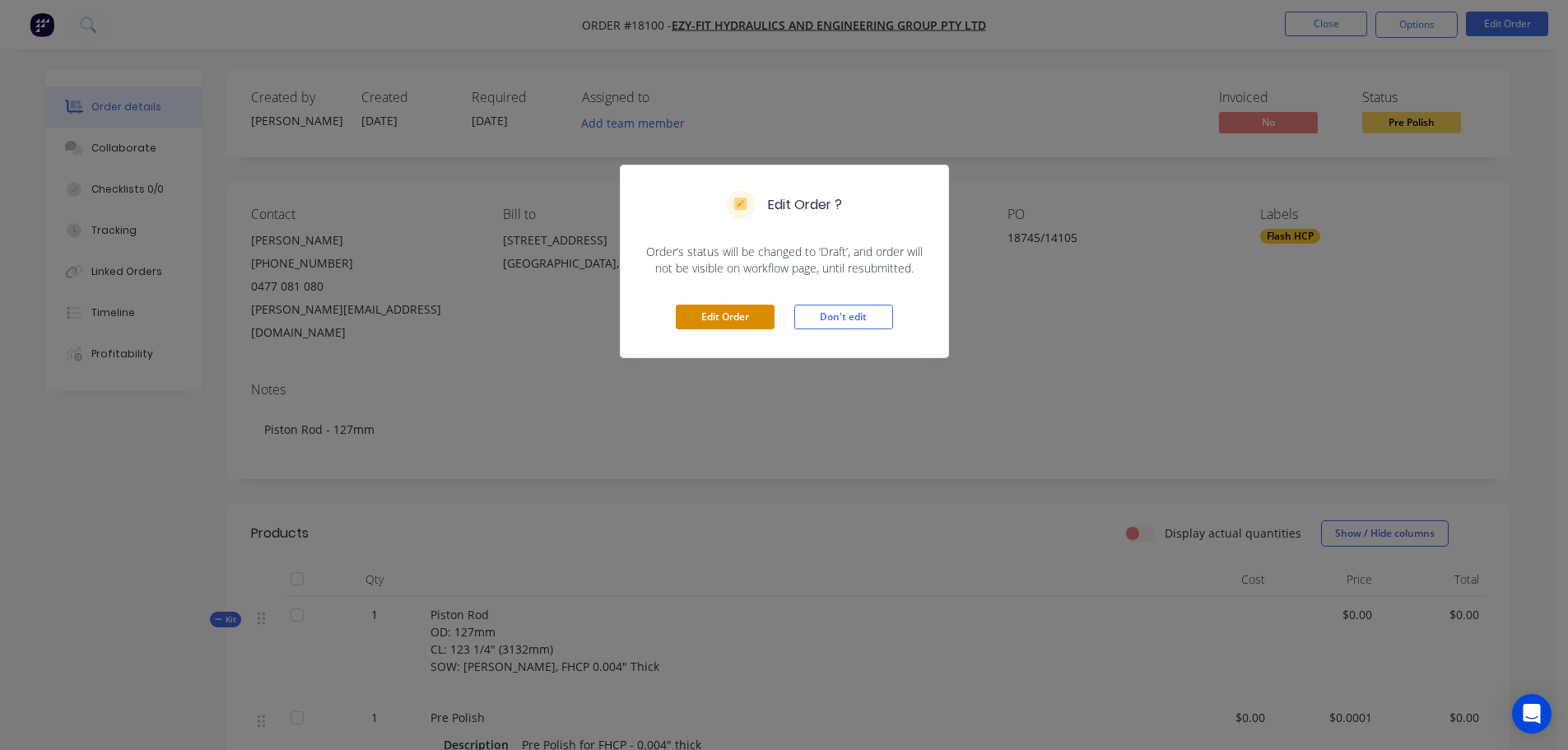
click at [726, 320] on button "Edit Order" at bounding box center [725, 317] width 98 height 24
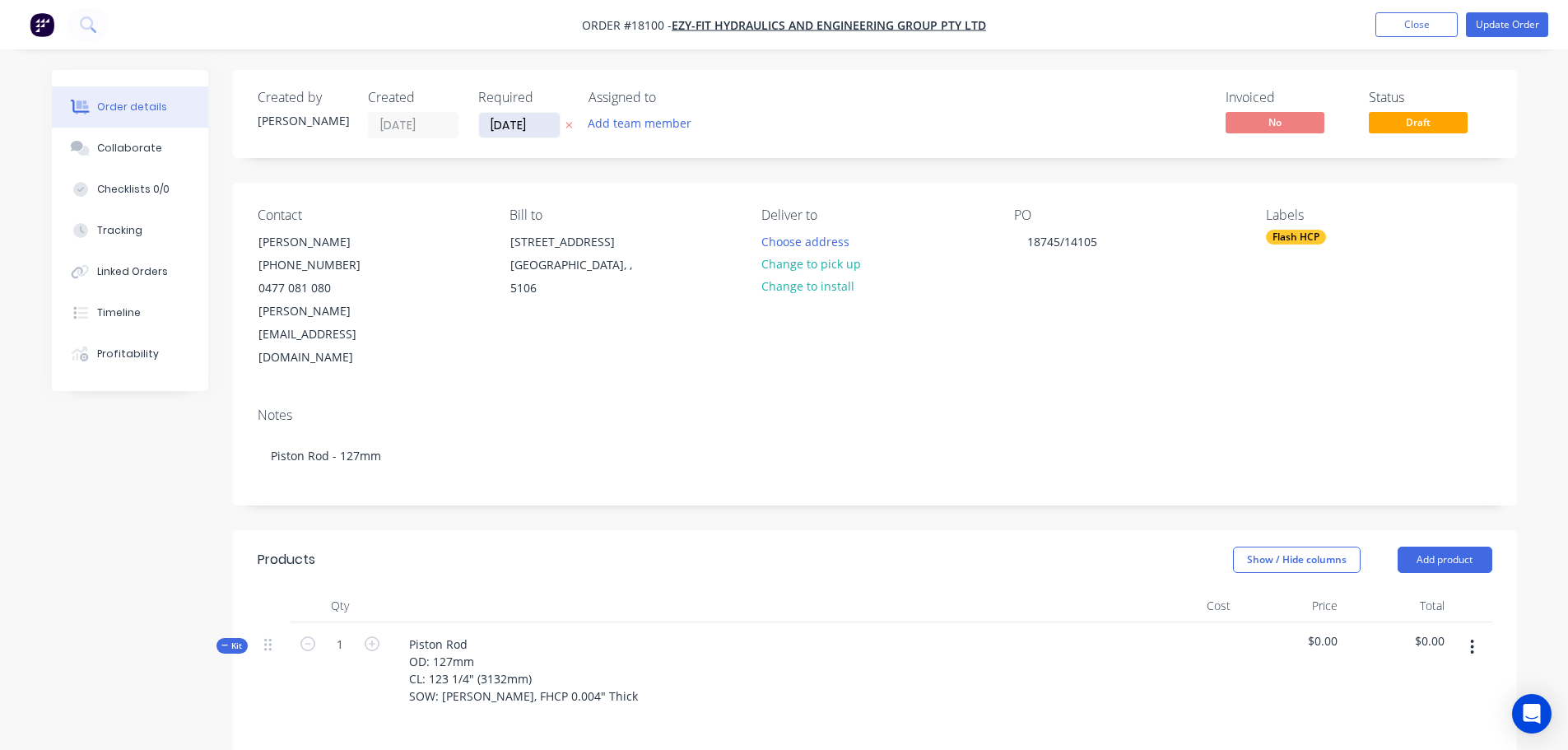
click at [526, 134] on input "[DATE]" at bounding box center [519, 125] width 81 height 24
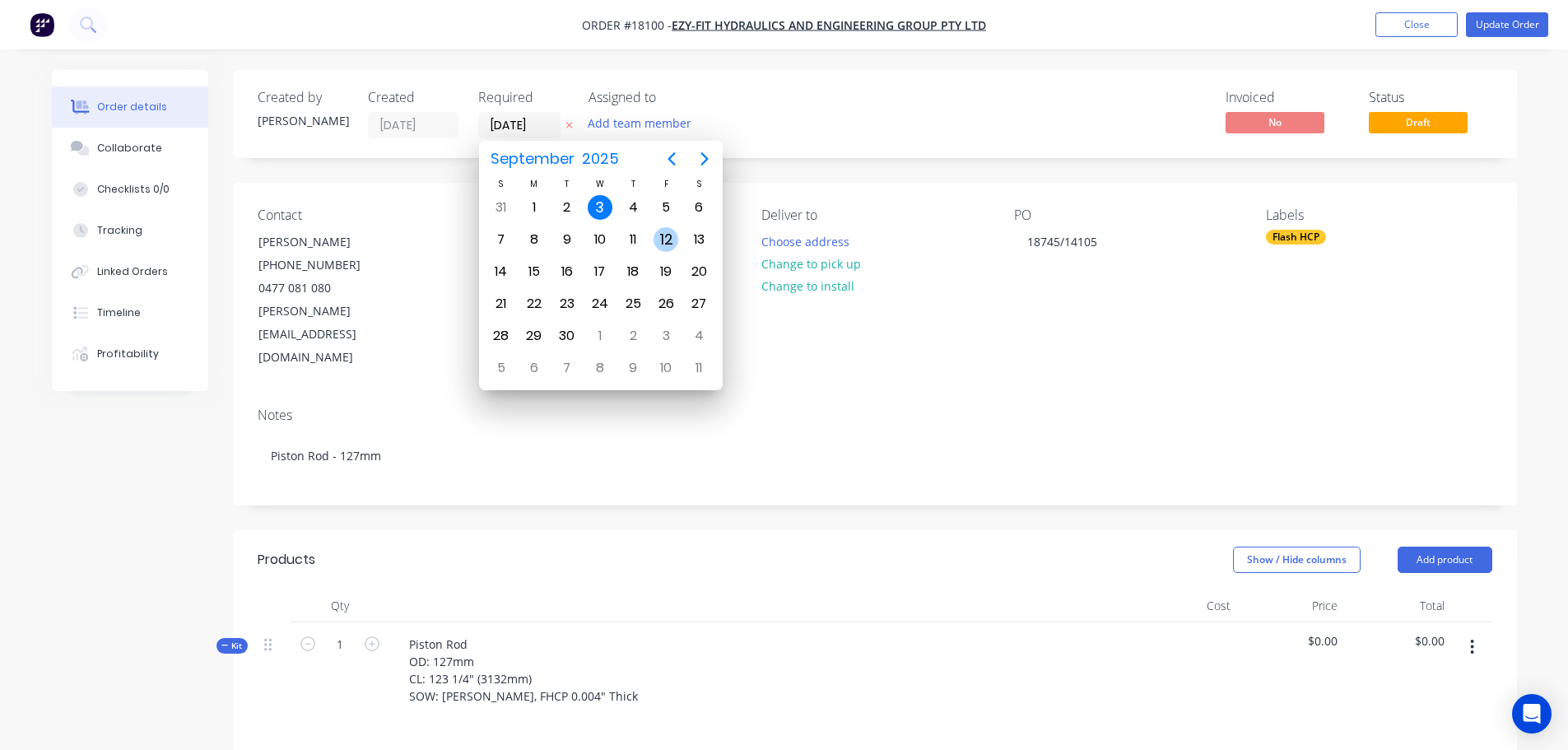
click at [669, 240] on div "12" at bounding box center [666, 240] width 24 height 24
type input "[DATE]"
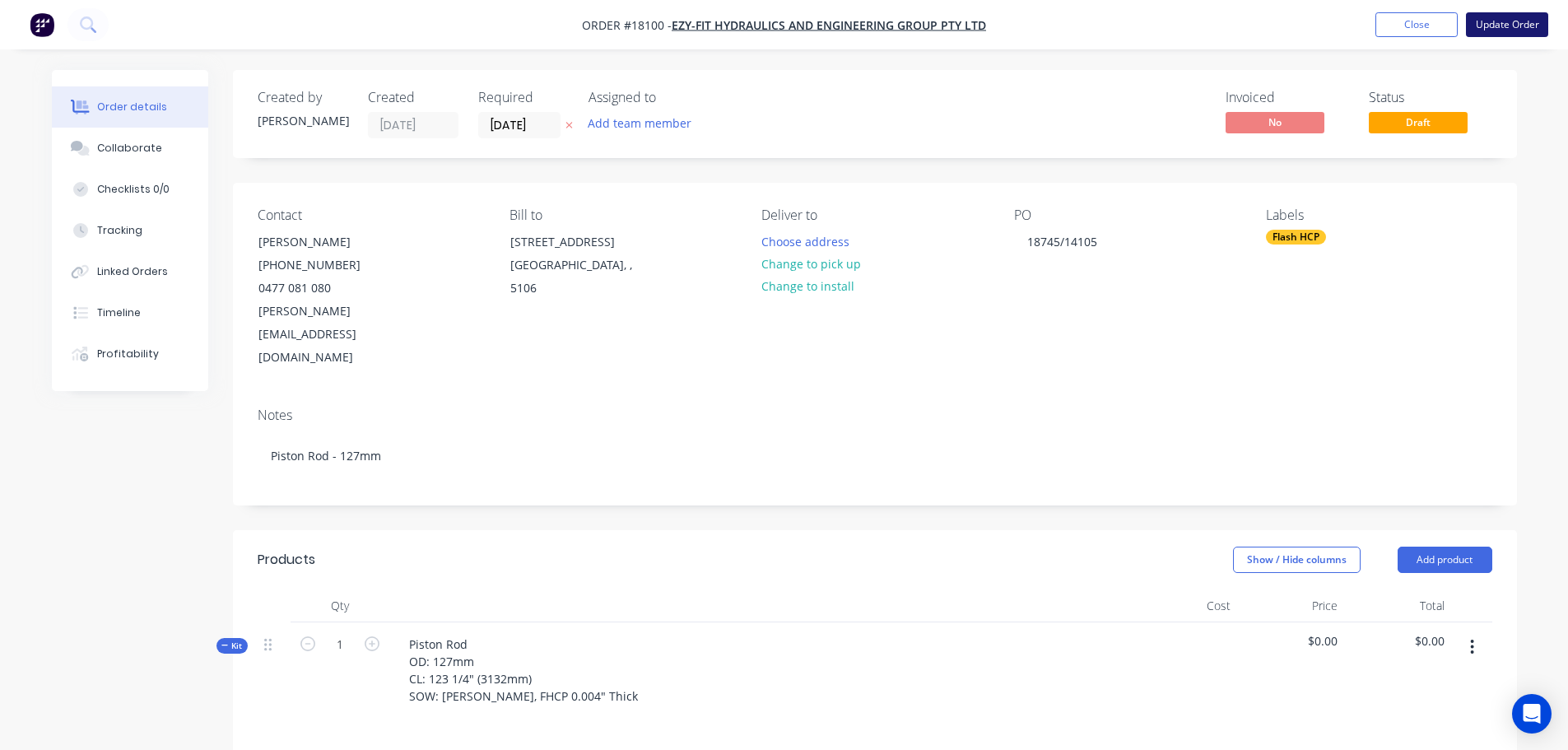
click at [1487, 14] on button "Update Order" at bounding box center [1507, 24] width 82 height 24
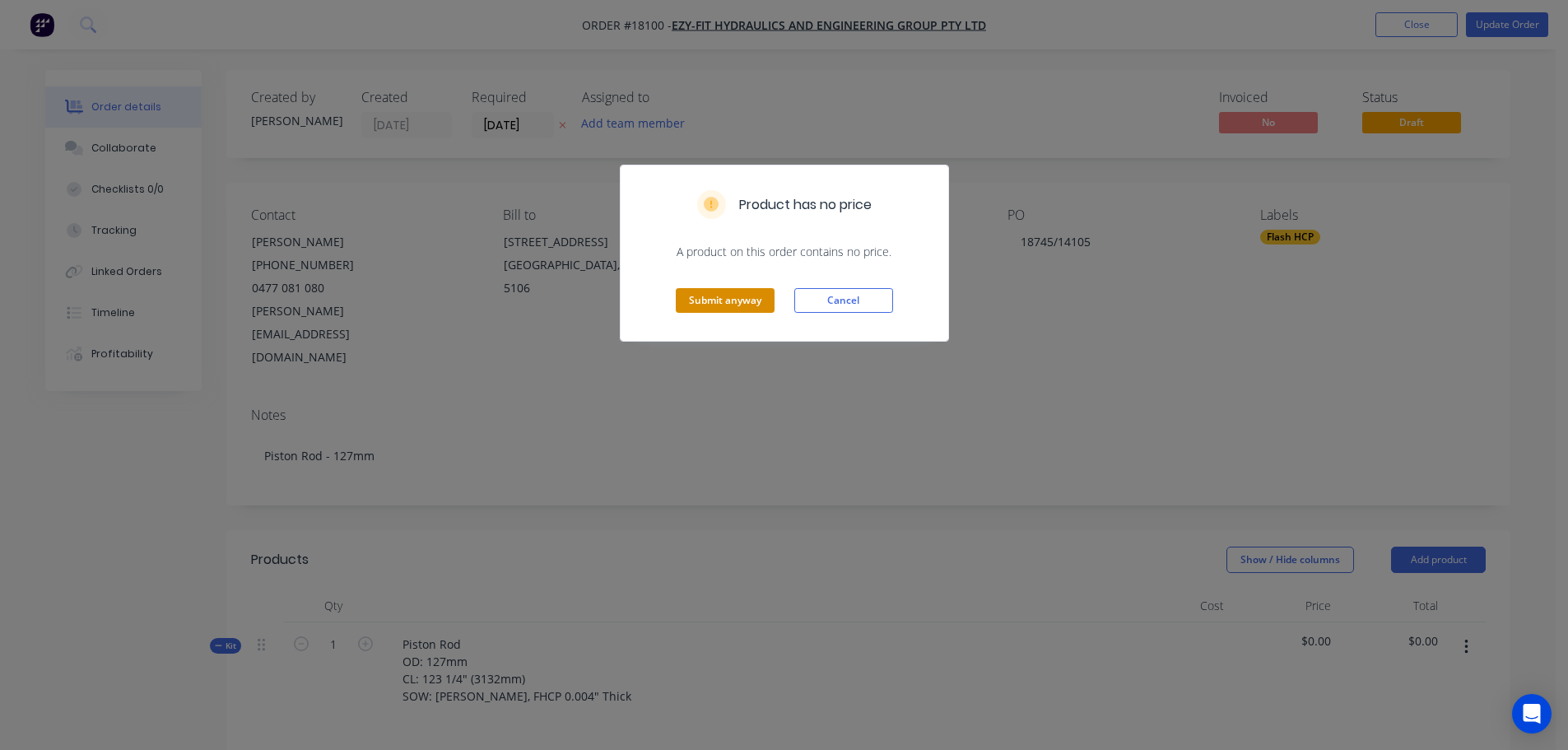
click at [696, 299] on button "Submit anyway" at bounding box center [725, 301] width 98 height 24
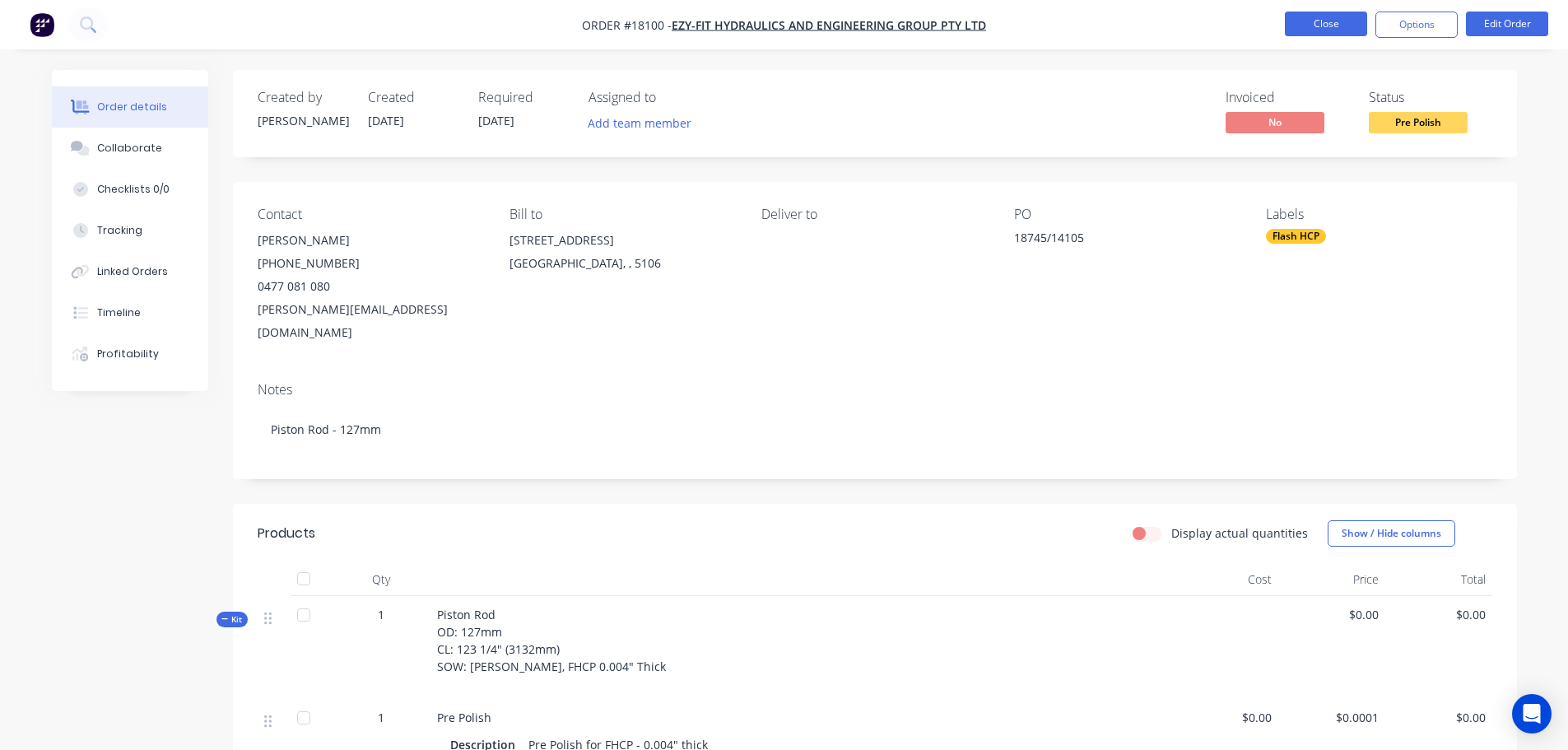
click at [1308, 23] on button "Close" at bounding box center [1326, 24] width 82 height 24
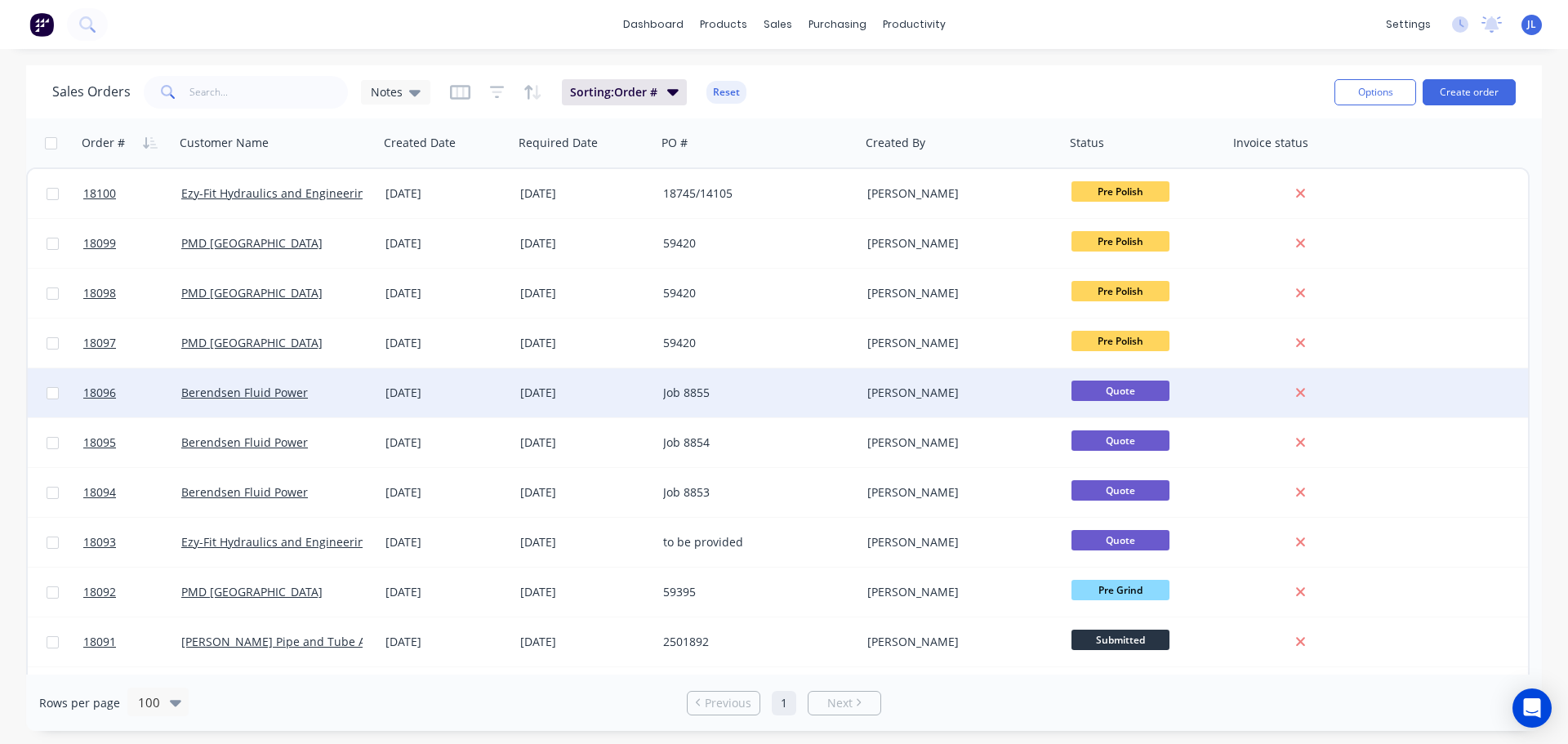
click at [563, 393] on div "[DATE]" at bounding box center [585, 392] width 130 height 16
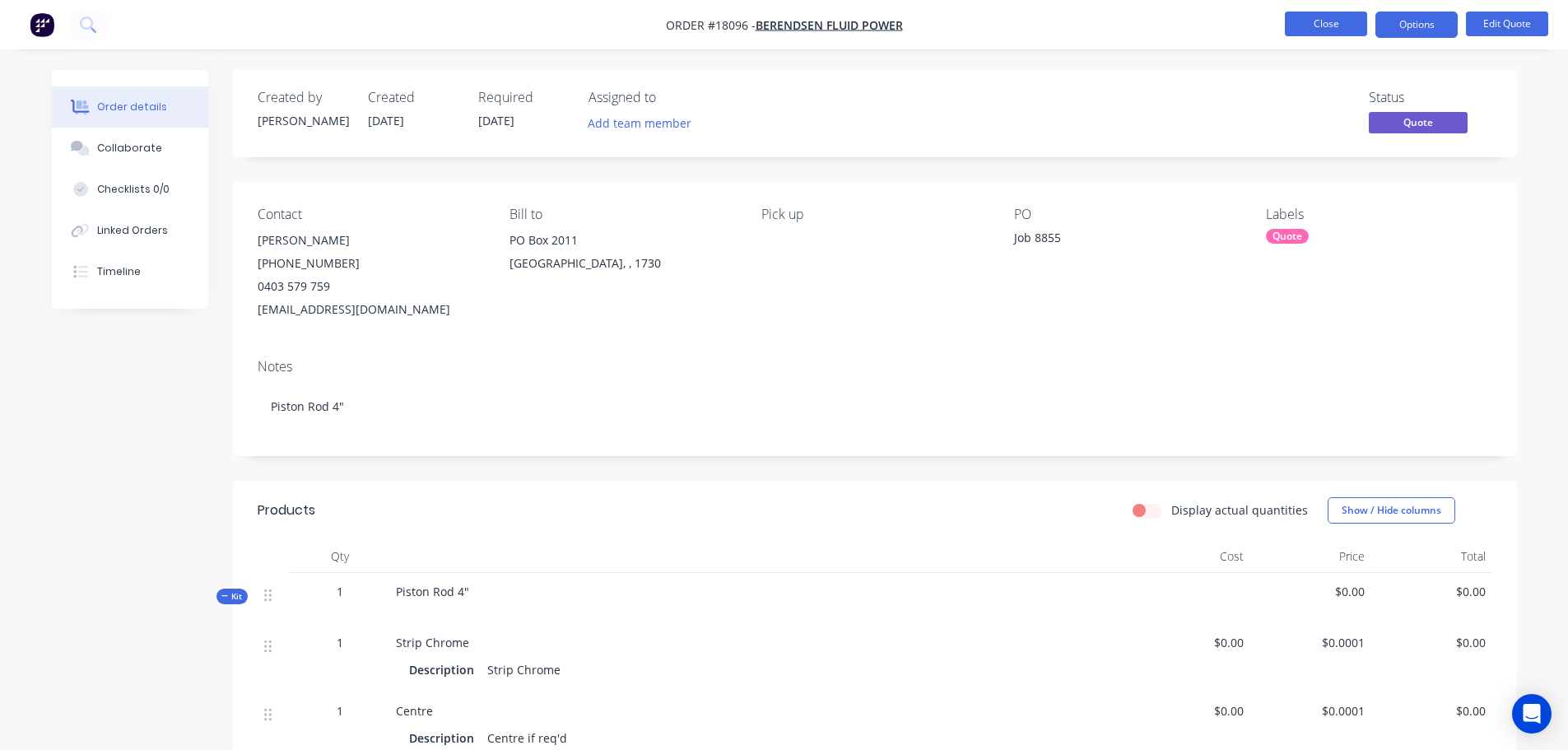
click at [1335, 24] on button "Close" at bounding box center [1326, 24] width 82 height 24
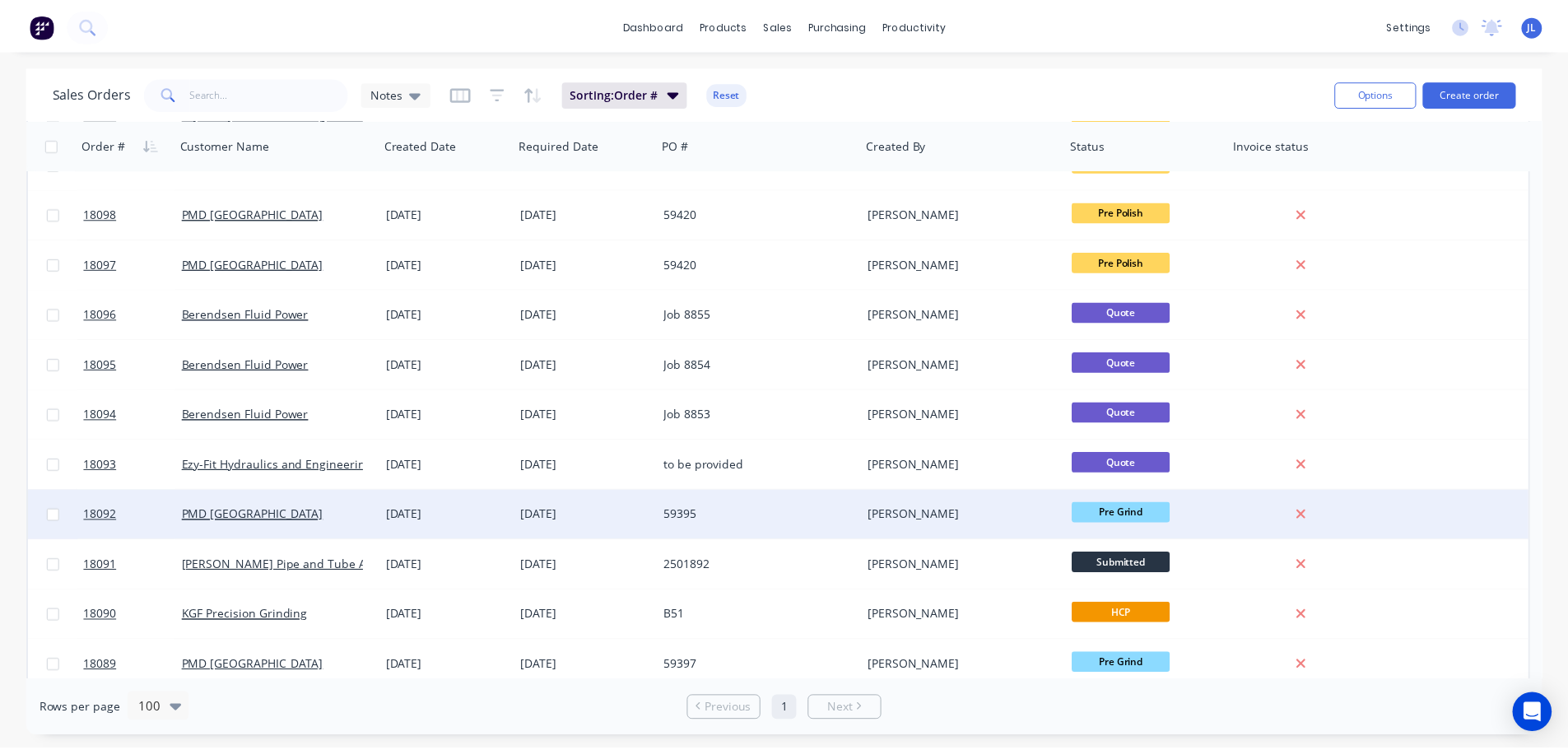
scroll to position [165, 0]
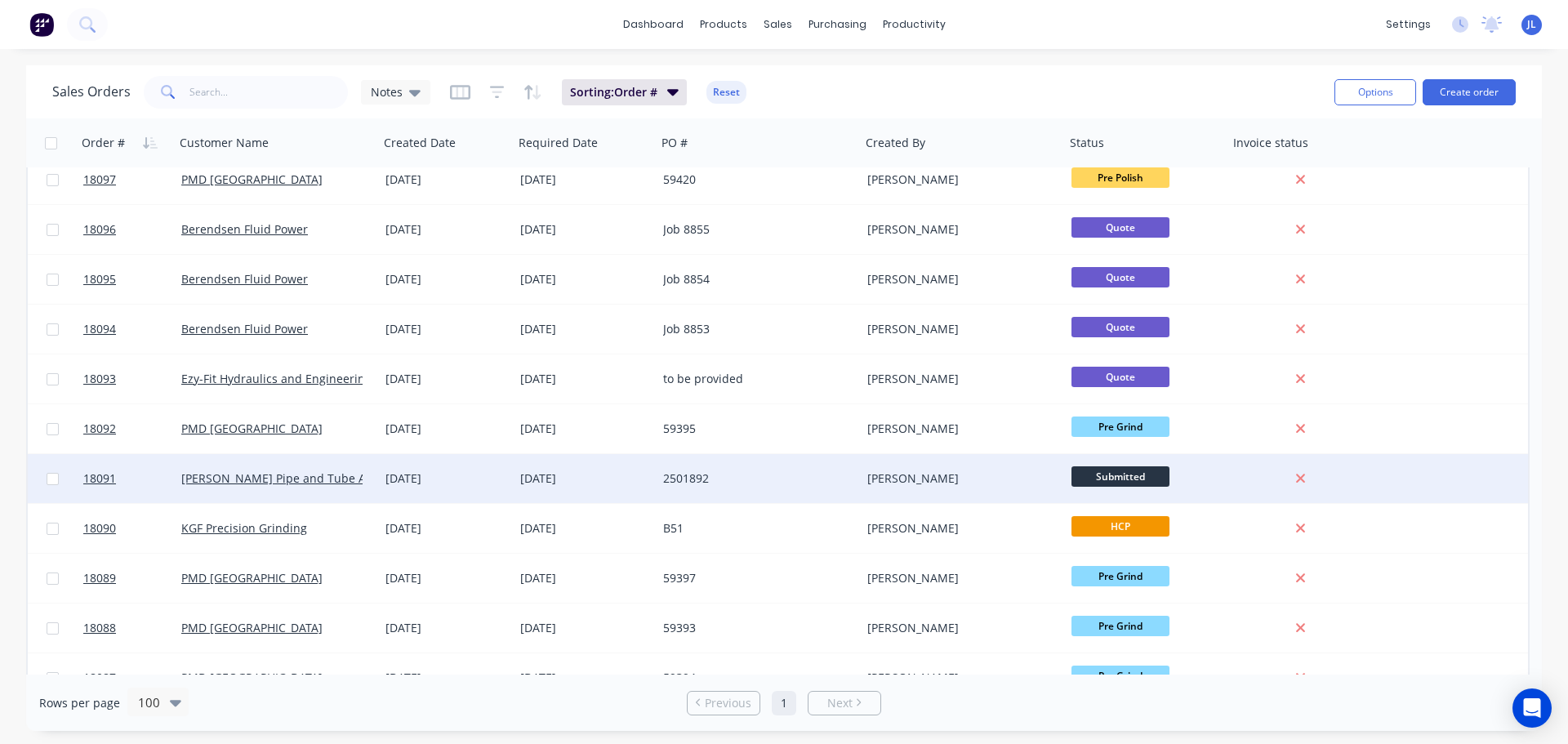
click at [1103, 478] on span "Submitted" at bounding box center [1120, 476] width 98 height 21
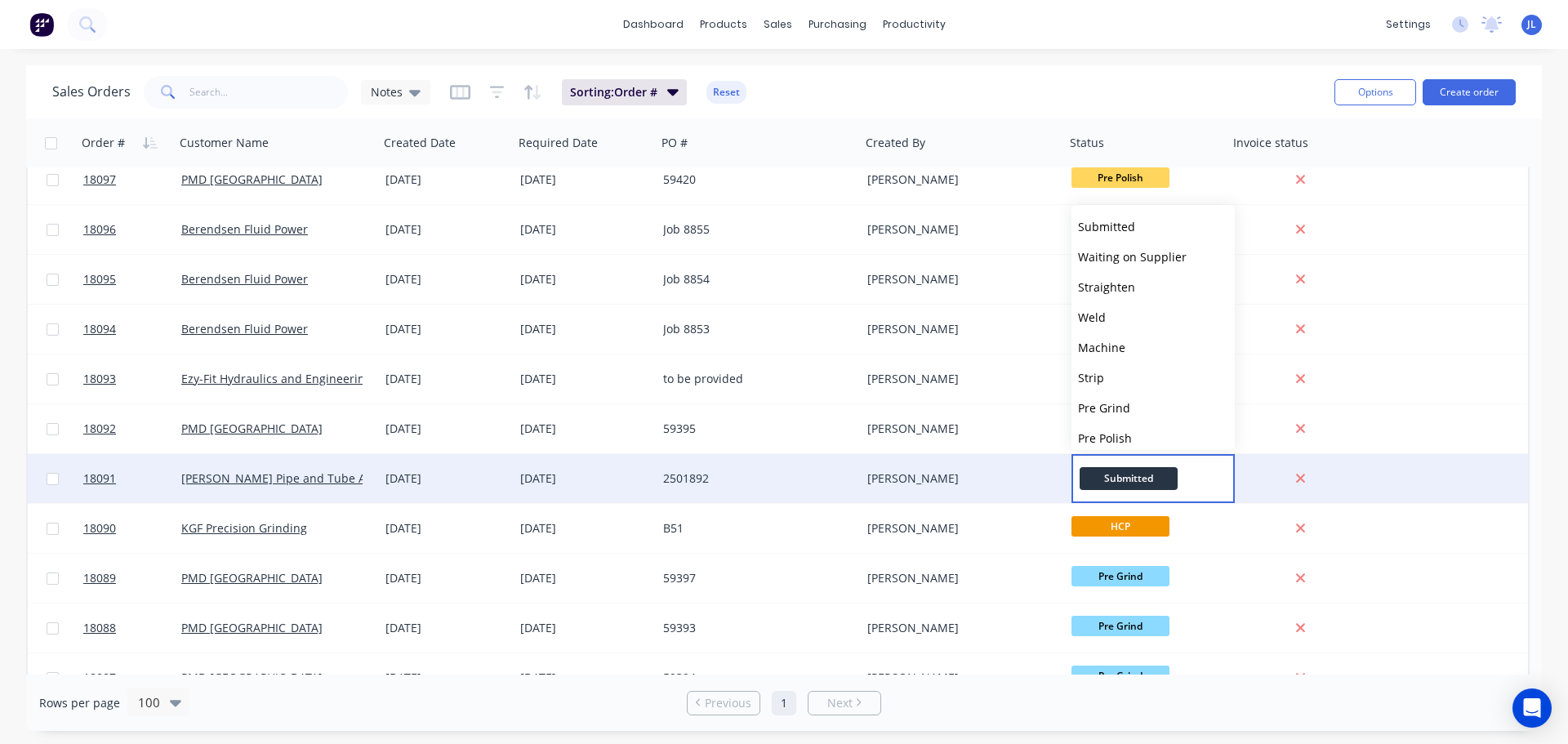
click at [1004, 475] on div "[PERSON_NAME]" at bounding box center [958, 478] width 182 height 16
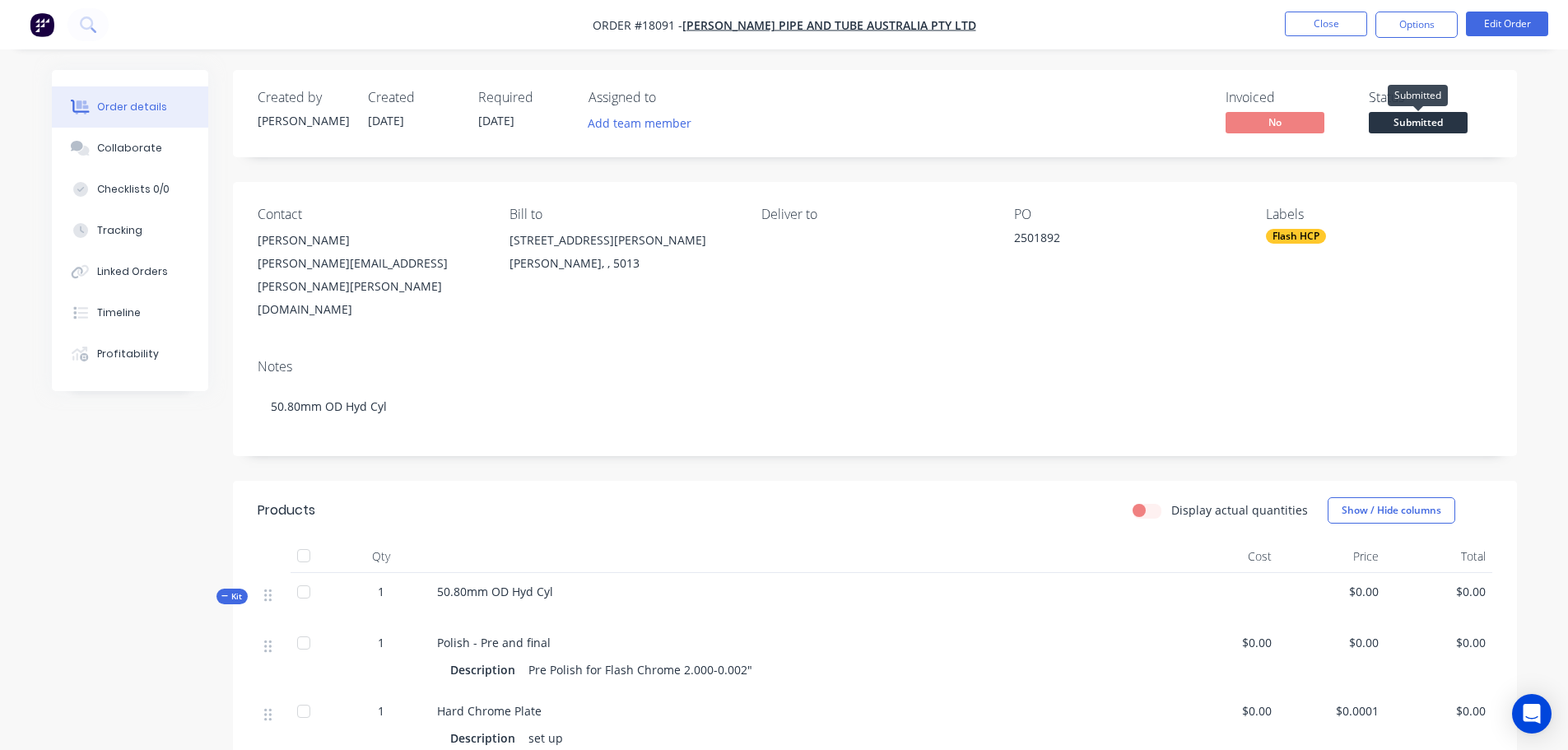
click at [1423, 125] on span "Submitted" at bounding box center [1417, 122] width 98 height 21
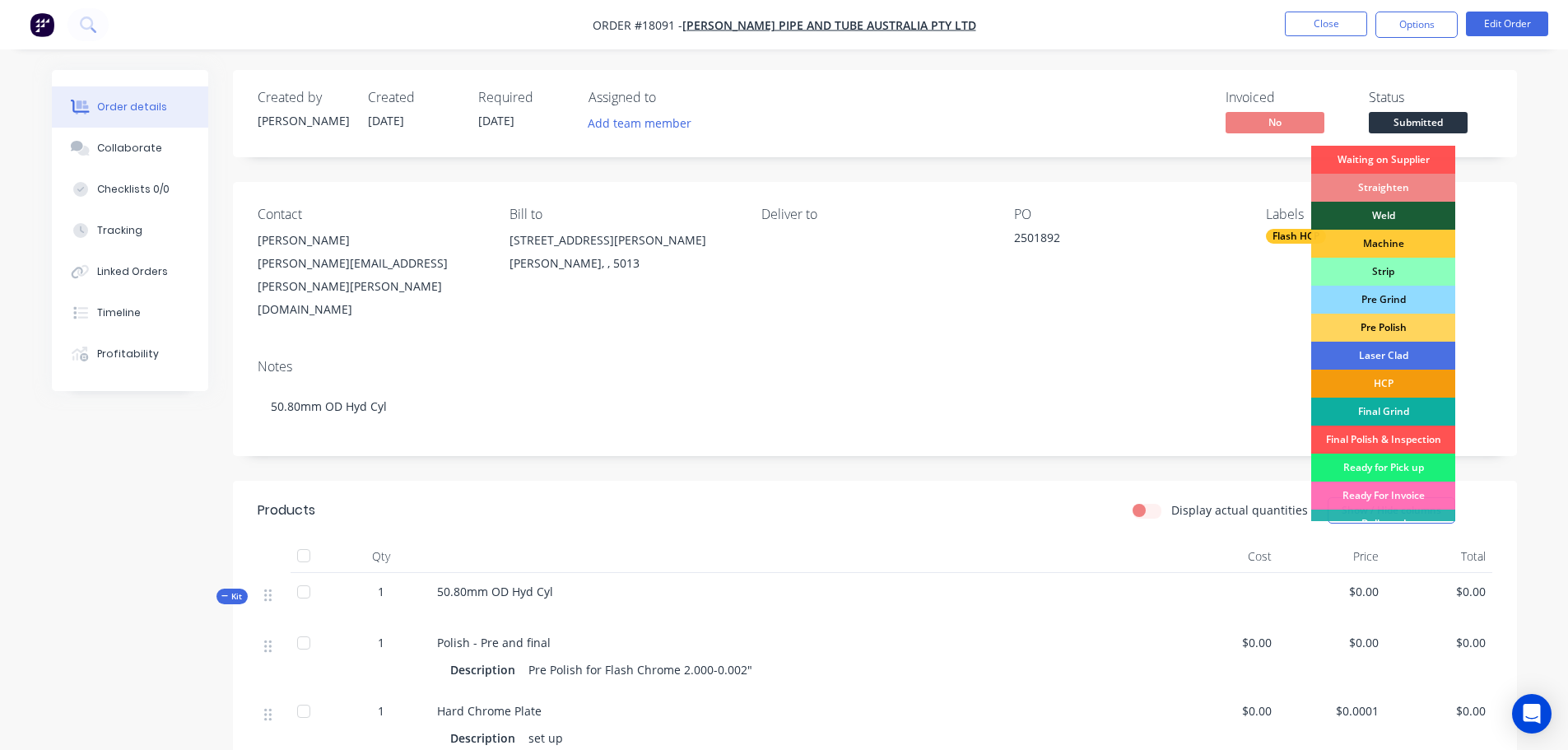
click at [1406, 319] on div "Pre Polish" at bounding box center [1382, 328] width 144 height 28
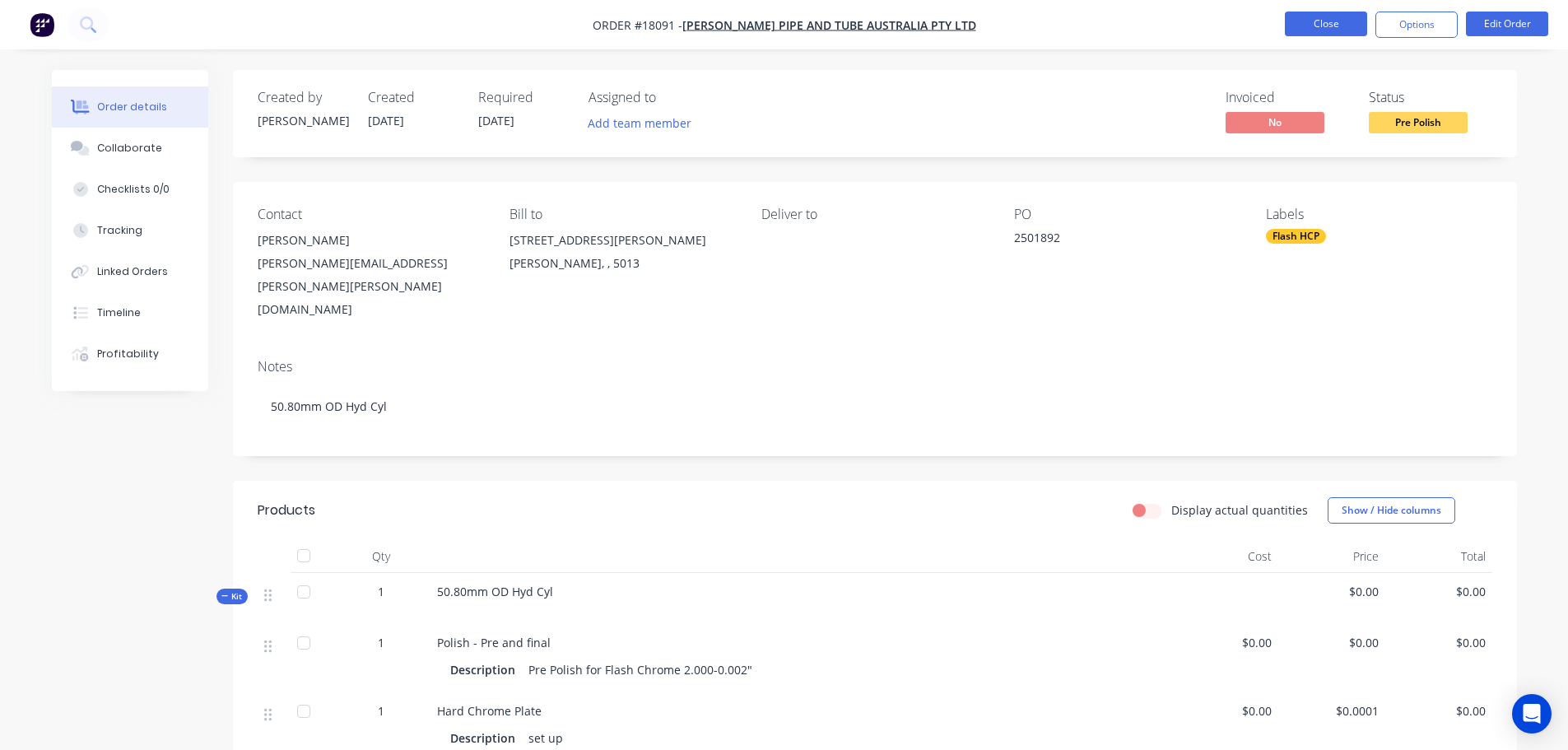
click at [1335, 28] on button "Close" at bounding box center [1326, 24] width 82 height 24
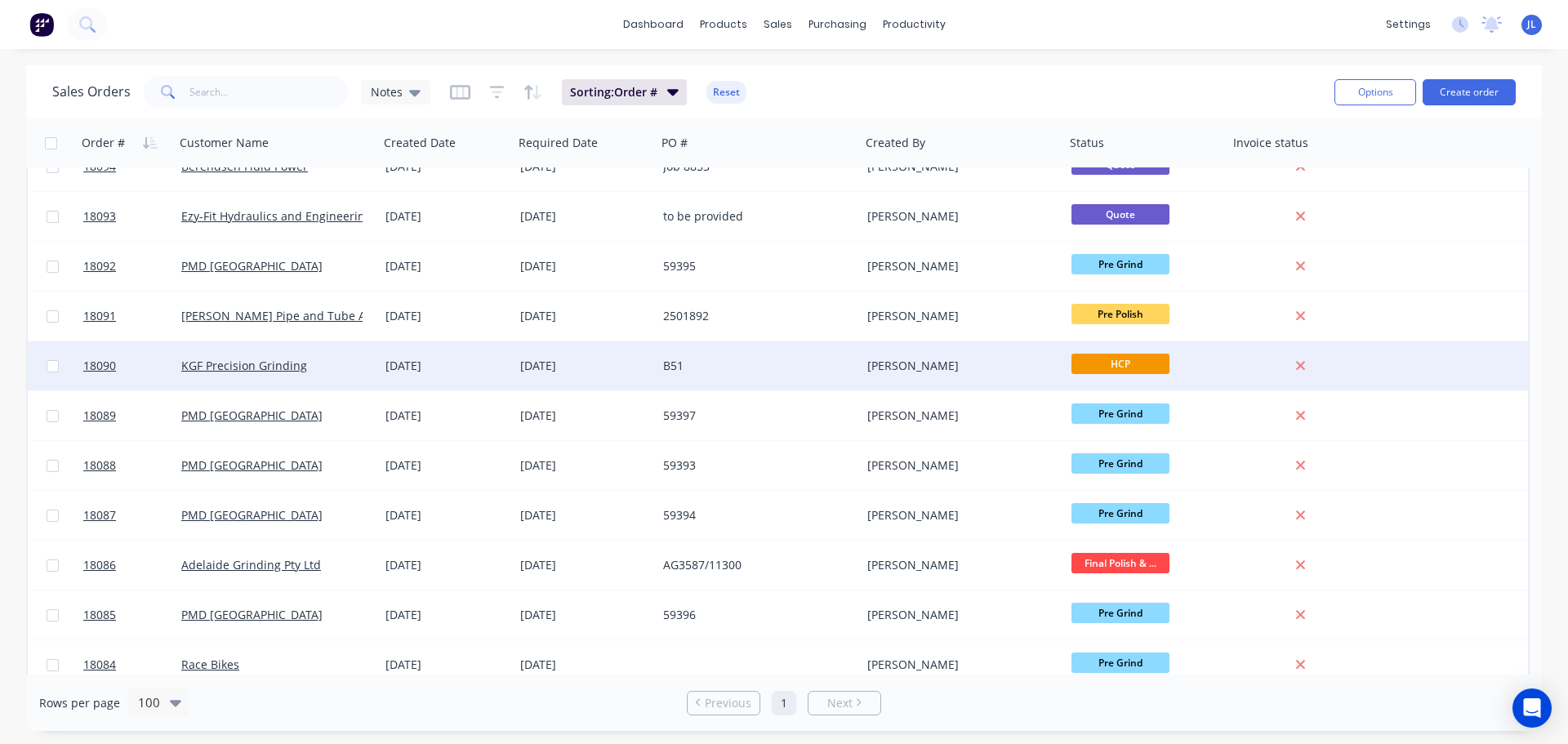
scroll to position [327, 0]
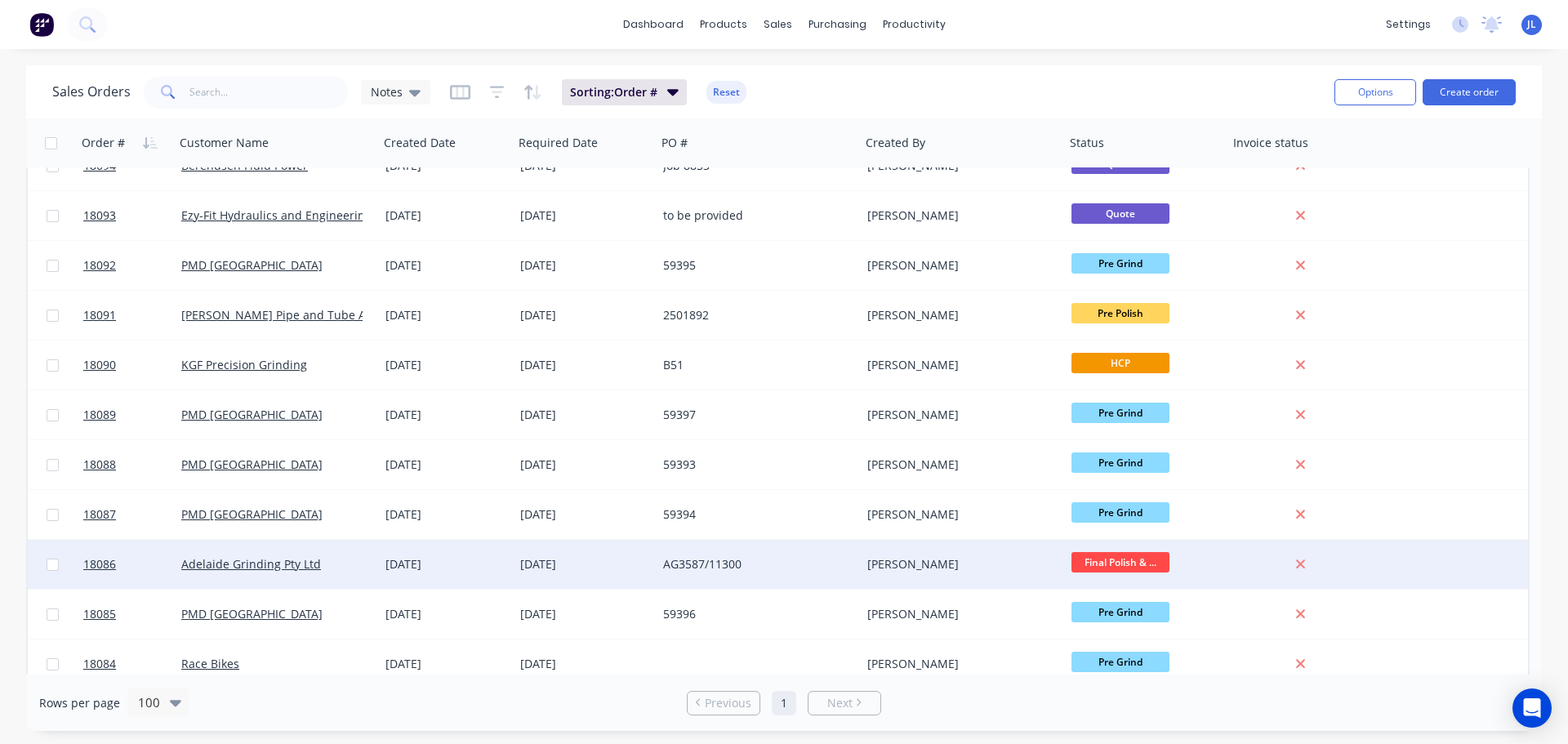
click at [617, 569] on div "[DATE]" at bounding box center [585, 563] width 130 height 16
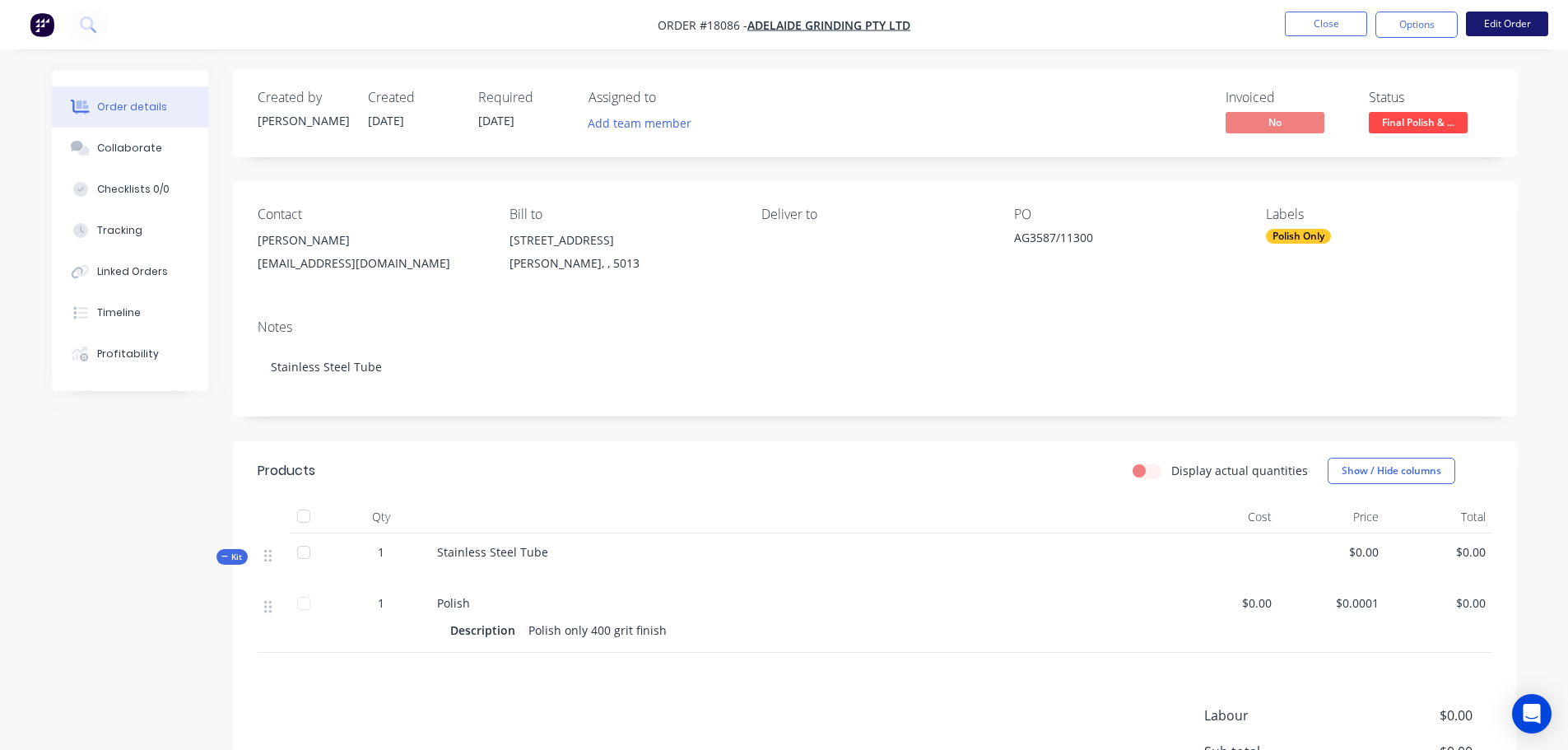
click at [1505, 25] on button "Edit Order" at bounding box center [1507, 24] width 82 height 24
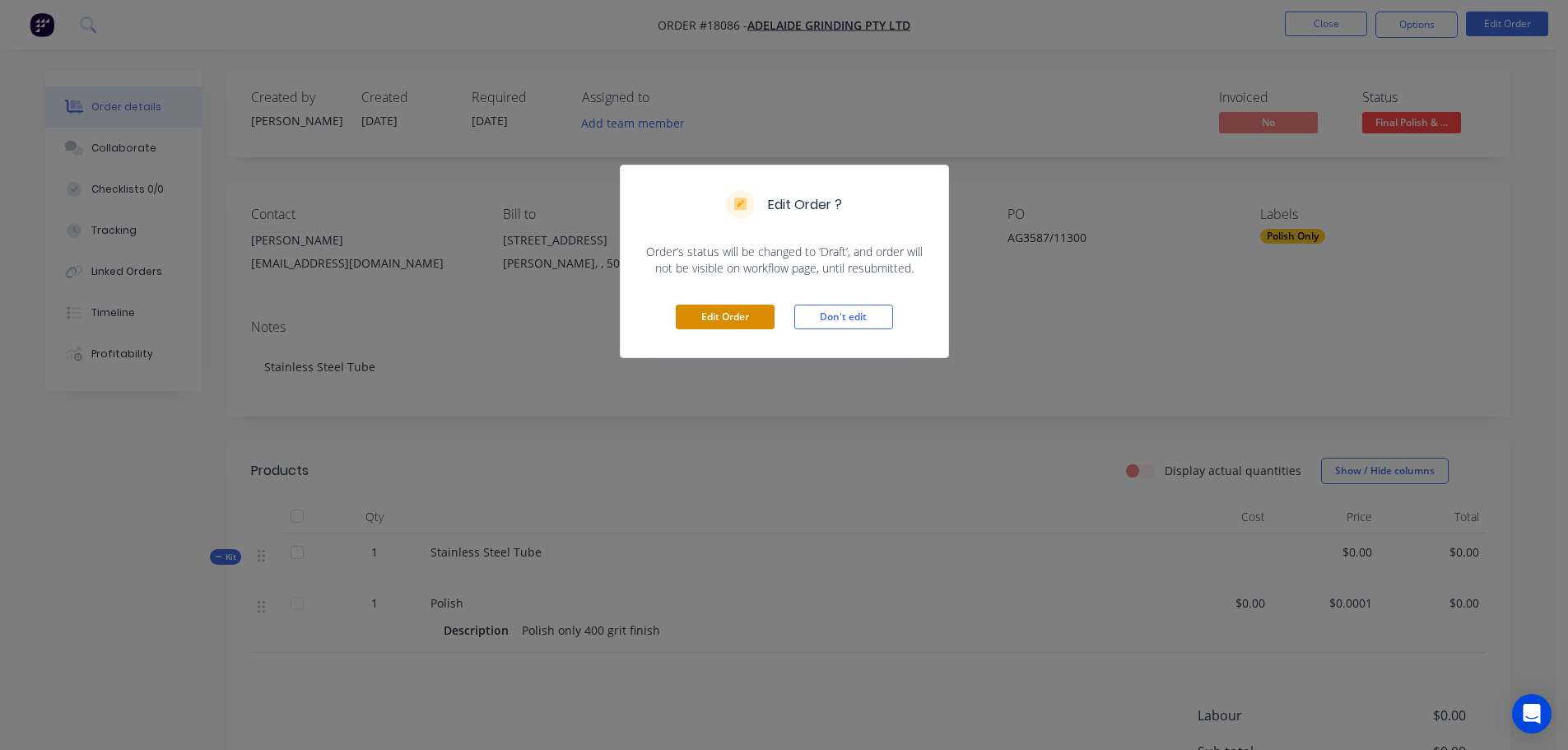
click at [742, 311] on button "Edit Order" at bounding box center [725, 317] width 98 height 24
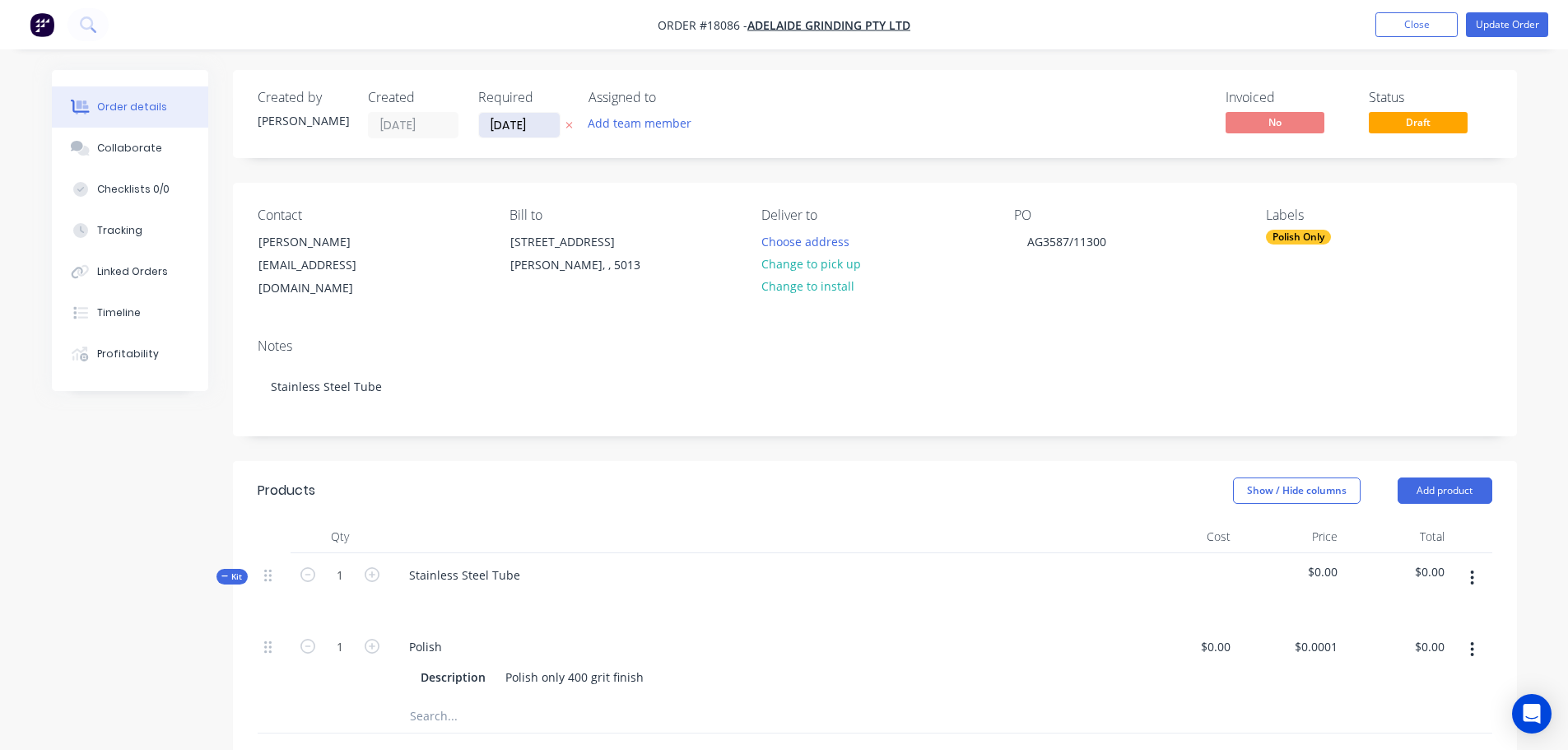
click at [525, 125] on input "[DATE]" at bounding box center [519, 125] width 81 height 24
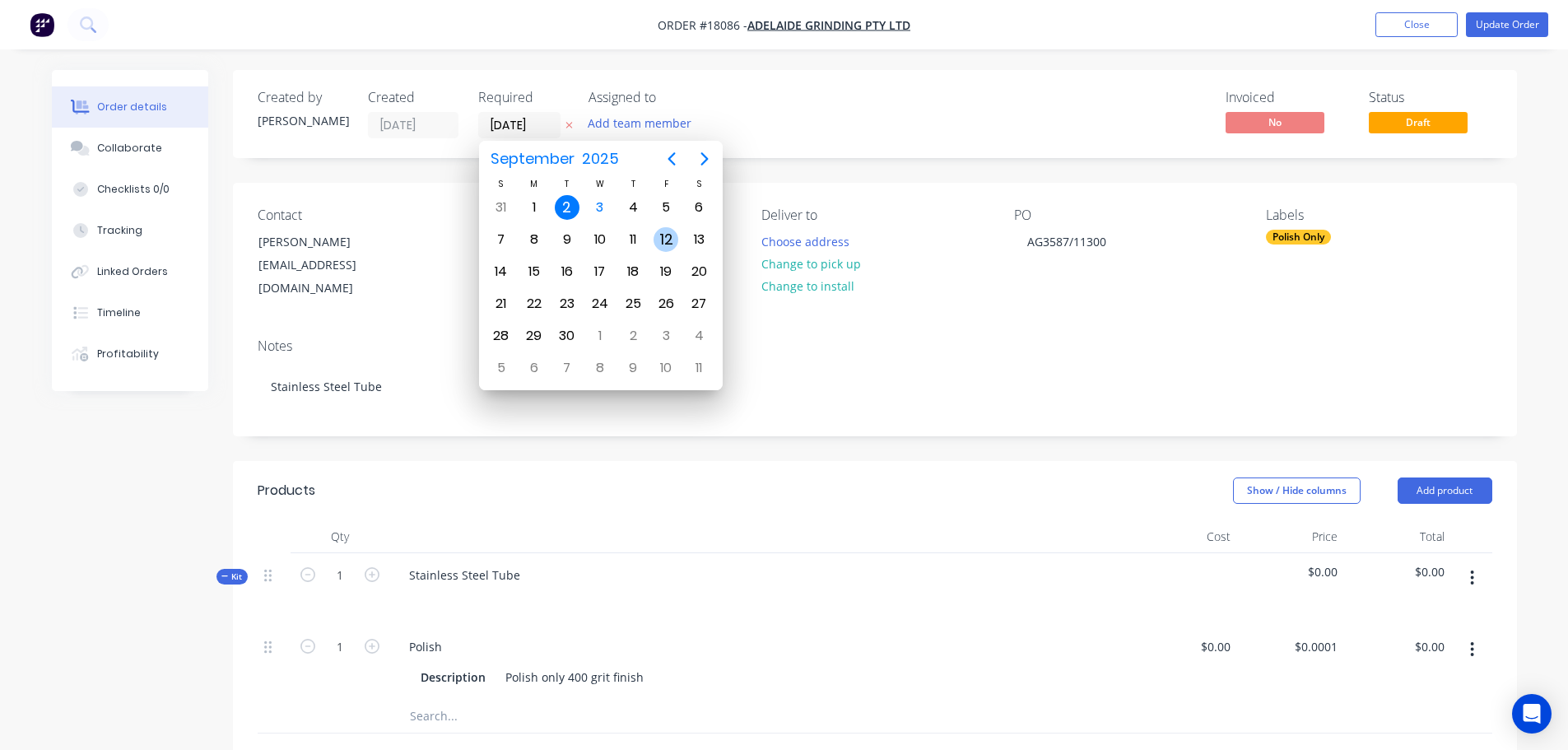
click at [666, 233] on div "12" at bounding box center [666, 240] width 24 height 24
type input "[DATE]"
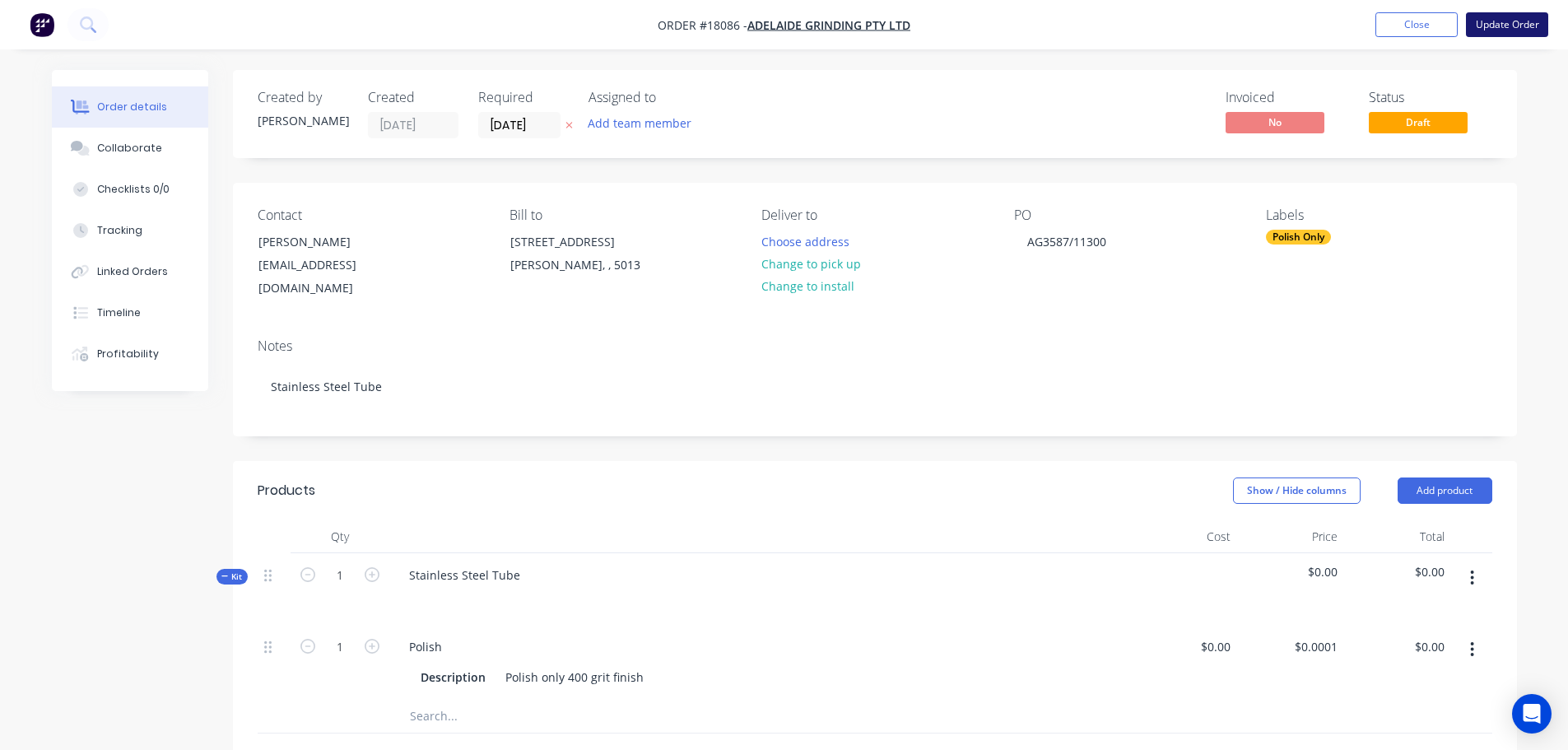
click at [1492, 26] on button "Update Order" at bounding box center [1507, 24] width 82 height 24
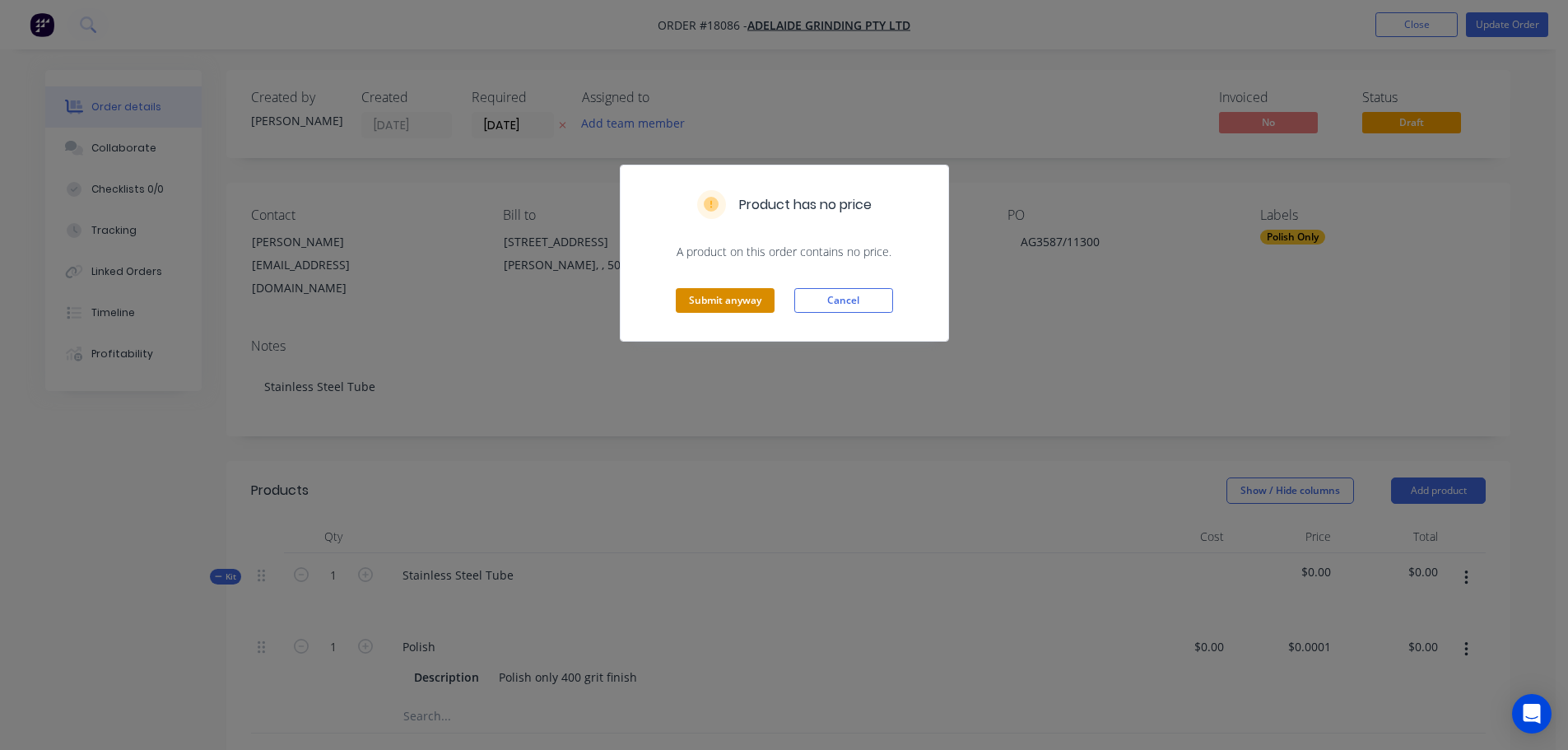
click at [722, 307] on button "Submit anyway" at bounding box center [725, 301] width 98 height 24
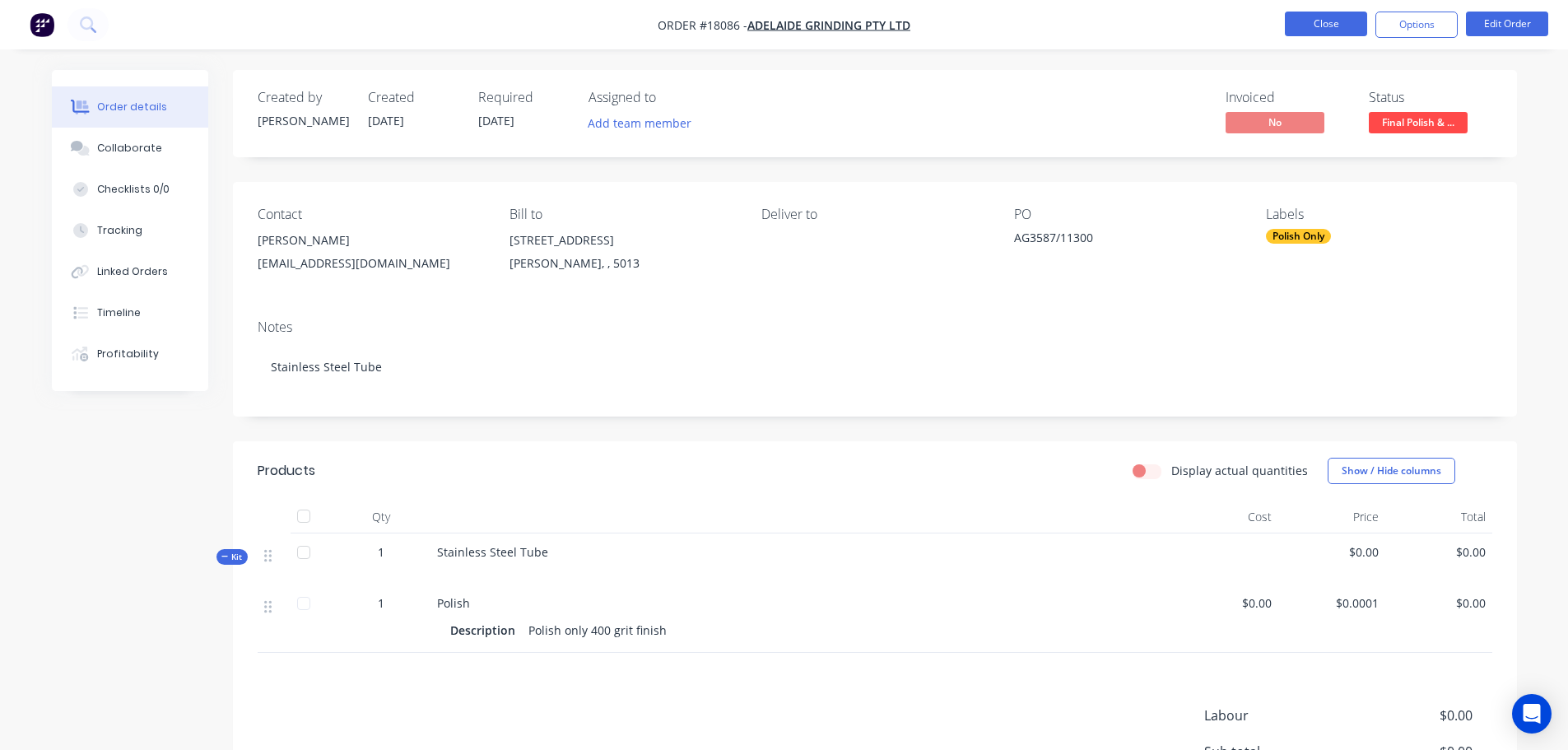
click at [1322, 28] on button "Close" at bounding box center [1326, 24] width 82 height 24
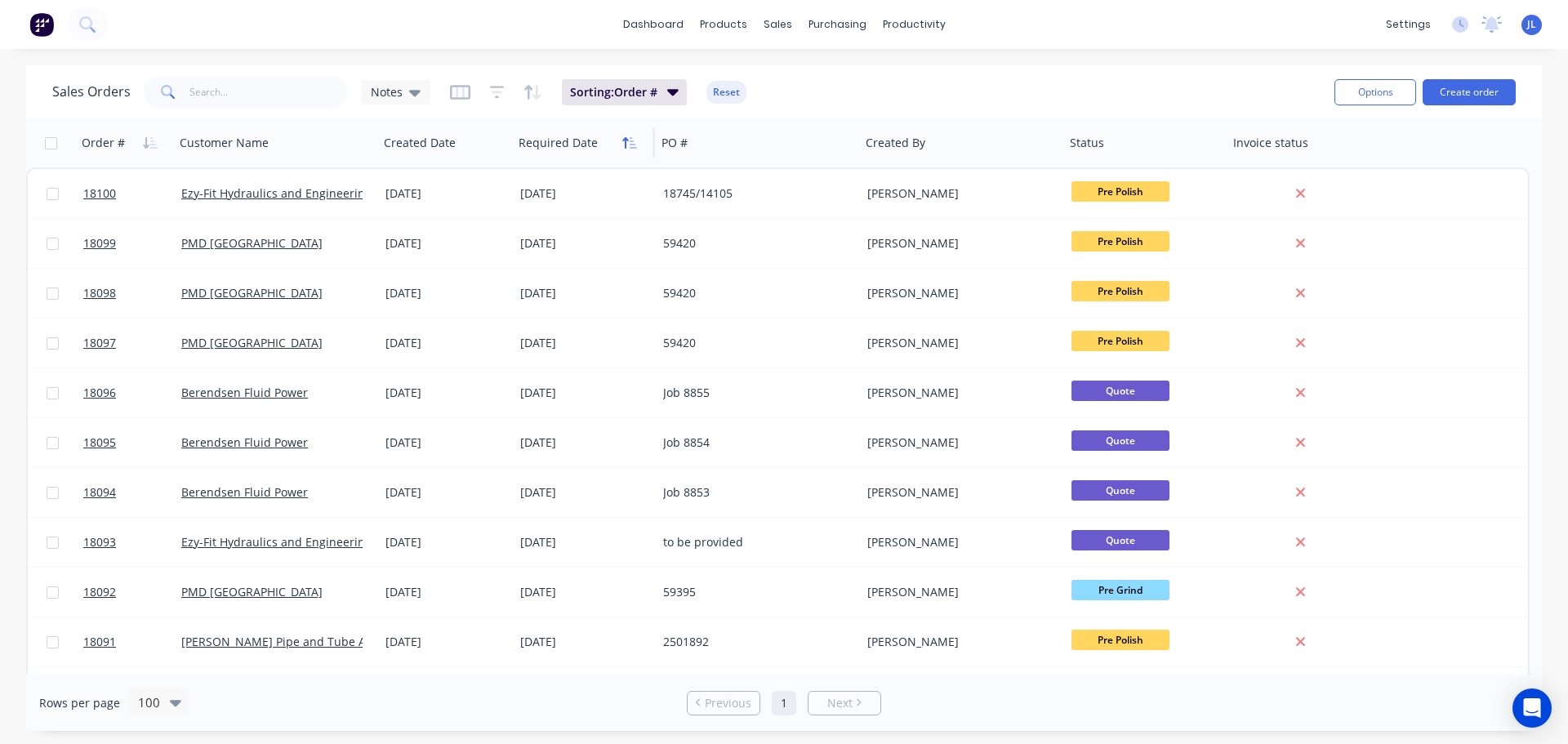
click at [634, 146] on icon "button" at bounding box center [629, 143] width 15 height 13
click at [632, 146] on icon "button" at bounding box center [629, 143] width 15 height 13
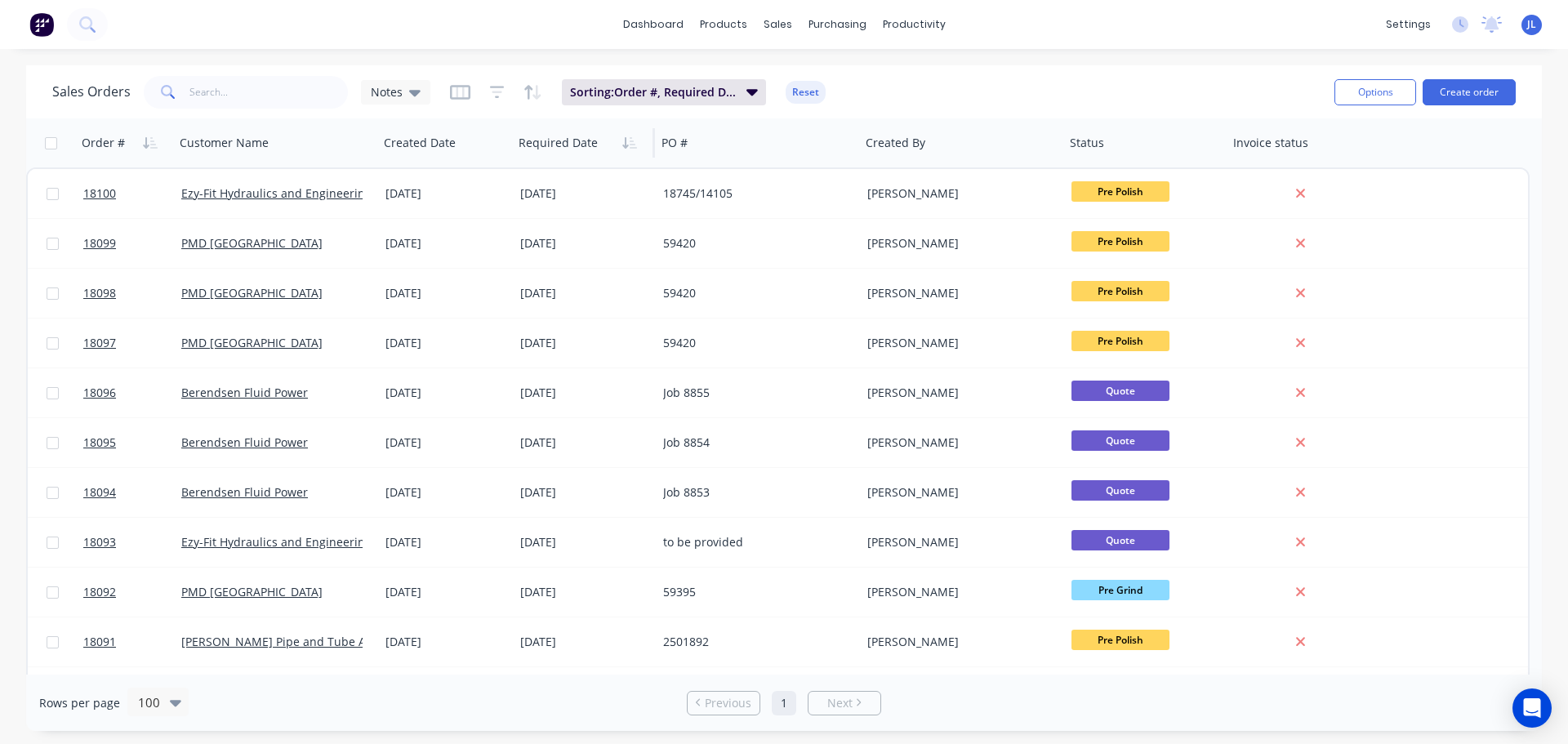
click at [632, 146] on icon "button" at bounding box center [629, 143] width 15 height 13
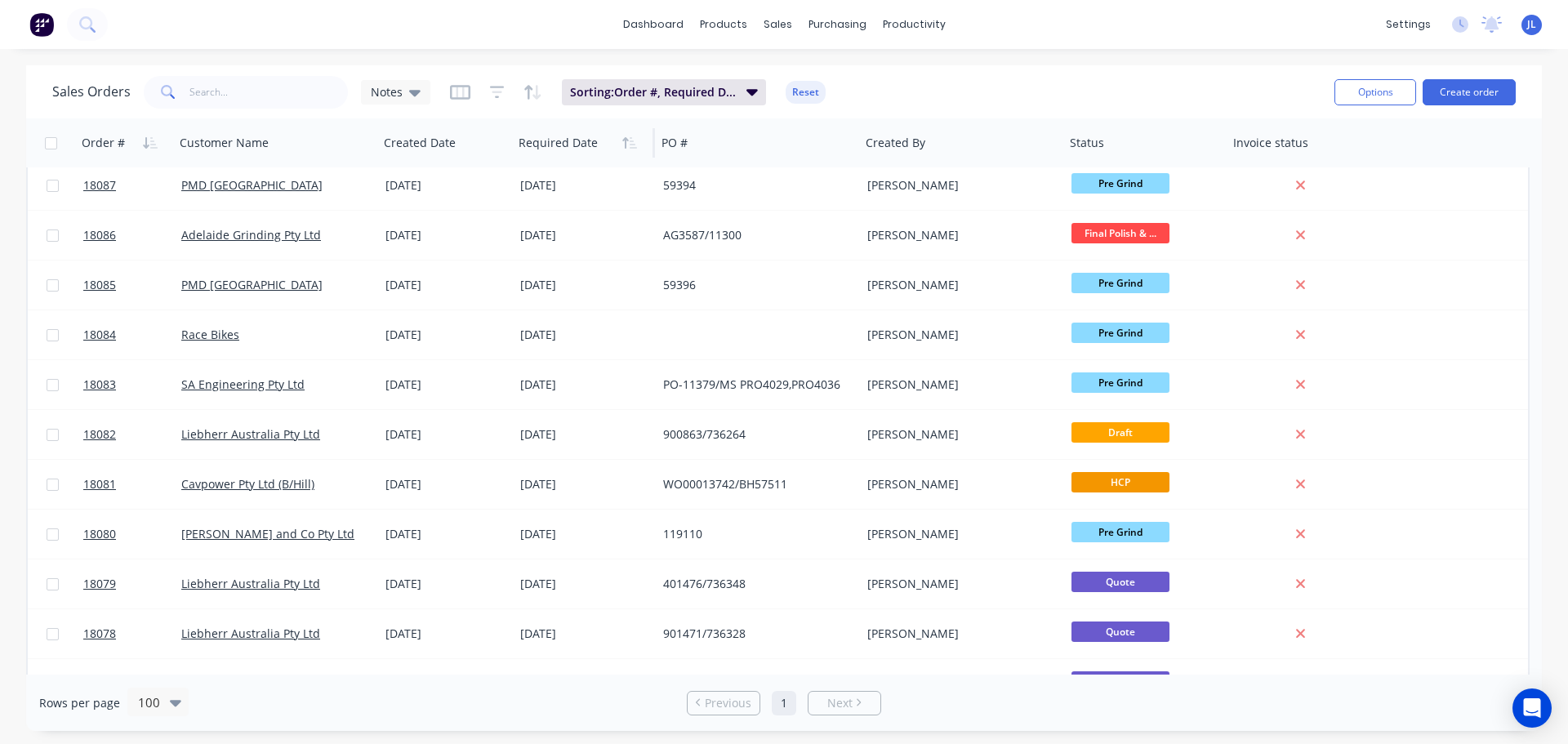
scroll to position [734, 0]
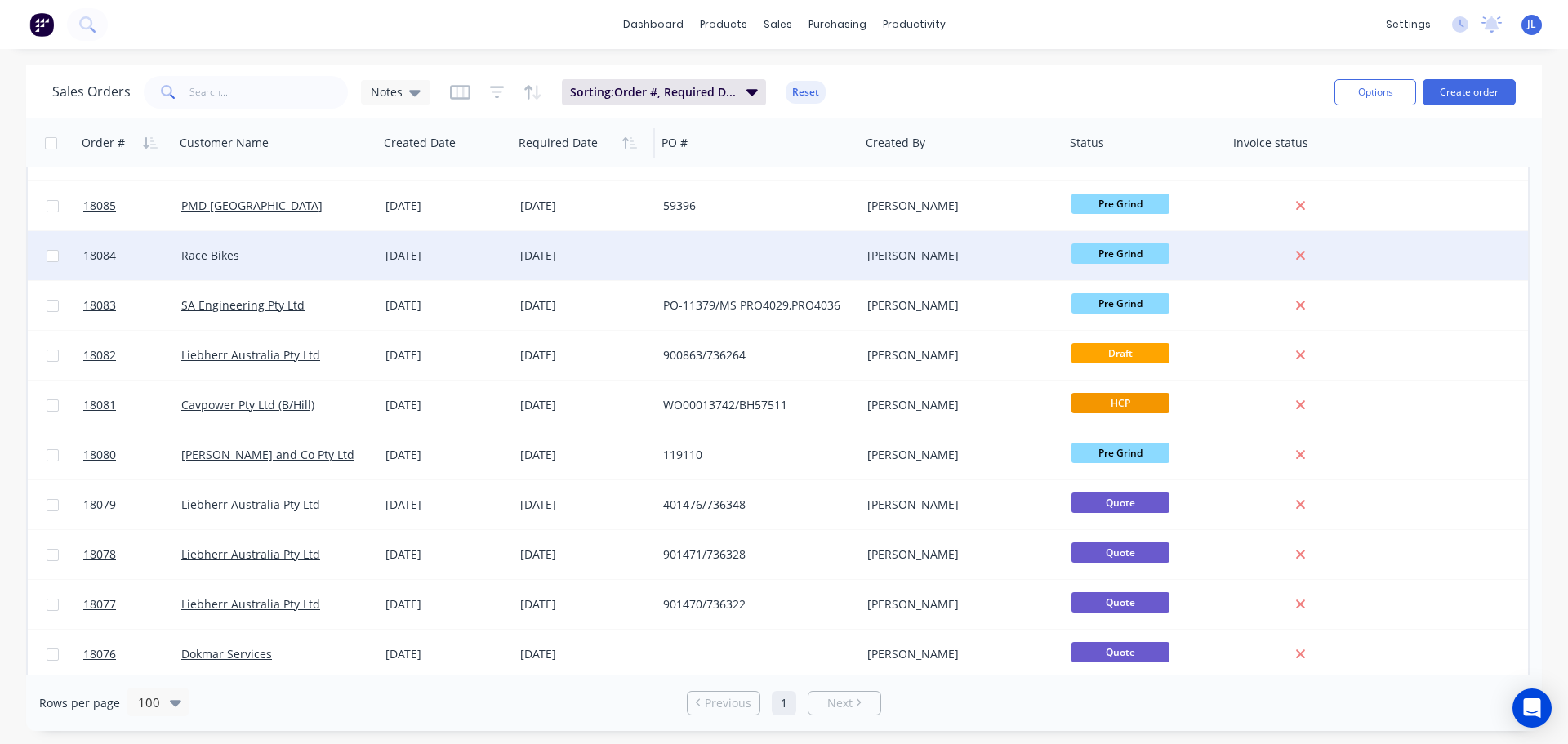
click at [575, 258] on div "[DATE]" at bounding box center [585, 255] width 130 height 16
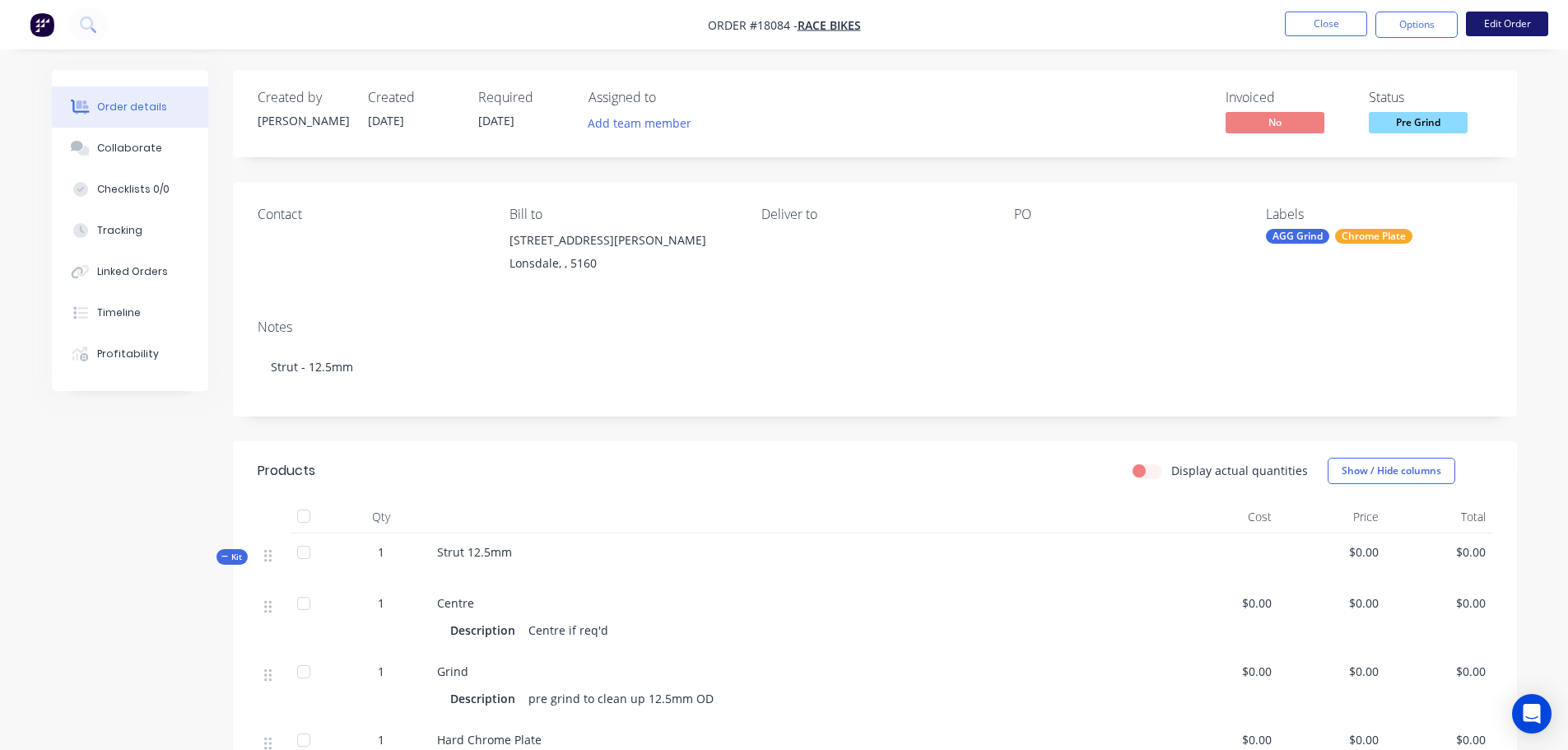
click at [1499, 23] on button "Edit Order" at bounding box center [1507, 24] width 82 height 24
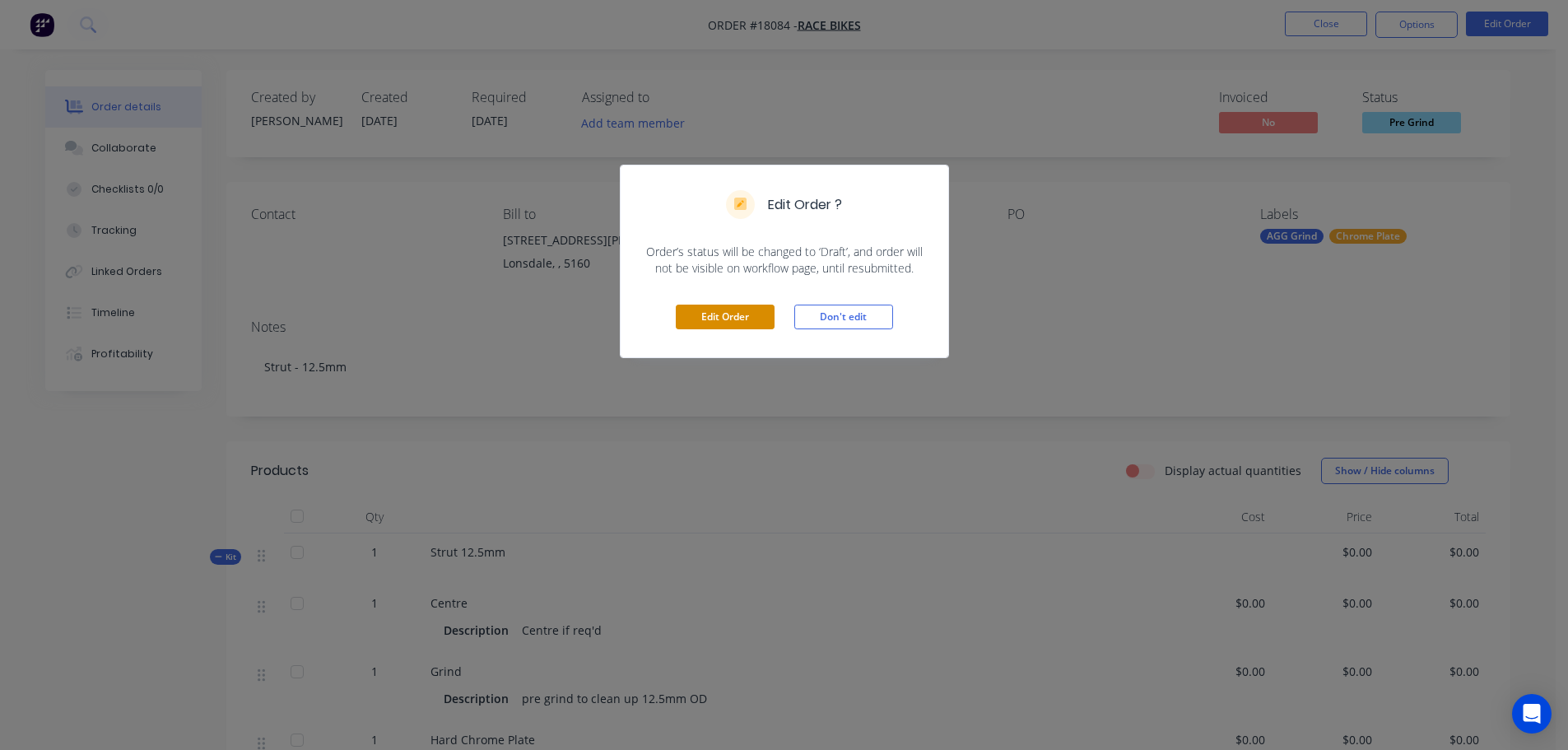
click at [740, 312] on button "Edit Order" at bounding box center [725, 317] width 98 height 24
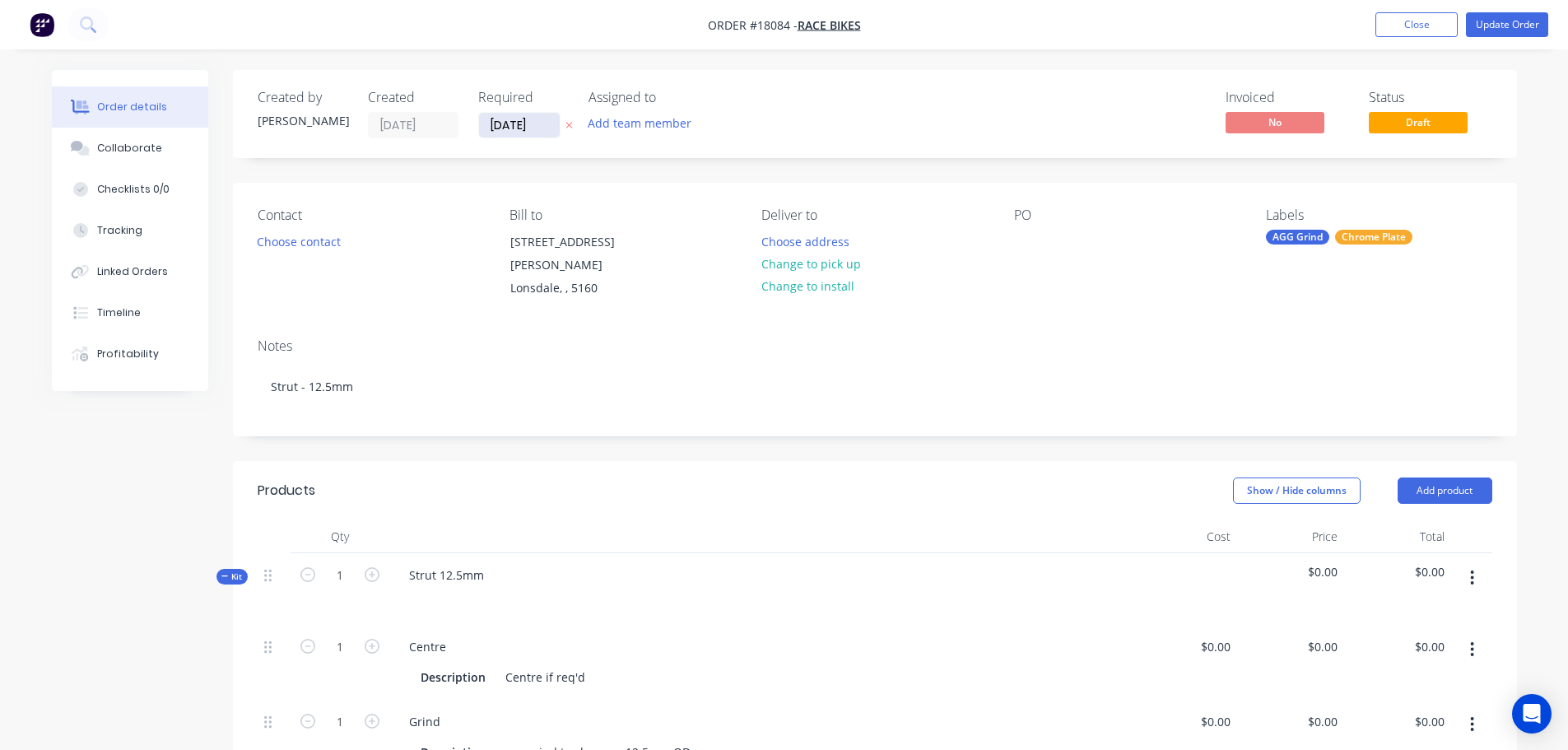
click at [510, 134] on input "[DATE]" at bounding box center [519, 125] width 81 height 24
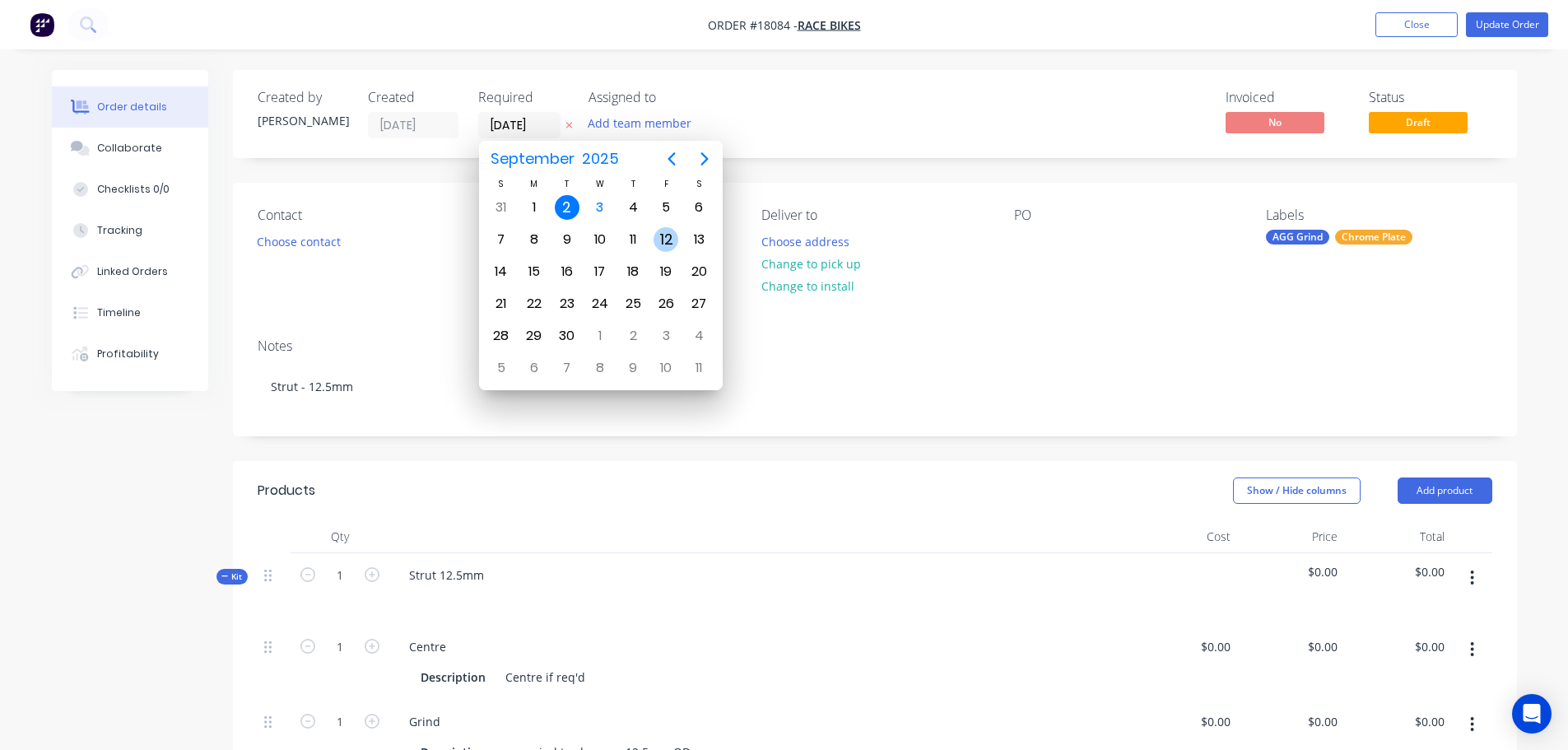
click at [666, 240] on div "12" at bounding box center [666, 240] width 24 height 24
type input "[DATE]"
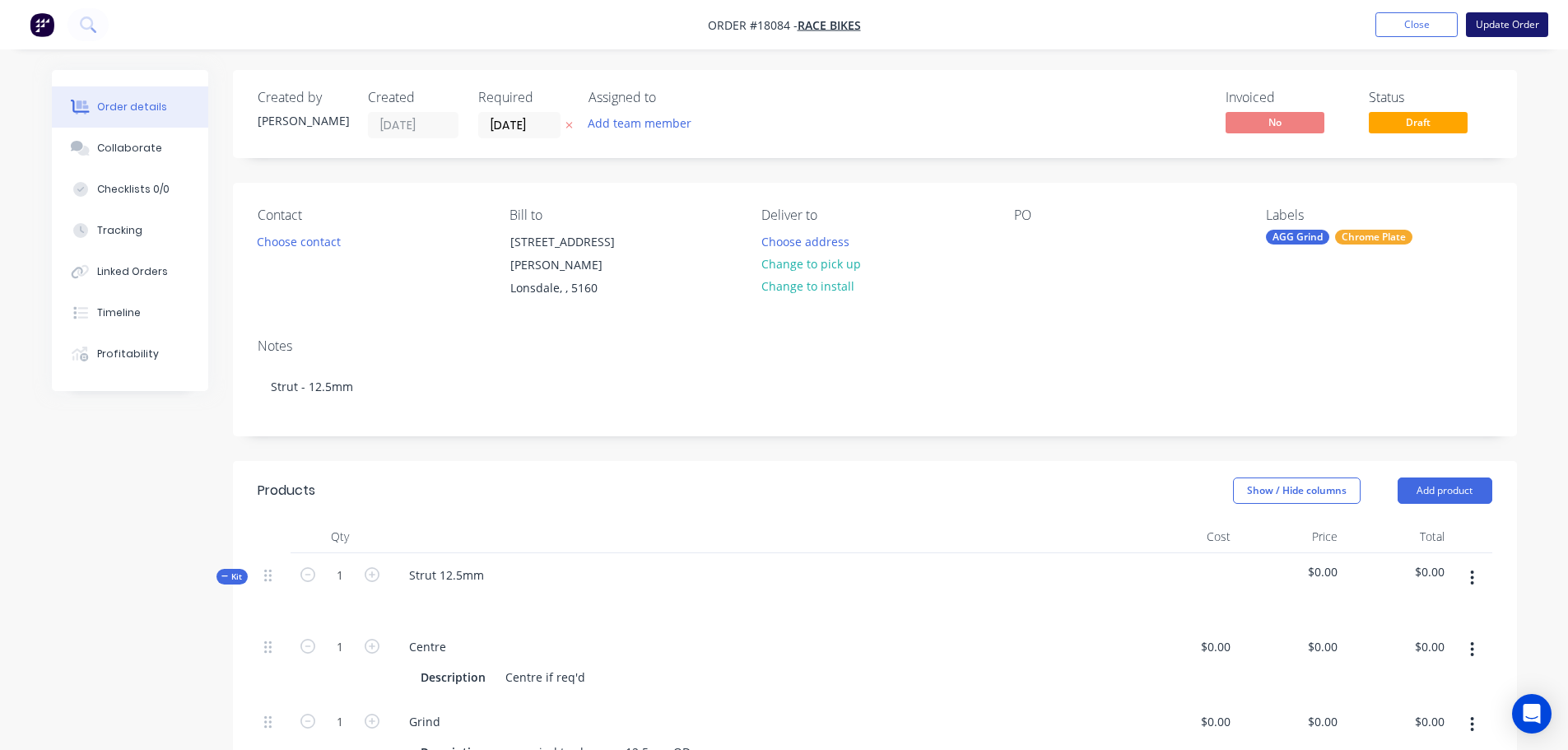
click at [1516, 29] on button "Update Order" at bounding box center [1507, 24] width 82 height 24
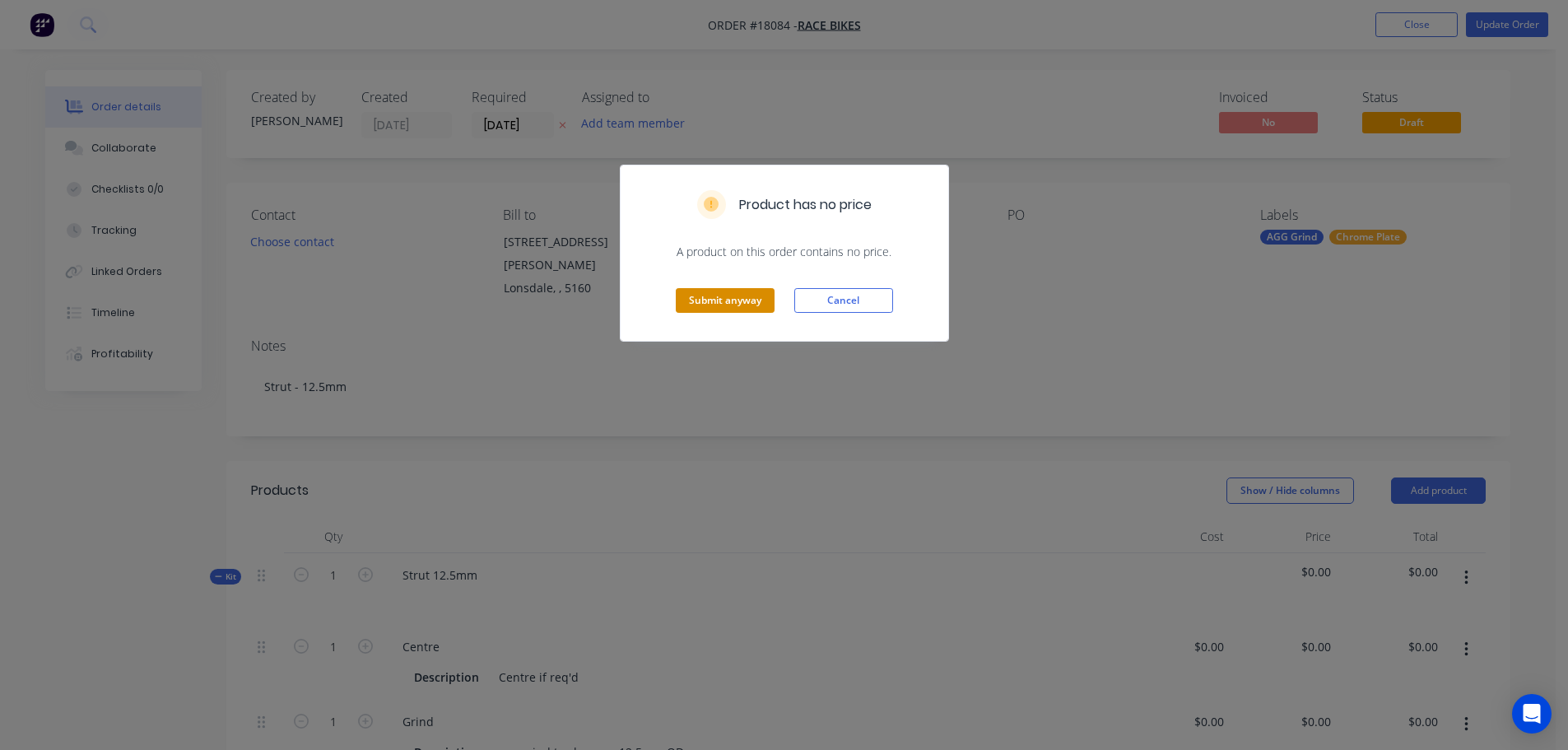
click at [723, 304] on button "Submit anyway" at bounding box center [725, 301] width 98 height 24
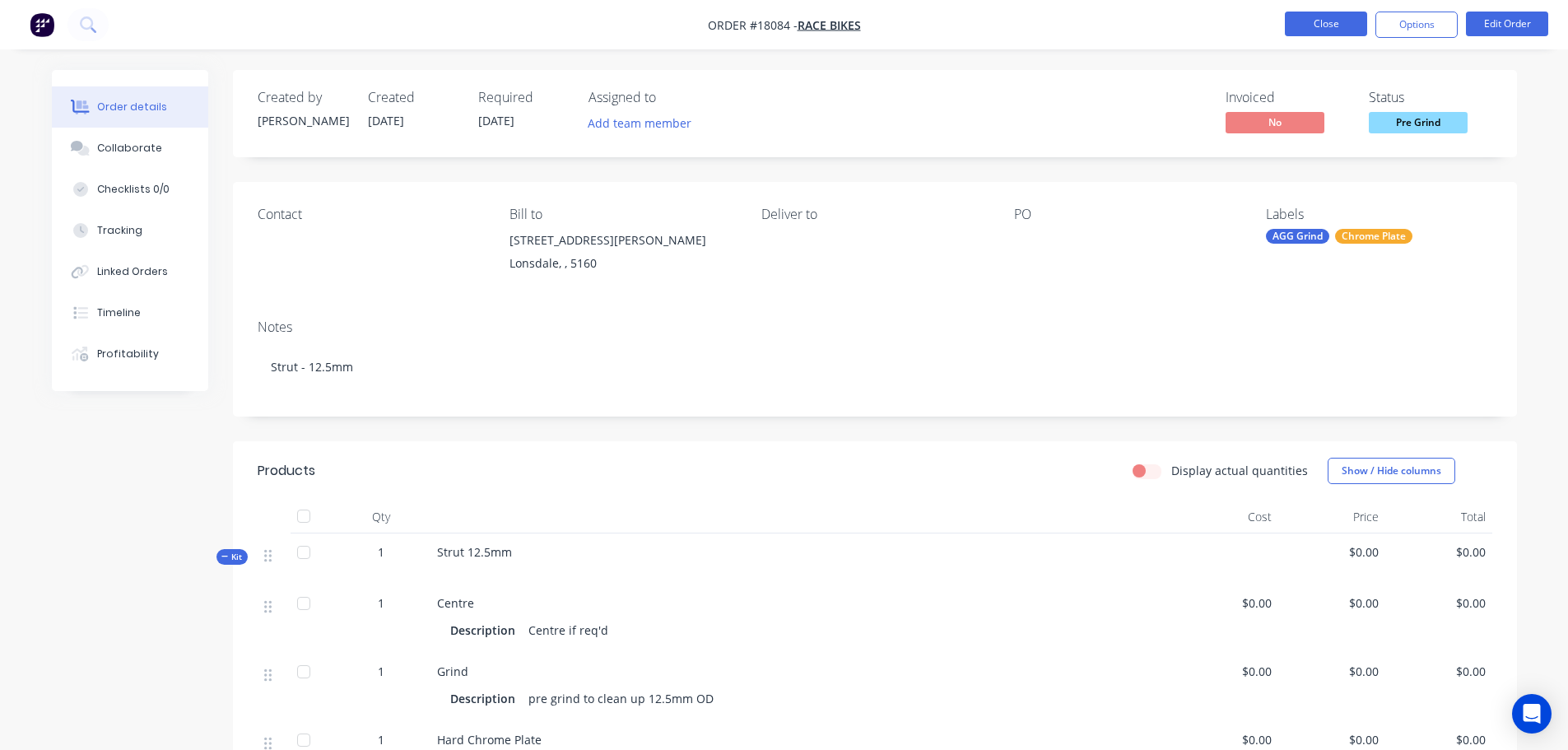
click at [1315, 34] on button "Close" at bounding box center [1326, 24] width 82 height 24
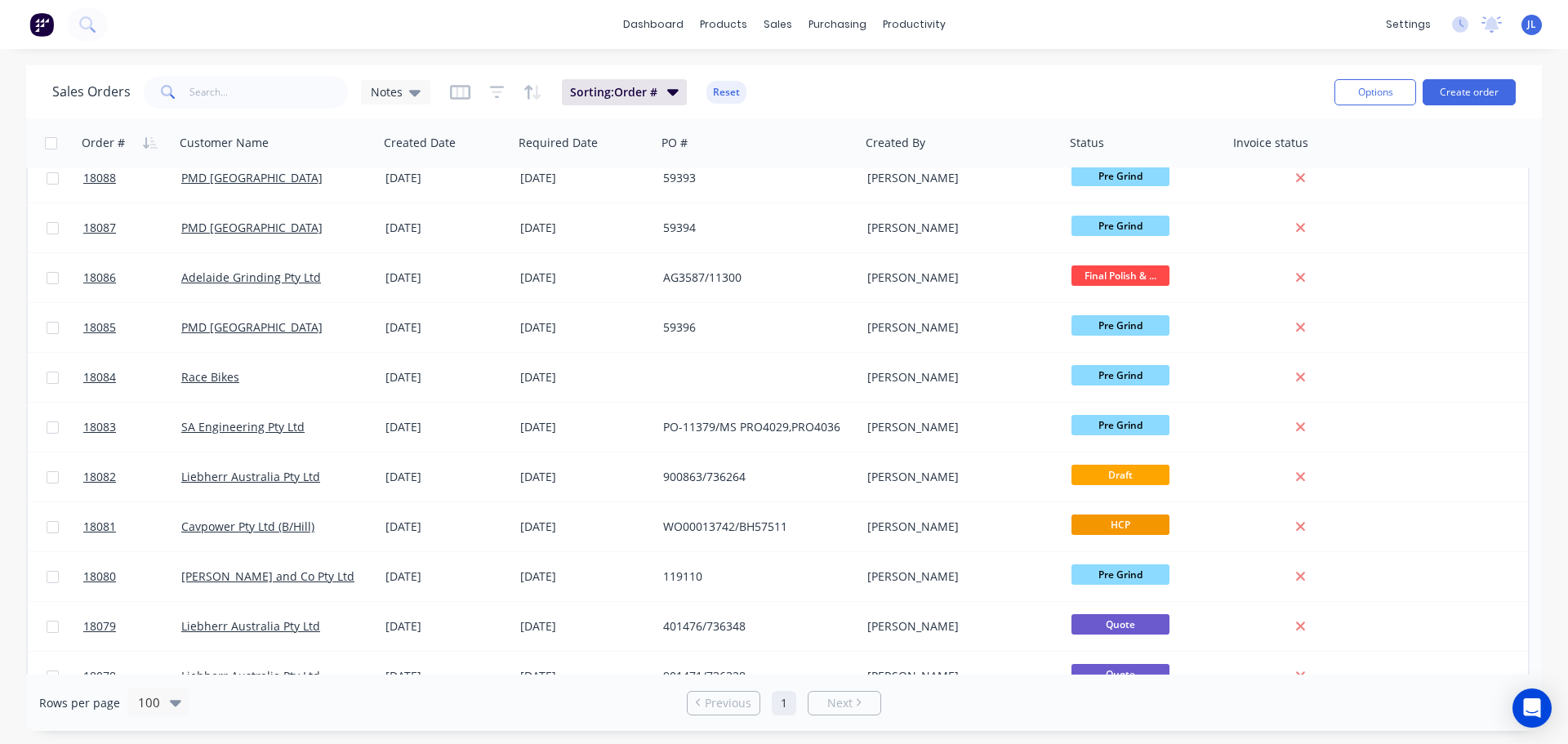
scroll to position [653, 0]
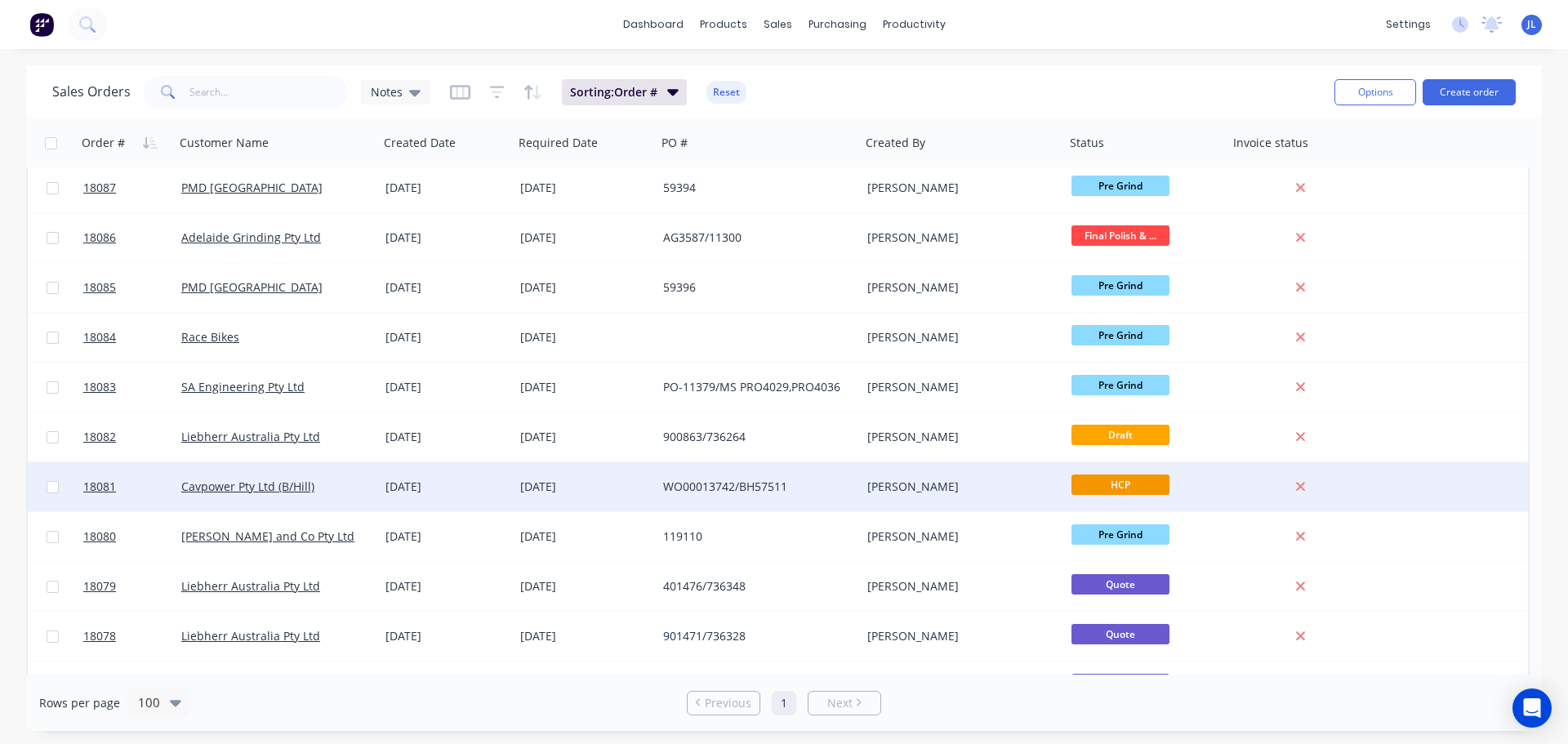
click at [601, 484] on div "[DATE]" at bounding box center [585, 486] width 130 height 16
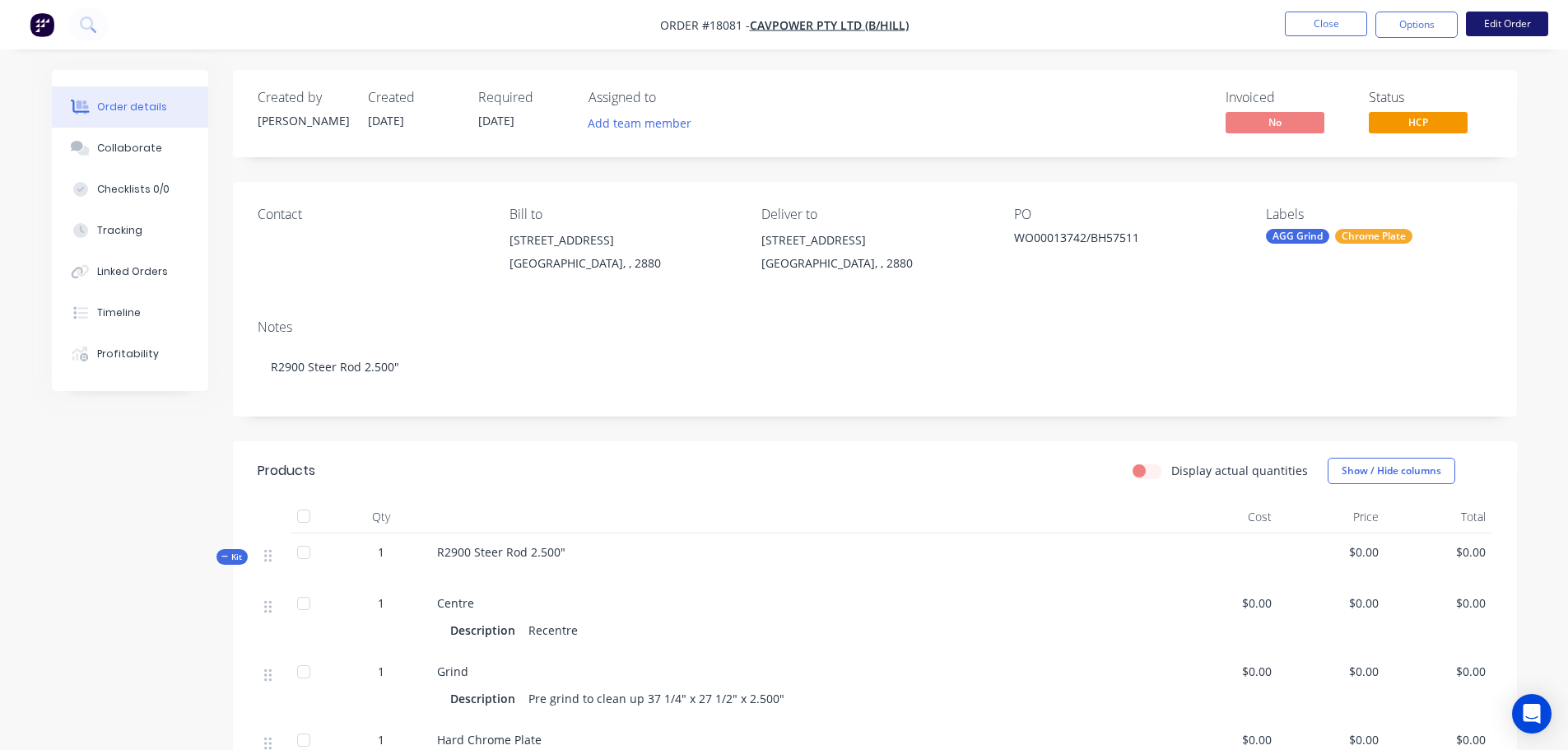
click at [1492, 23] on button "Edit Order" at bounding box center [1507, 24] width 82 height 24
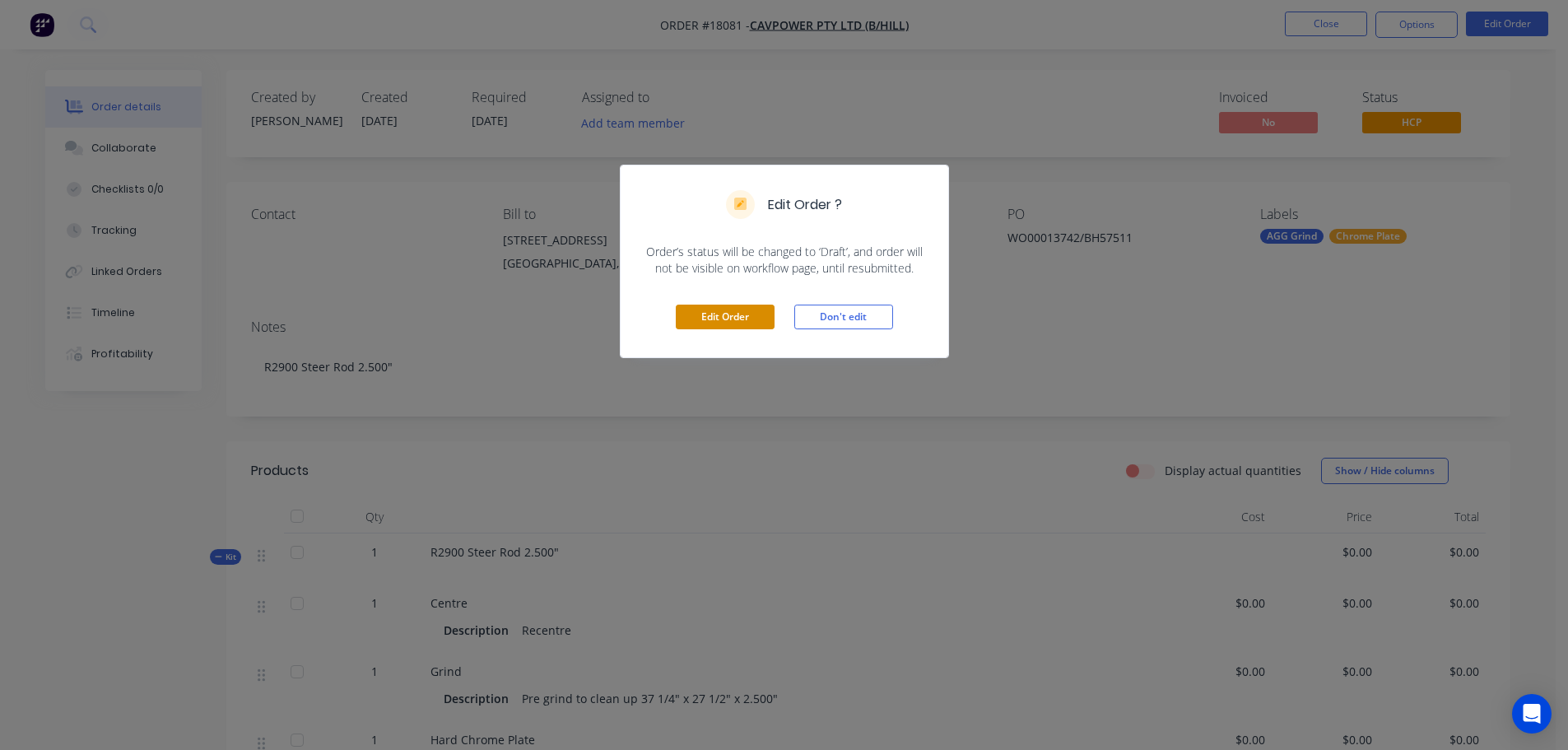
click at [728, 322] on button "Edit Order" at bounding box center [725, 317] width 98 height 24
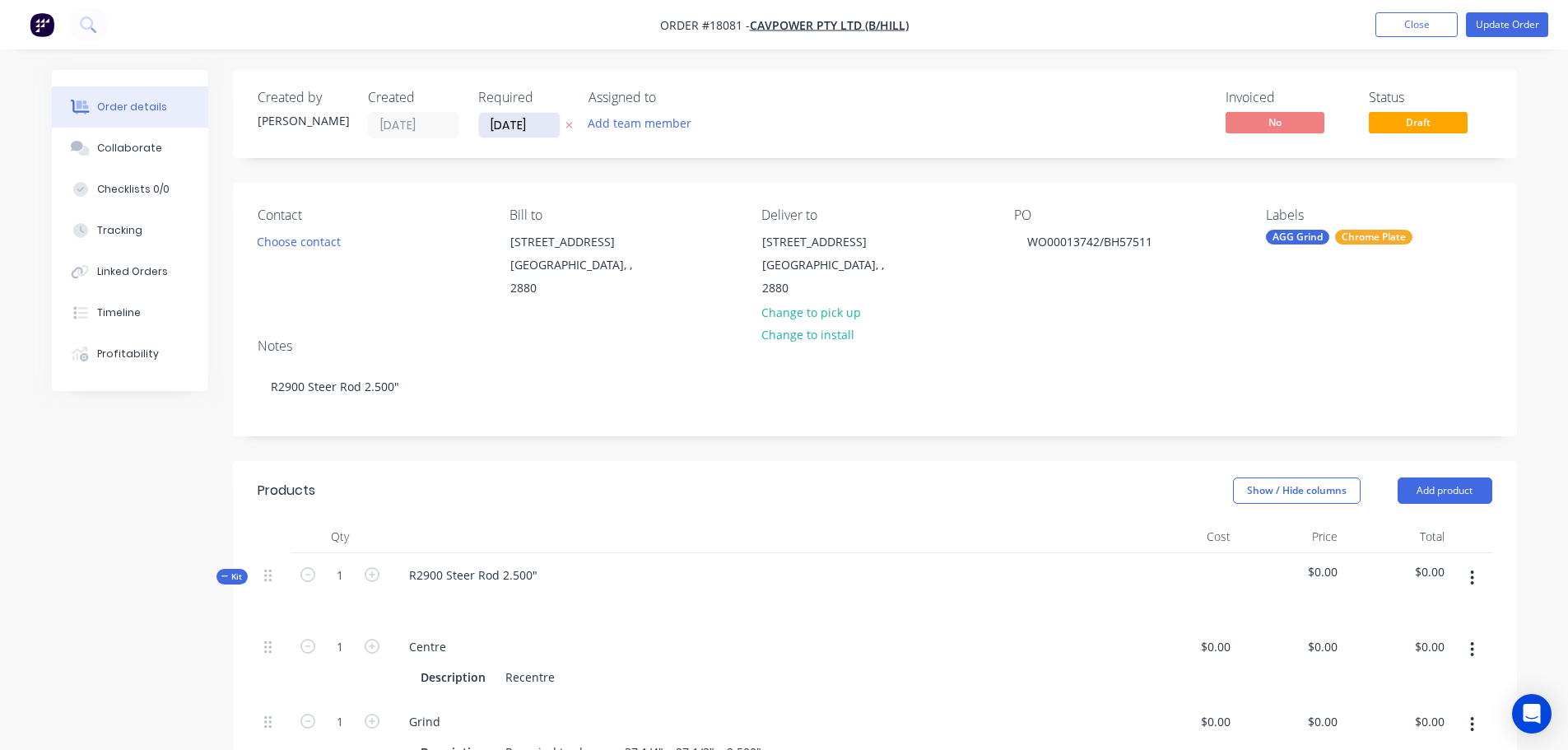
click at [522, 132] on input "[DATE]" at bounding box center [519, 125] width 81 height 24
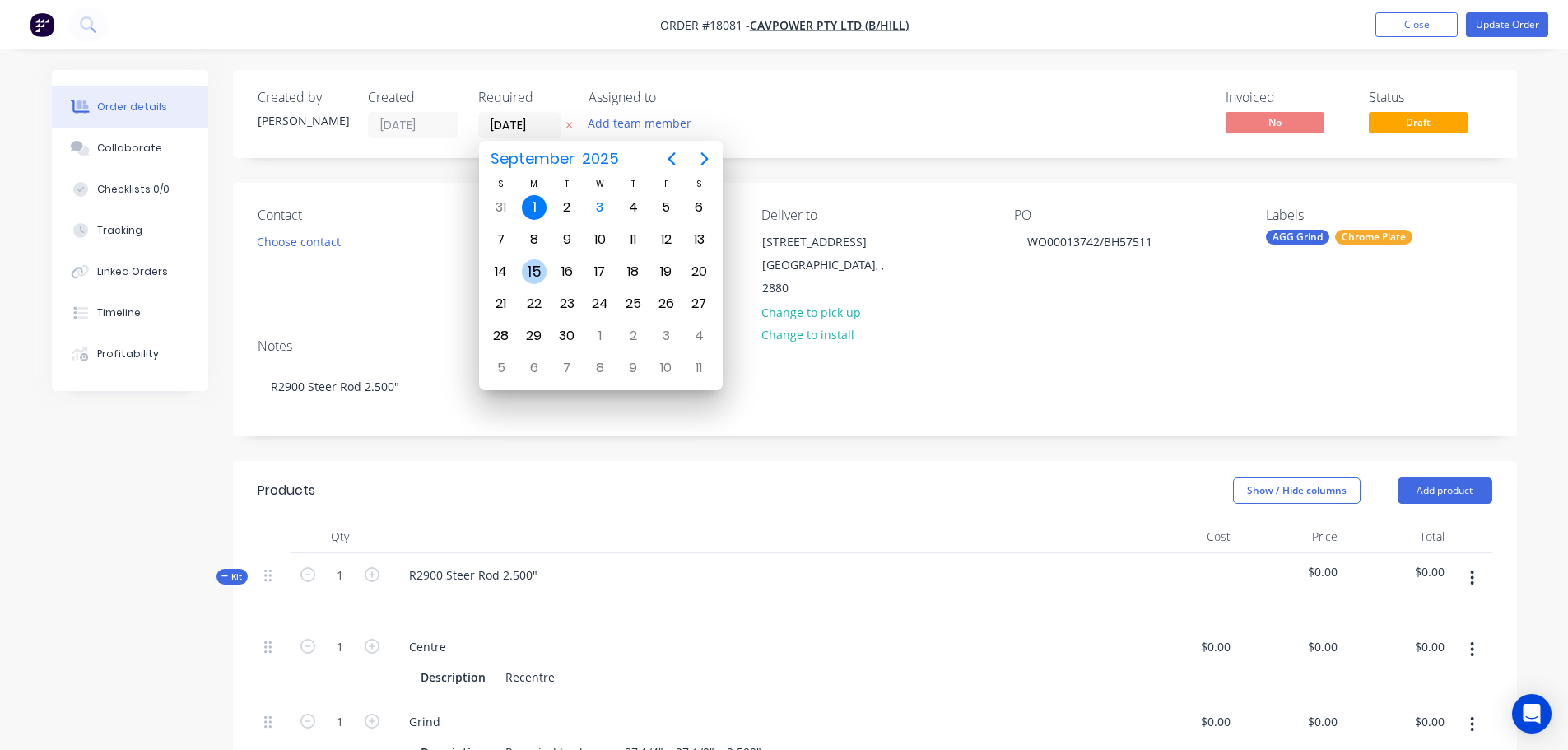
click at [531, 264] on div "15" at bounding box center [534, 272] width 24 height 24
type input "[DATE]"
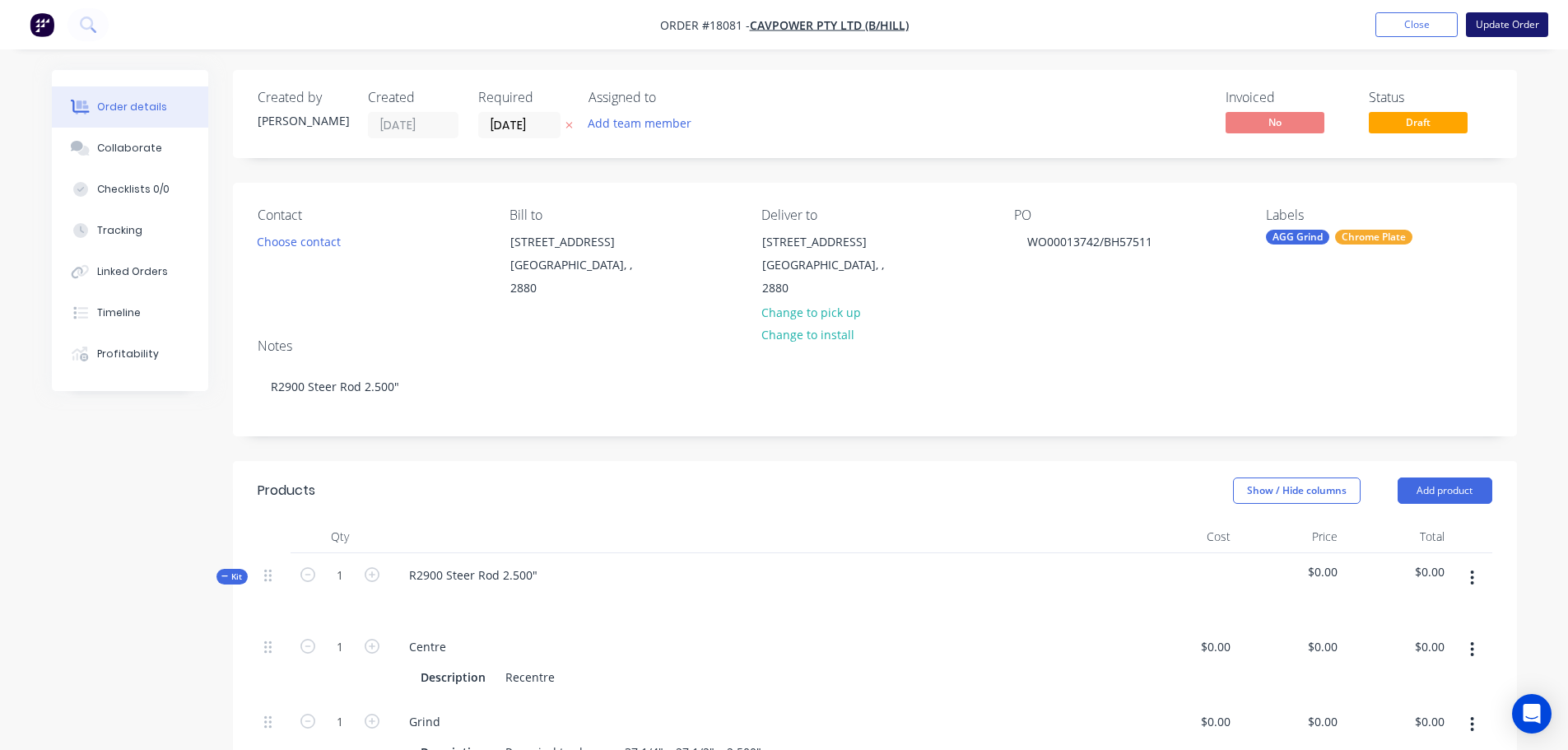
click at [1497, 24] on button "Update Order" at bounding box center [1507, 24] width 82 height 24
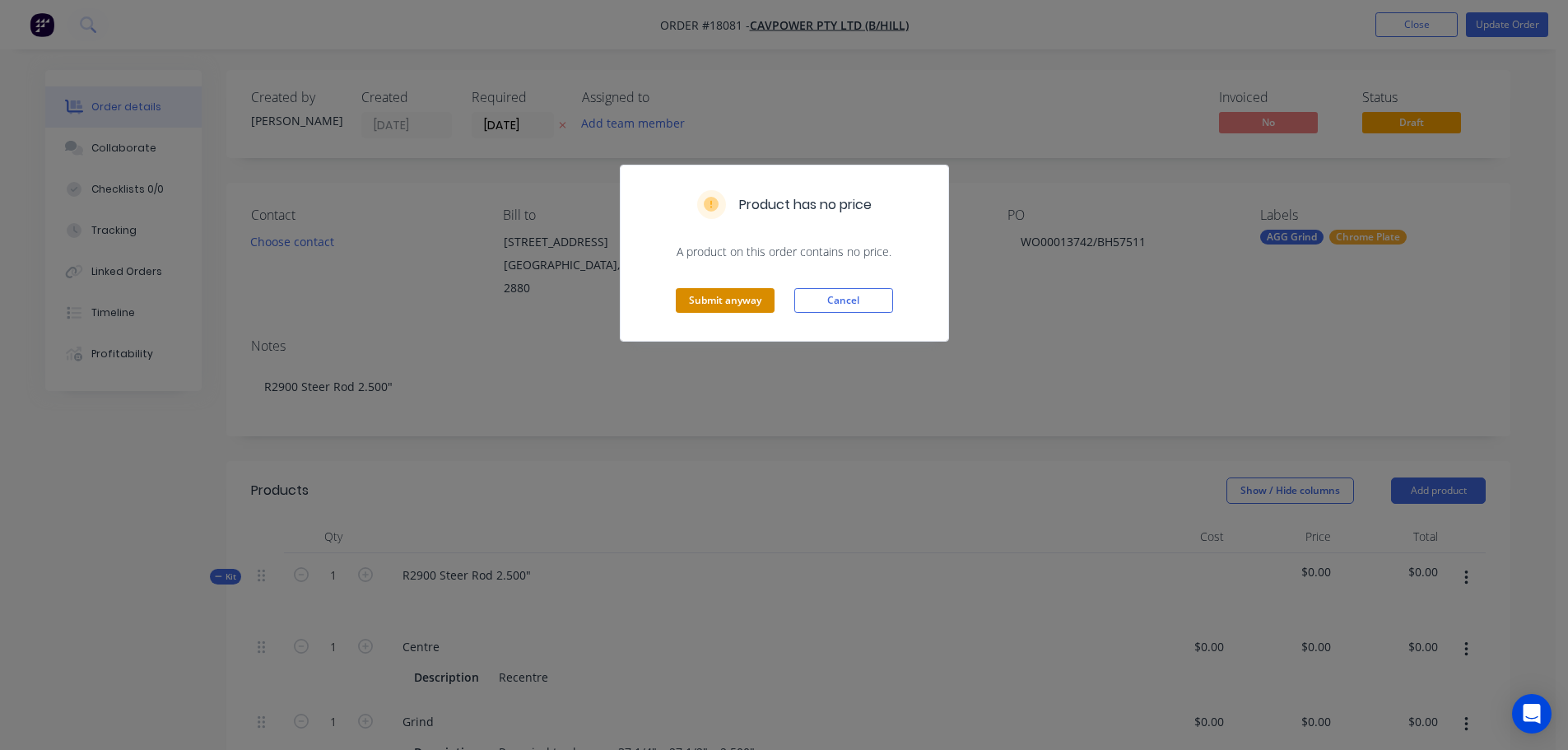
click at [717, 292] on button "Submit anyway" at bounding box center [725, 301] width 98 height 24
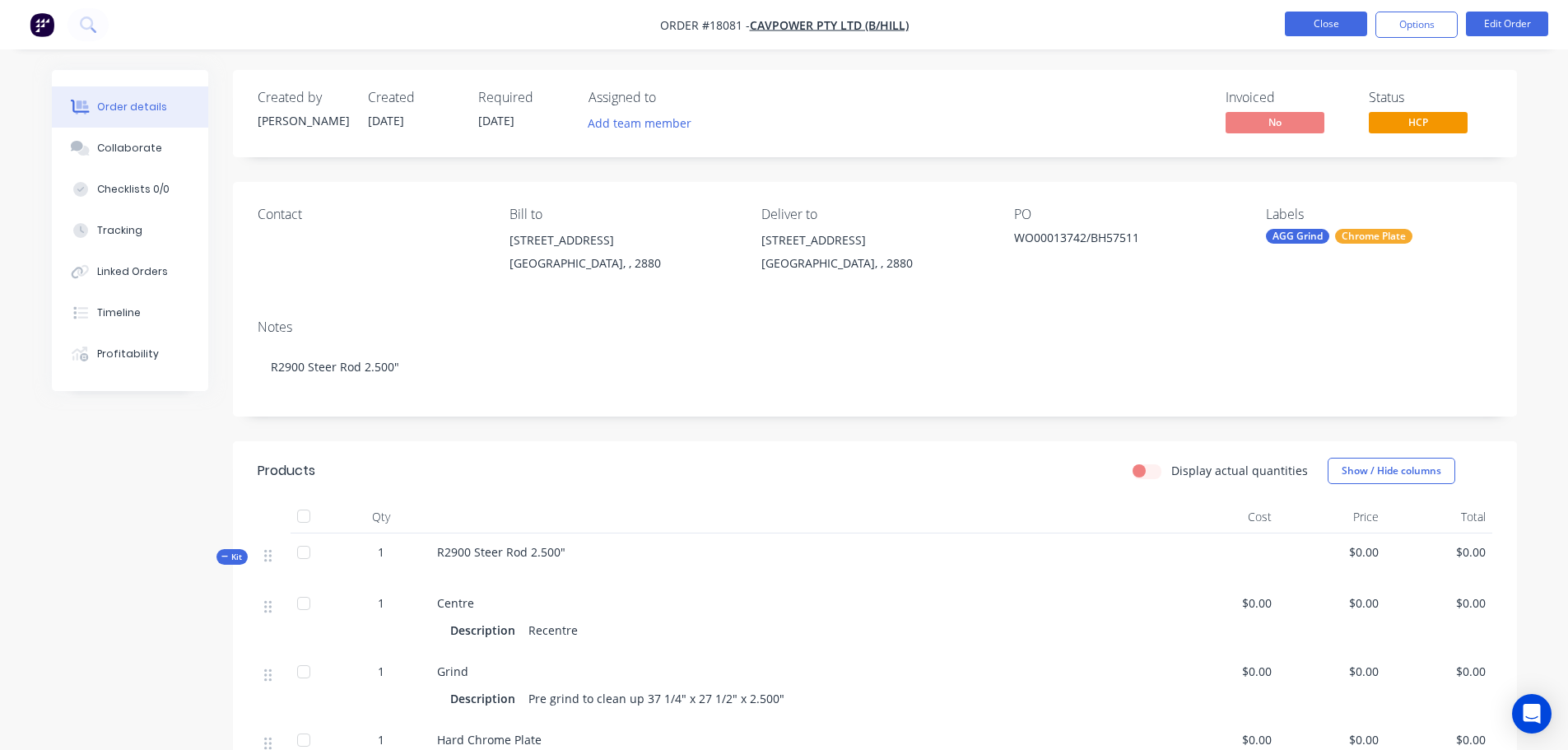
click at [1344, 28] on button "Close" at bounding box center [1326, 24] width 82 height 24
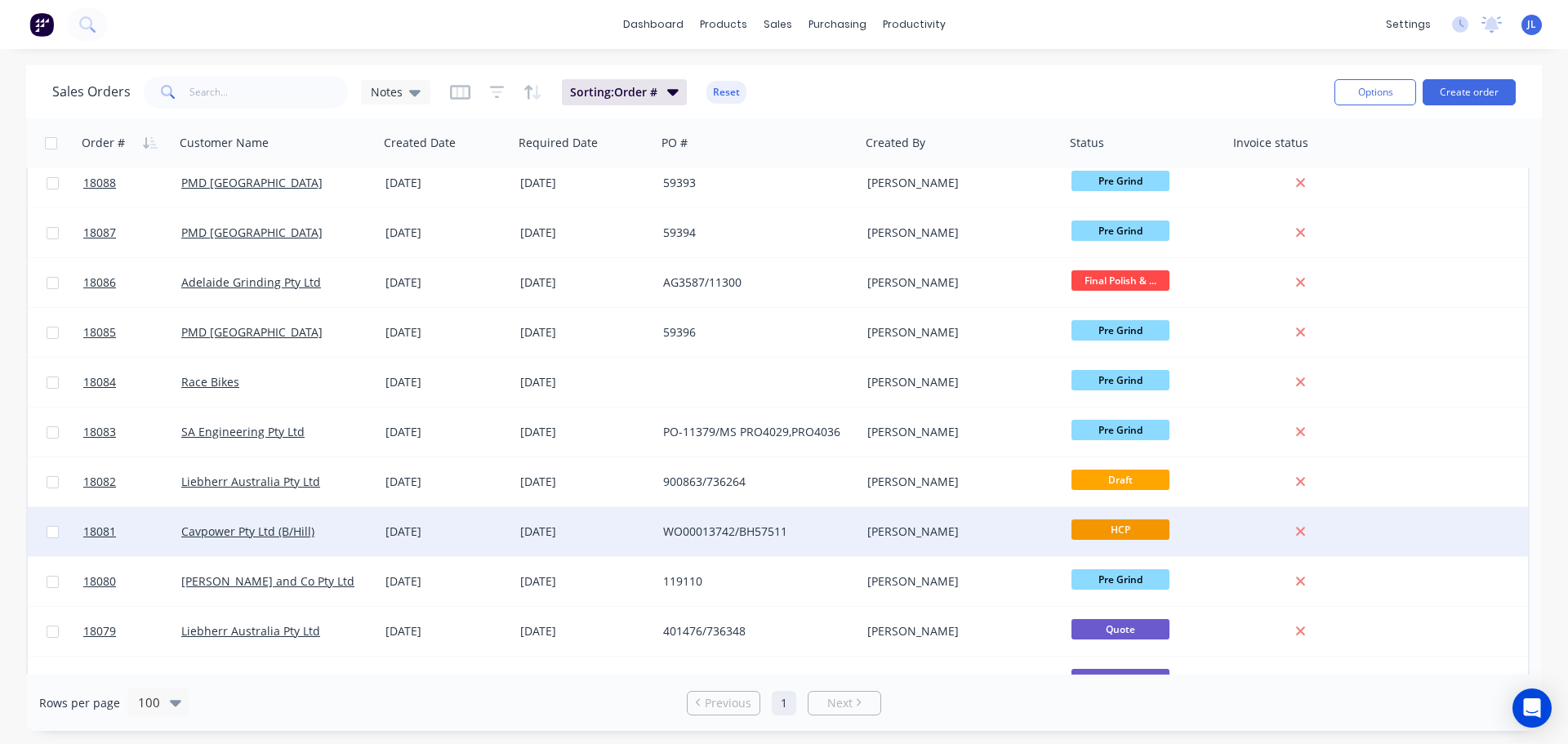
scroll to position [817, 0]
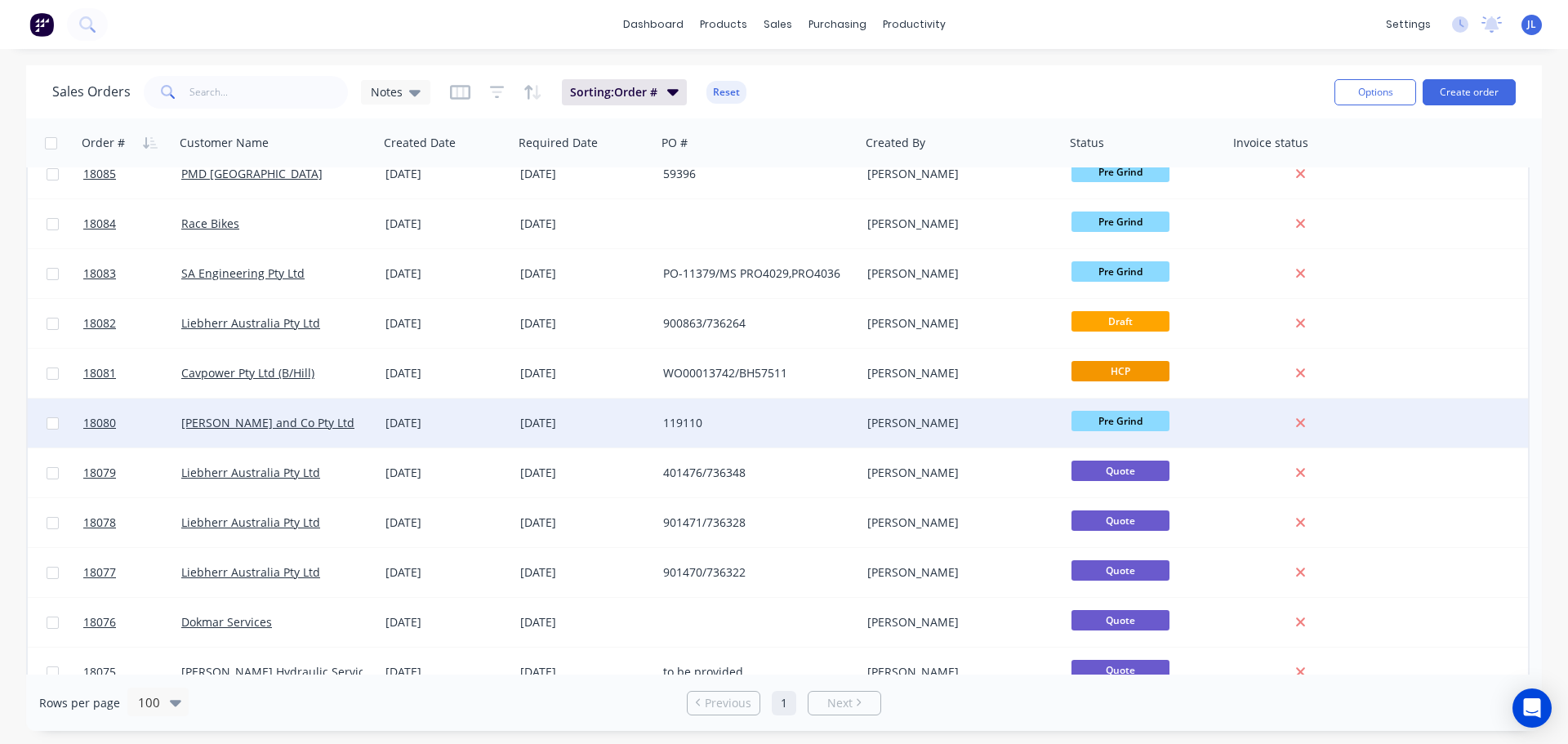
click at [592, 421] on div "[DATE]" at bounding box center [585, 423] width 130 height 16
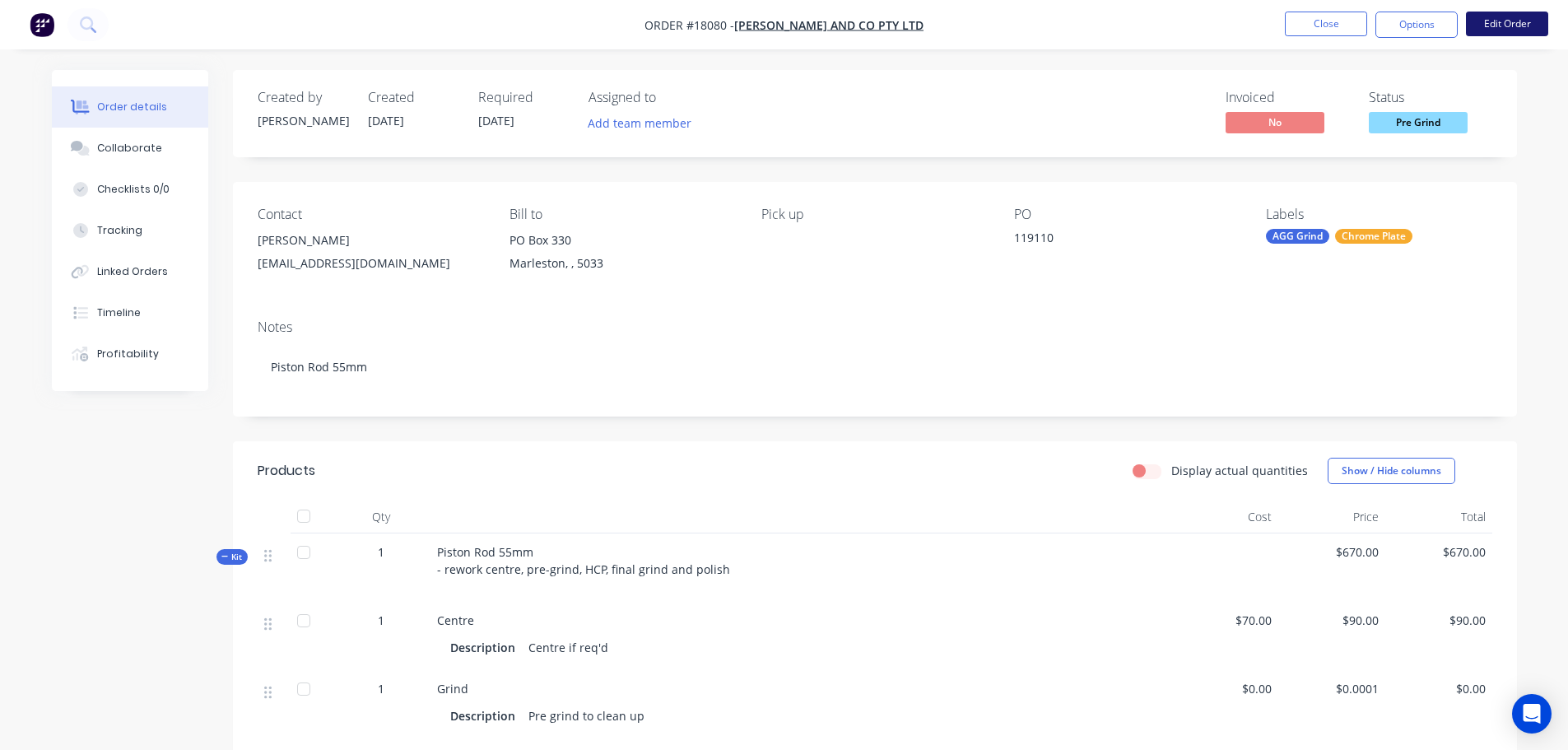
click at [1494, 27] on button "Edit Order" at bounding box center [1507, 24] width 82 height 24
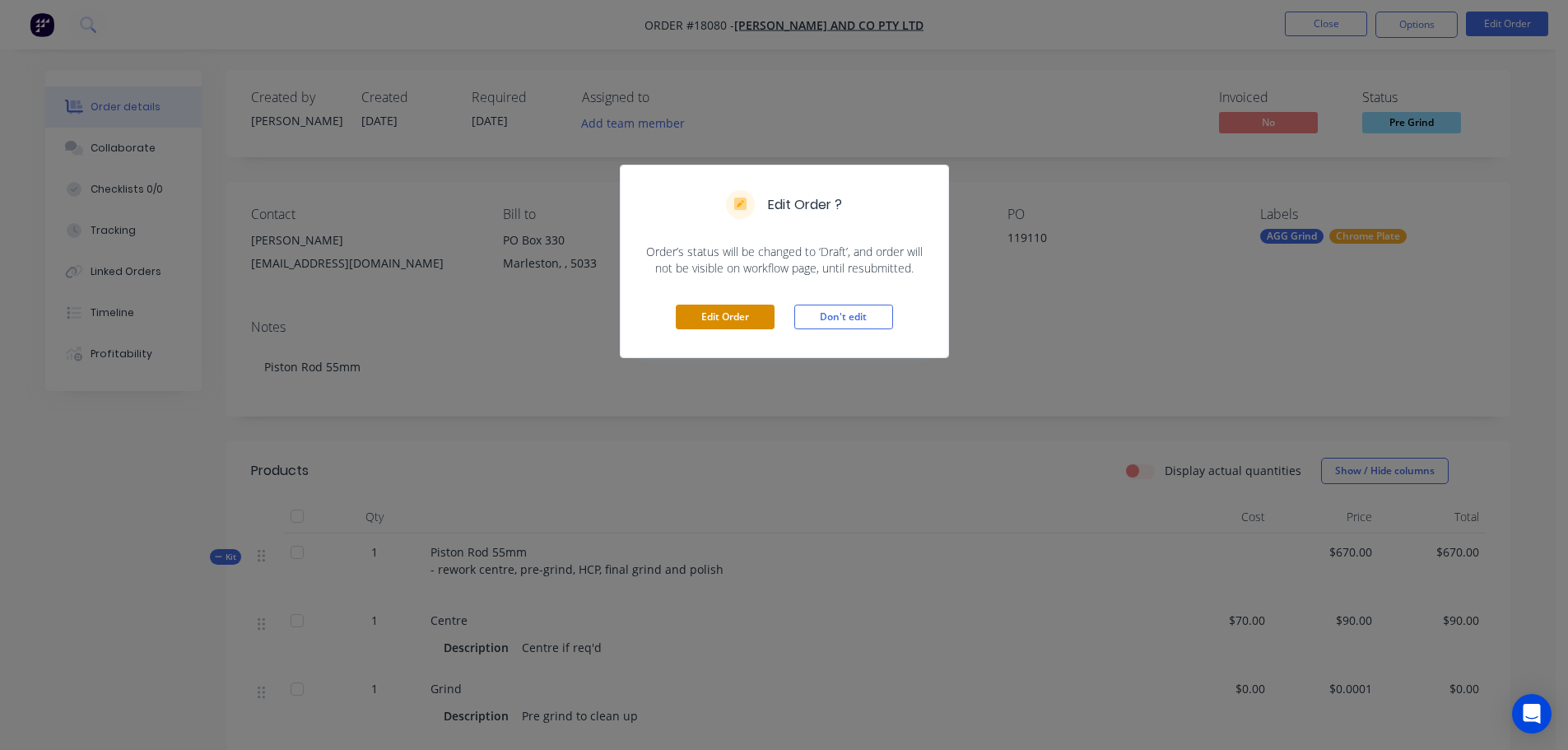
click at [733, 313] on button "Edit Order" at bounding box center [725, 317] width 98 height 24
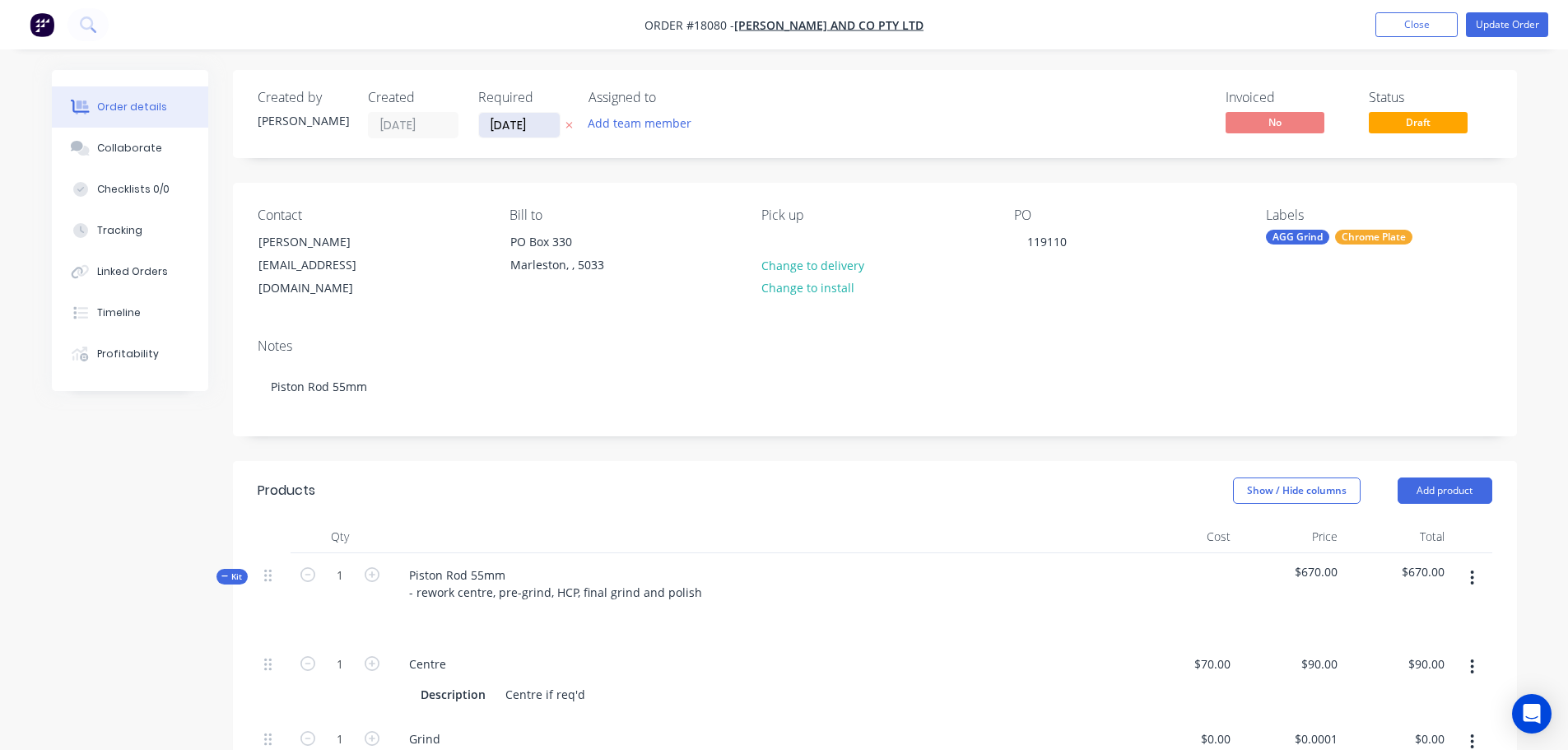
click at [514, 132] on input "[DATE]" at bounding box center [519, 125] width 81 height 24
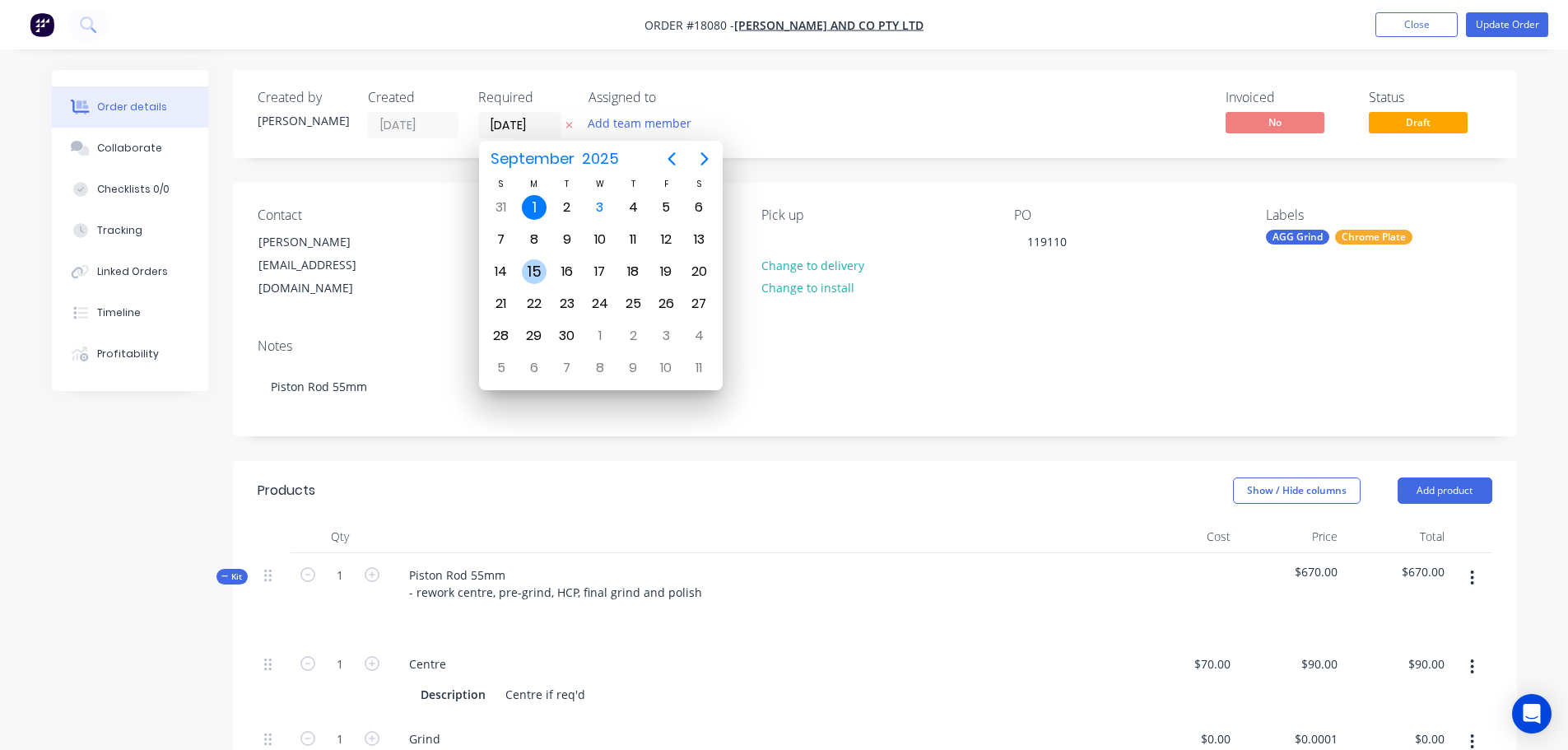
click at [538, 269] on div "15" at bounding box center [534, 272] width 24 height 24
type input "[DATE]"
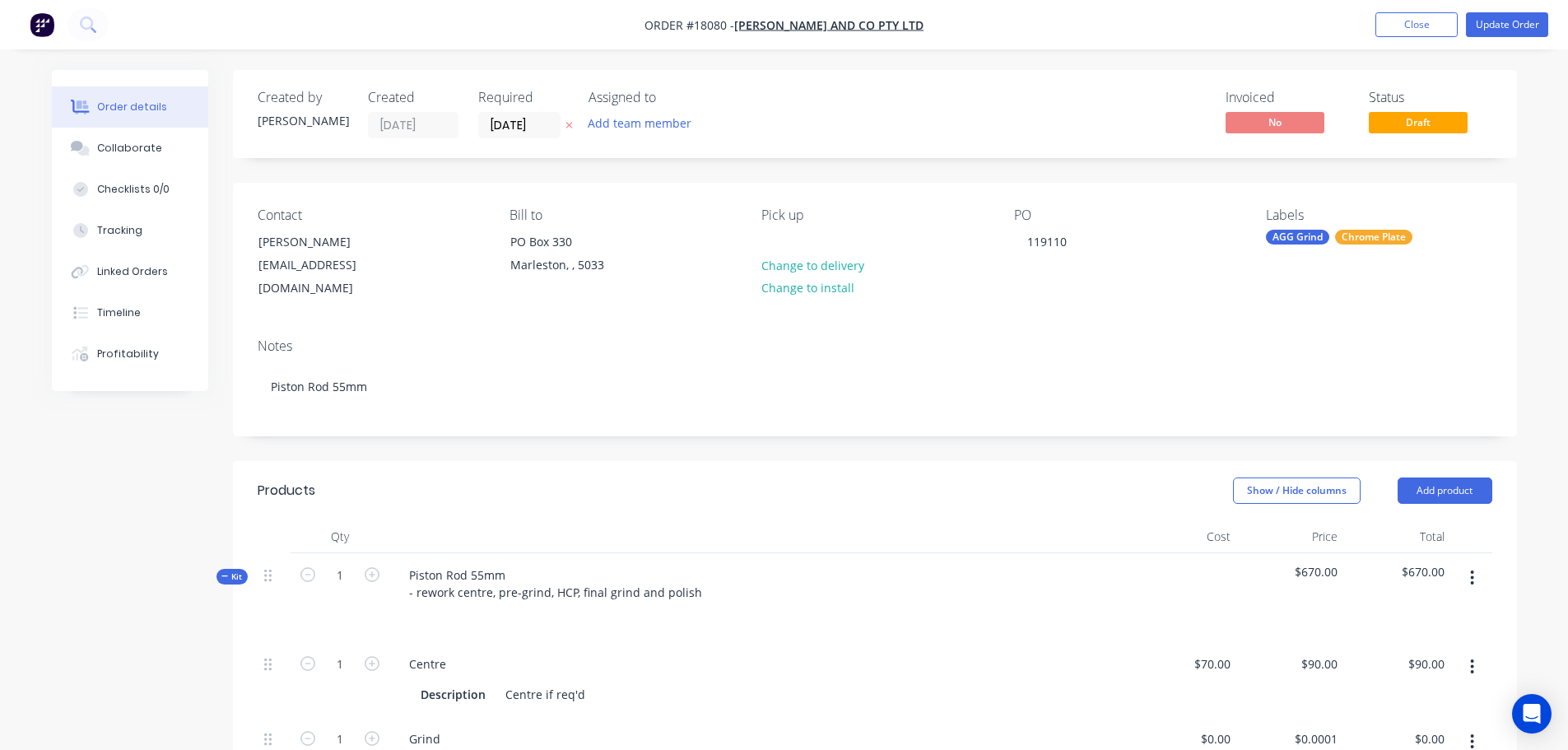
click at [1523, 38] on nav "Order #18080 - [PERSON_NAME] and Co Pty Ltd Add product Close Update Order" at bounding box center [784, 24] width 1568 height 50
click at [1522, 35] on button "Update Order" at bounding box center [1507, 24] width 82 height 24
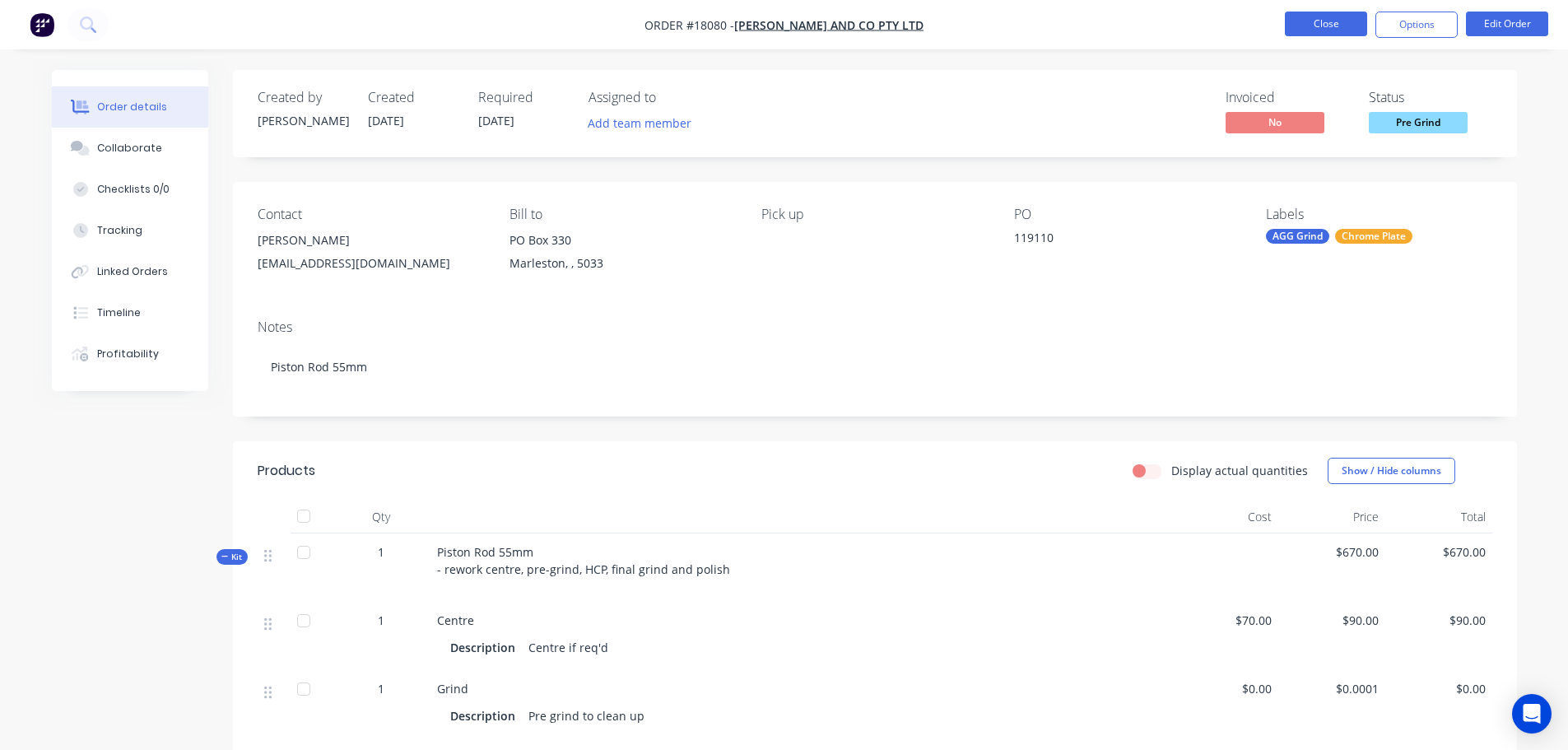
click at [1334, 25] on button "Close" at bounding box center [1326, 24] width 82 height 24
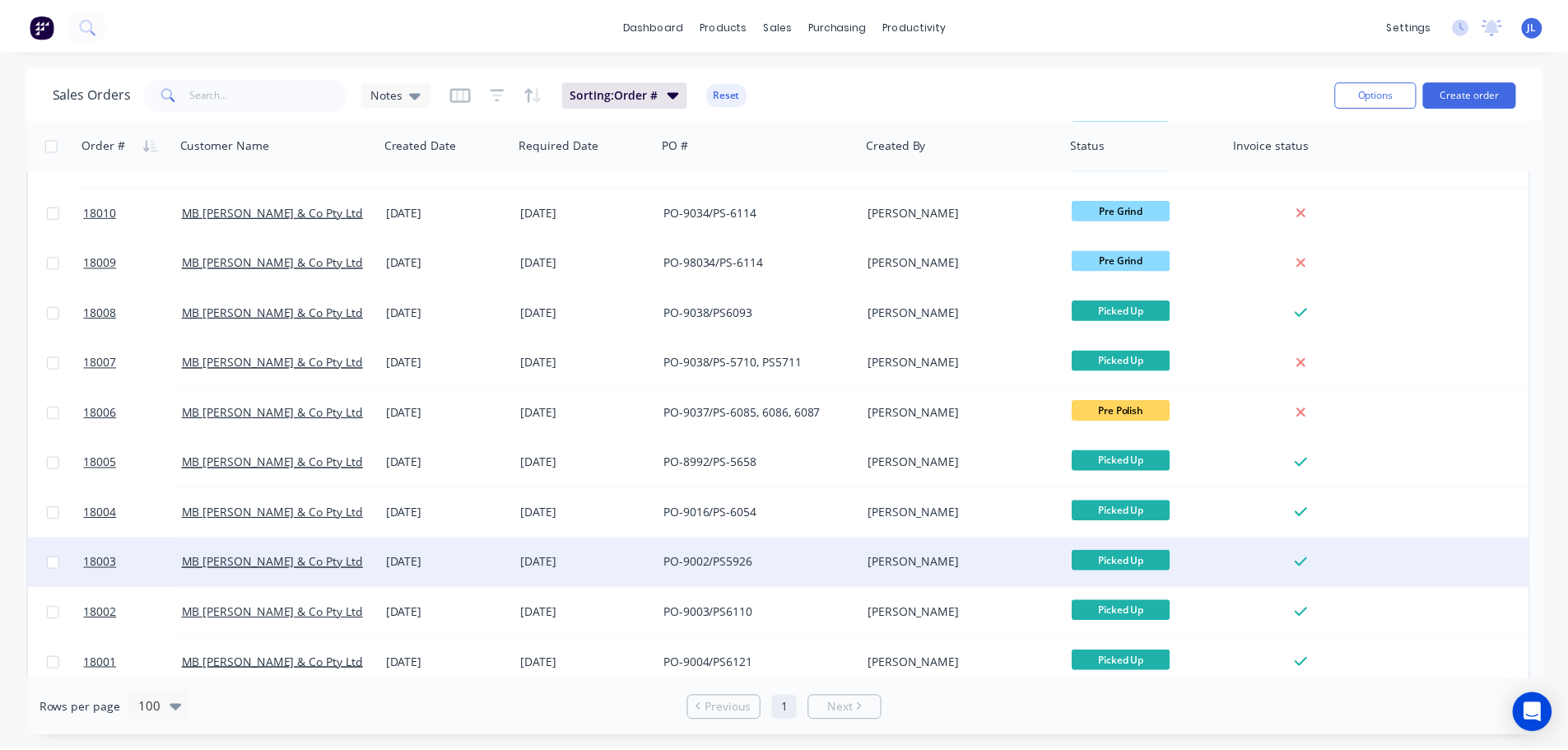
scroll to position [4427, 0]
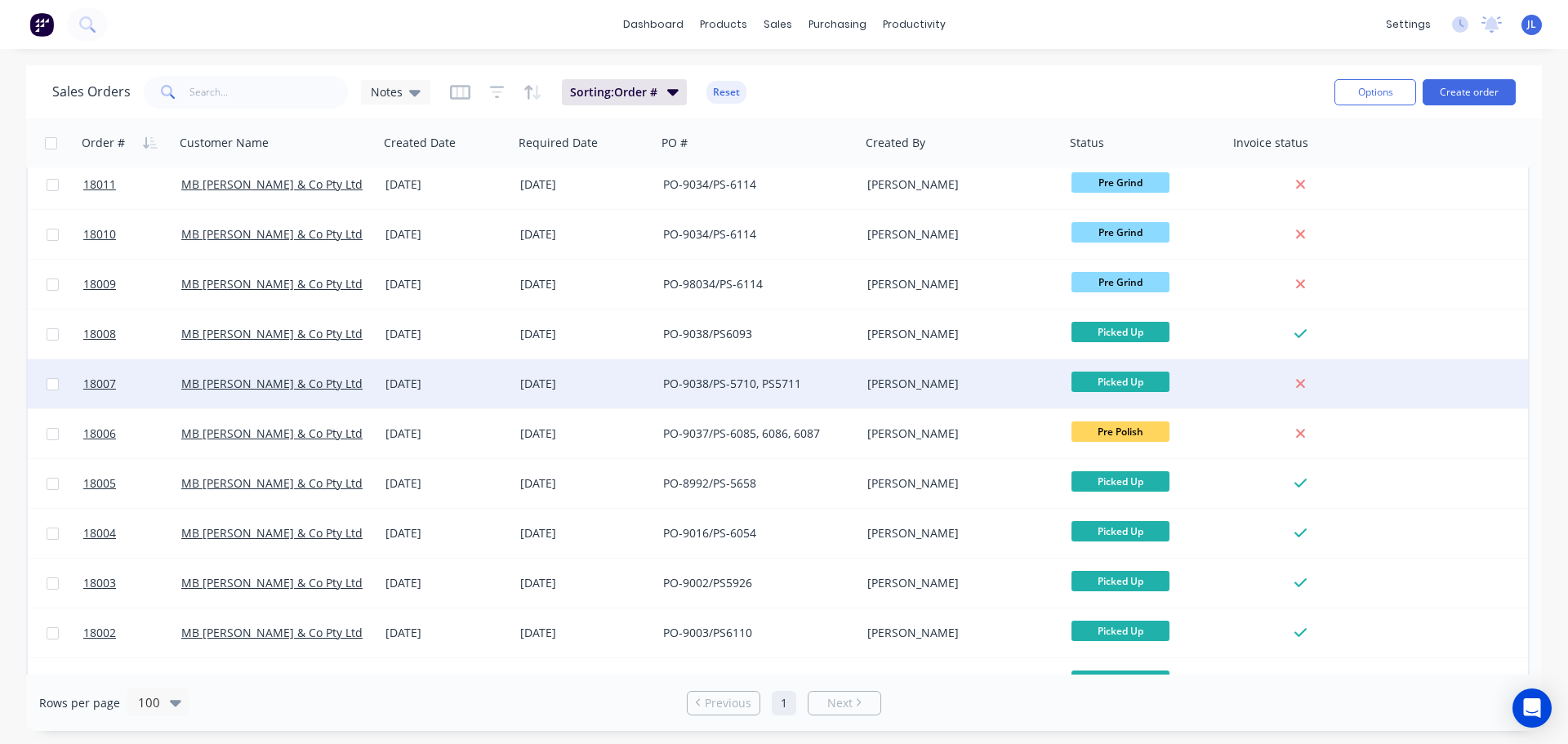
click at [734, 379] on div "PO-9038/PS-5710, PS5711" at bounding box center [754, 384] width 182 height 16
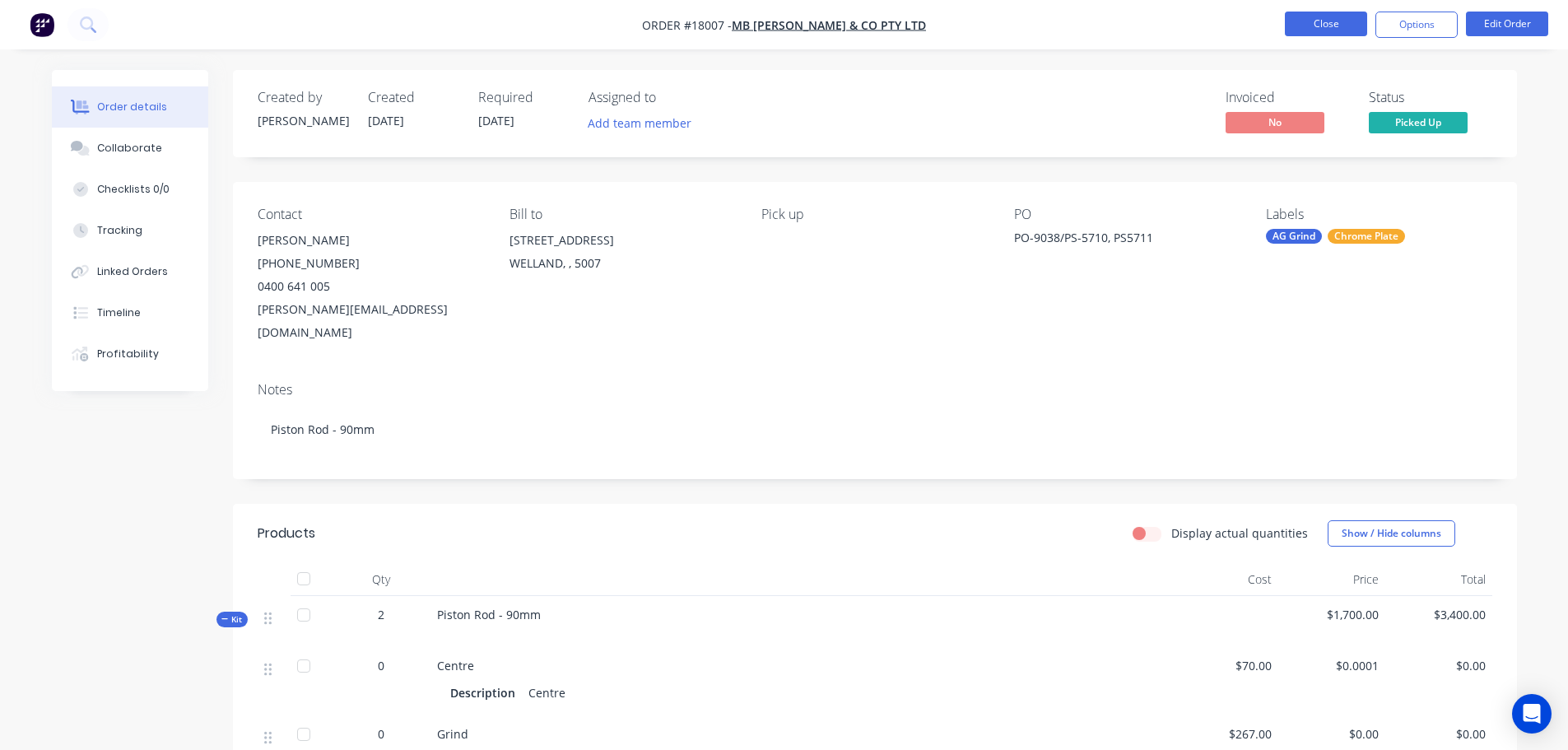
click at [1309, 24] on button "Close" at bounding box center [1326, 24] width 82 height 24
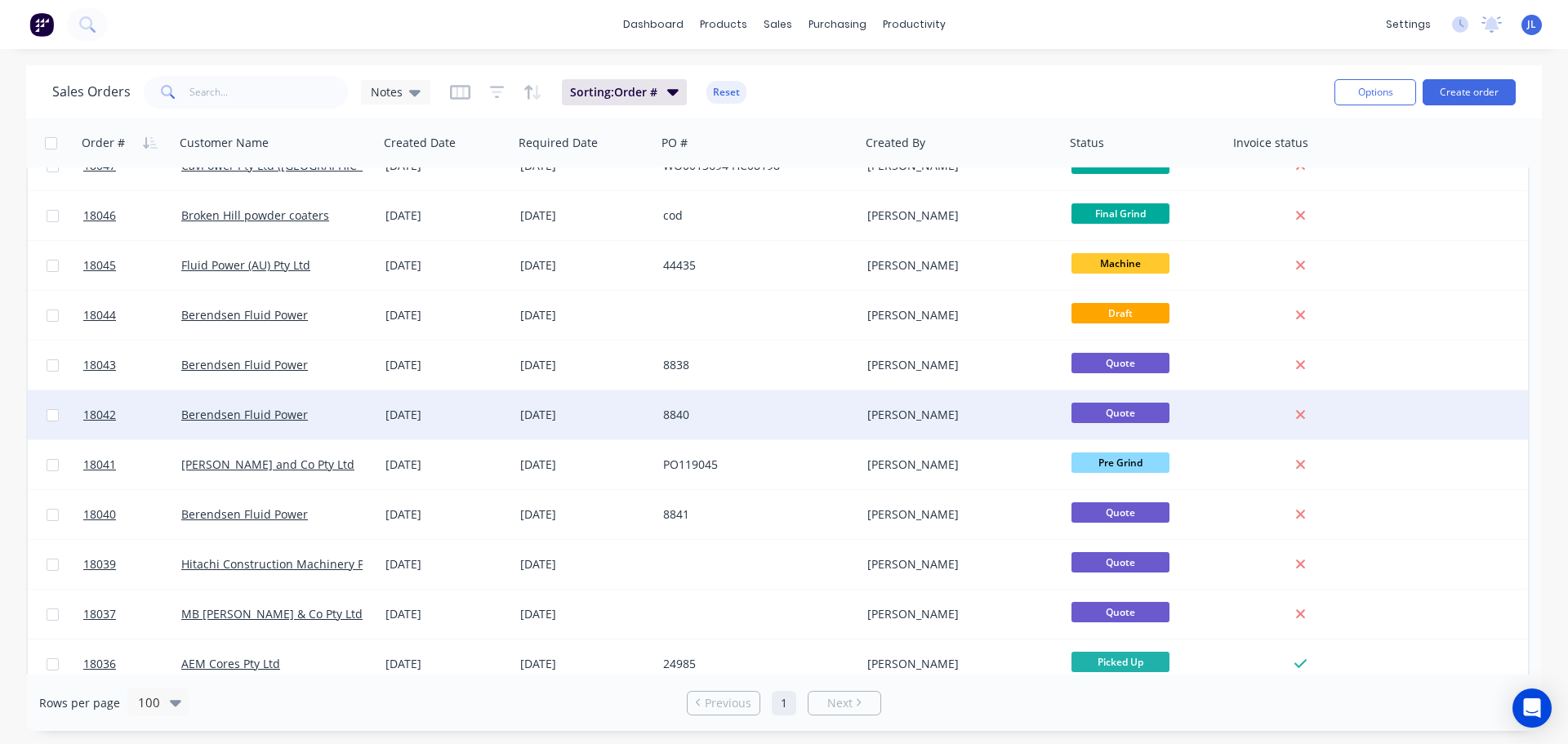
scroll to position [2694, 0]
